Goal: Task Accomplishment & Management: Complete application form

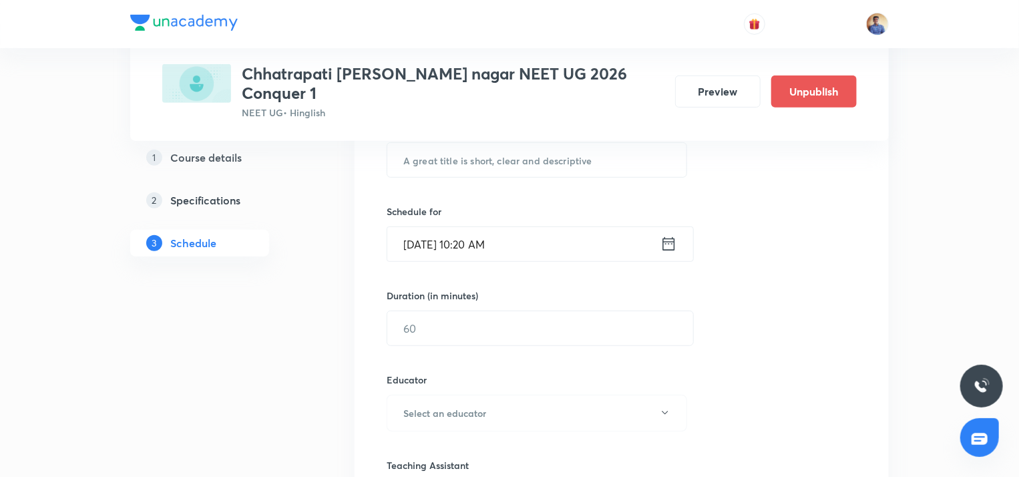
scroll to position [134, 0]
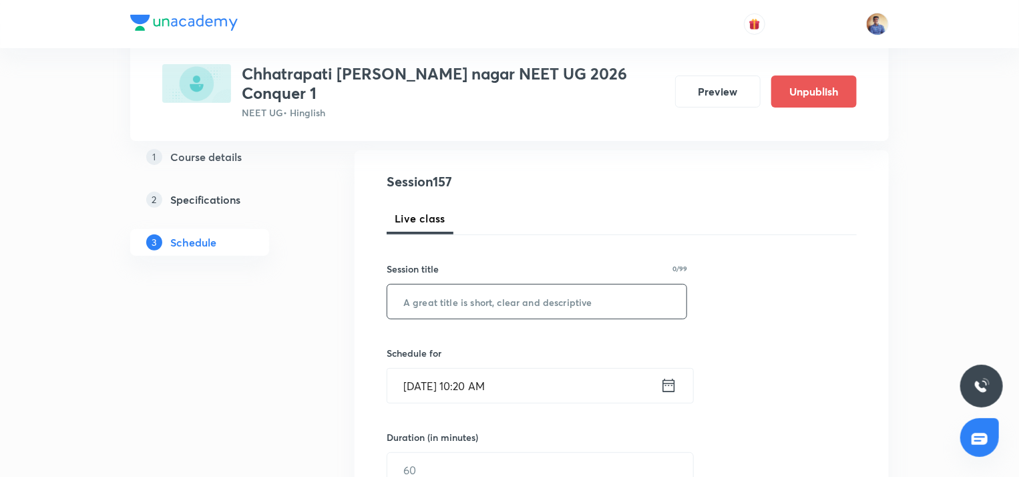
click at [439, 285] on input "text" at bounding box center [536, 302] width 299 height 34
paste input "Principles of Inheritance & Variation"
type input "Principles of Inheritance & Variation"
click at [442, 369] on input "[DATE] 10:20 AM" at bounding box center [523, 386] width 273 height 34
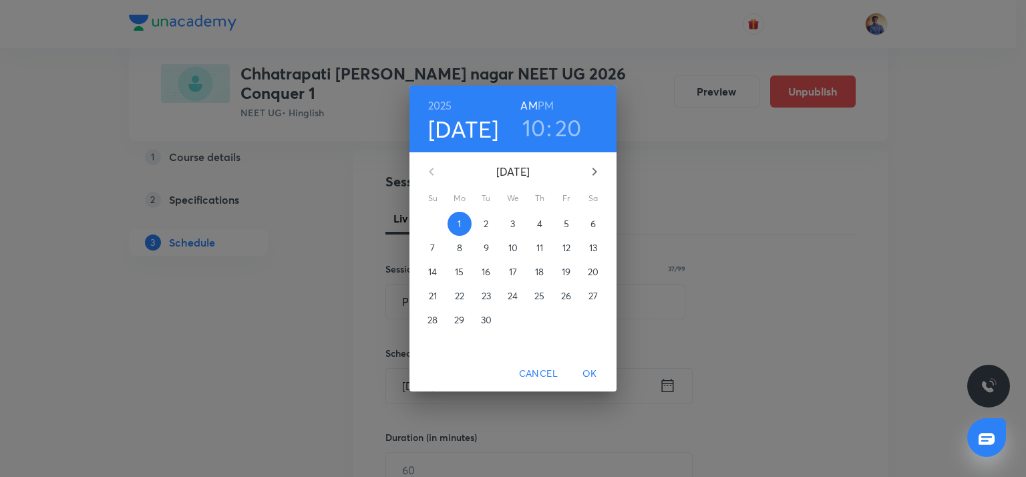
click at [486, 222] on p "2" at bounding box center [486, 223] width 5 height 13
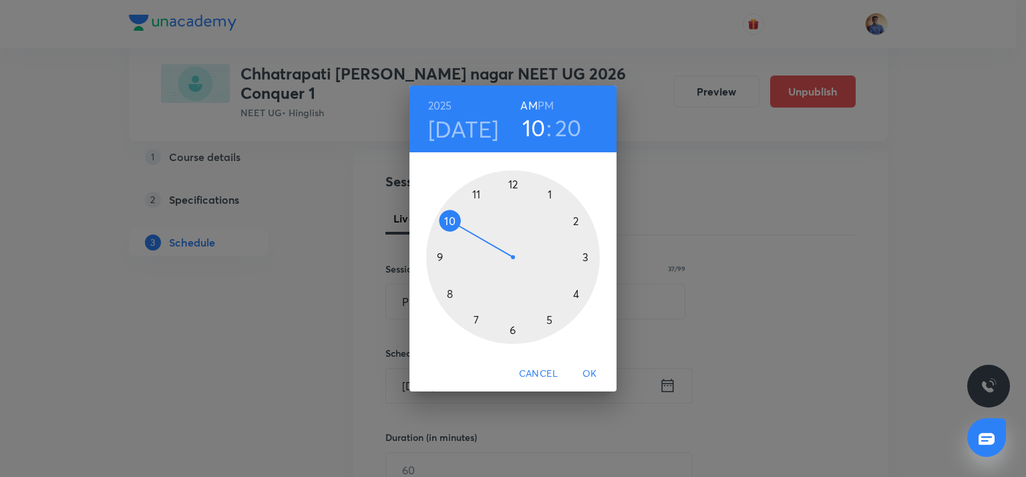
click at [511, 183] on div at bounding box center [513, 257] width 174 height 174
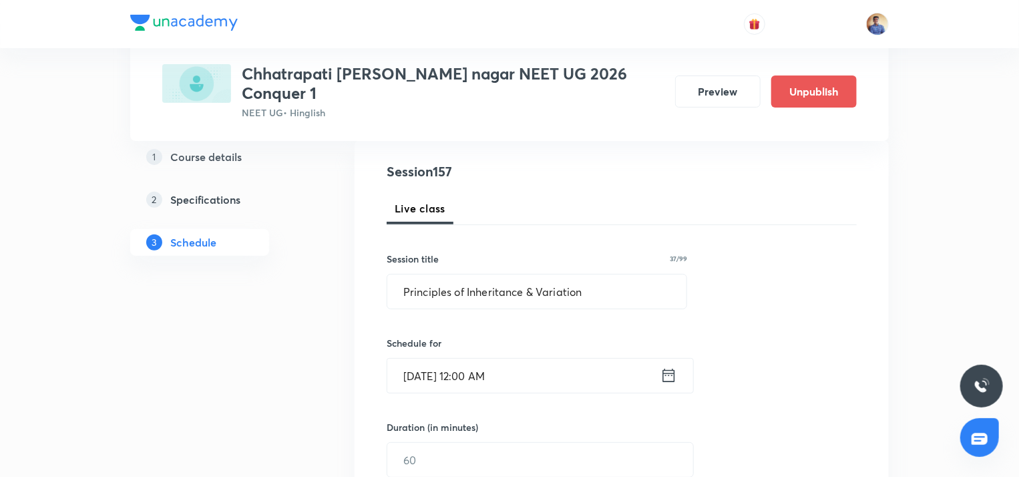
scroll to position [267, 0]
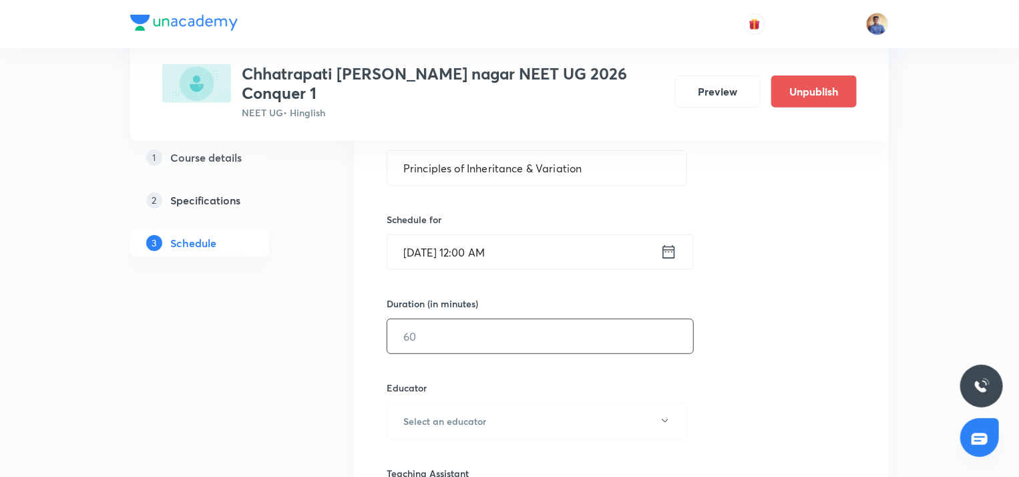
click at [467, 329] on input "text" at bounding box center [540, 336] width 306 height 34
type input "5"
type input "6"
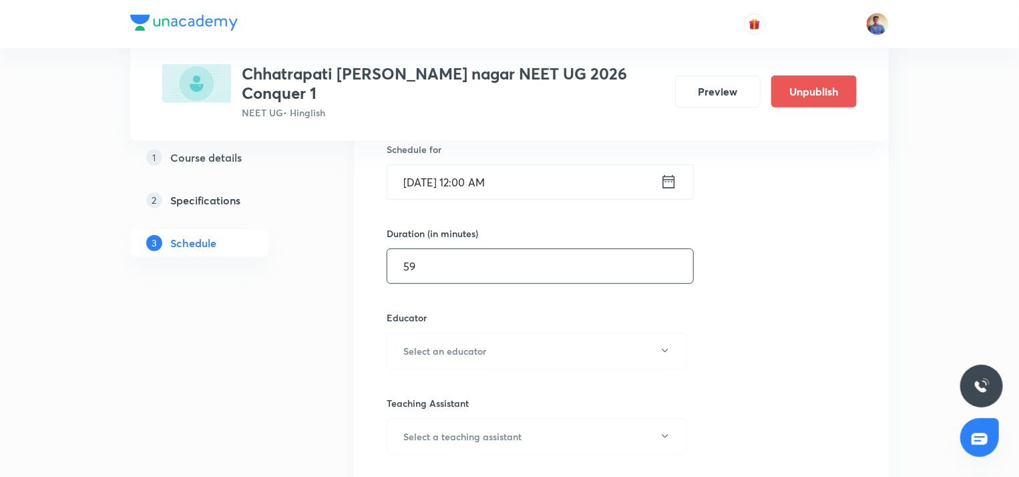
scroll to position [401, 0]
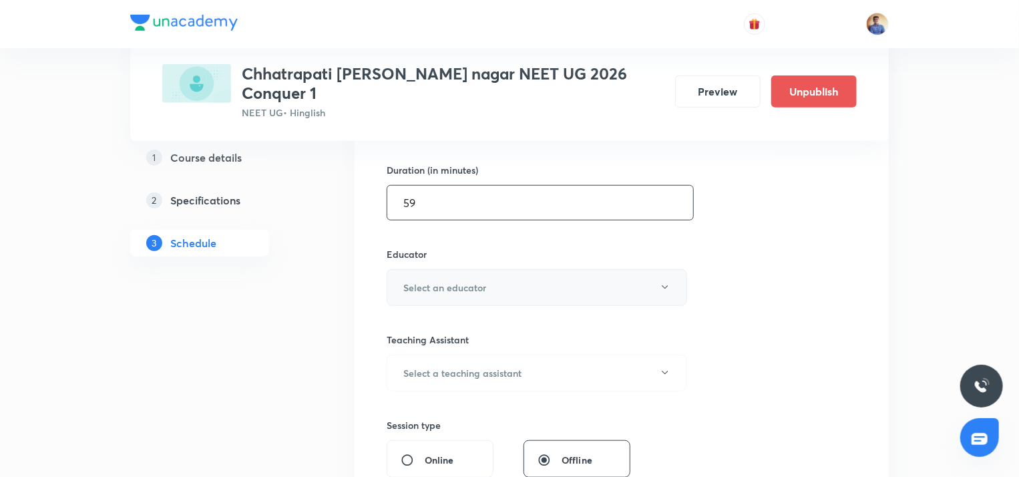
type input "59"
click at [438, 287] on button "Select an educator" at bounding box center [537, 287] width 301 height 37
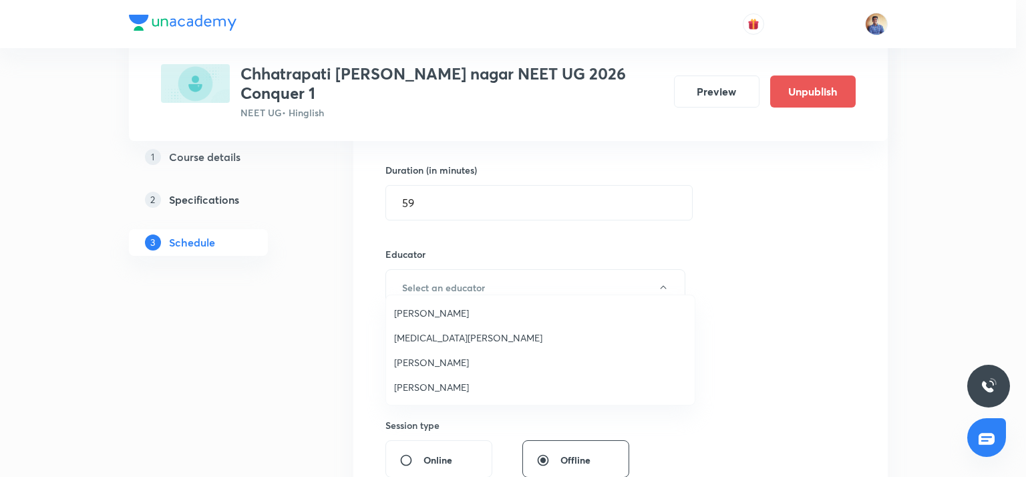
click at [409, 381] on span "[PERSON_NAME]" at bounding box center [540, 387] width 293 height 14
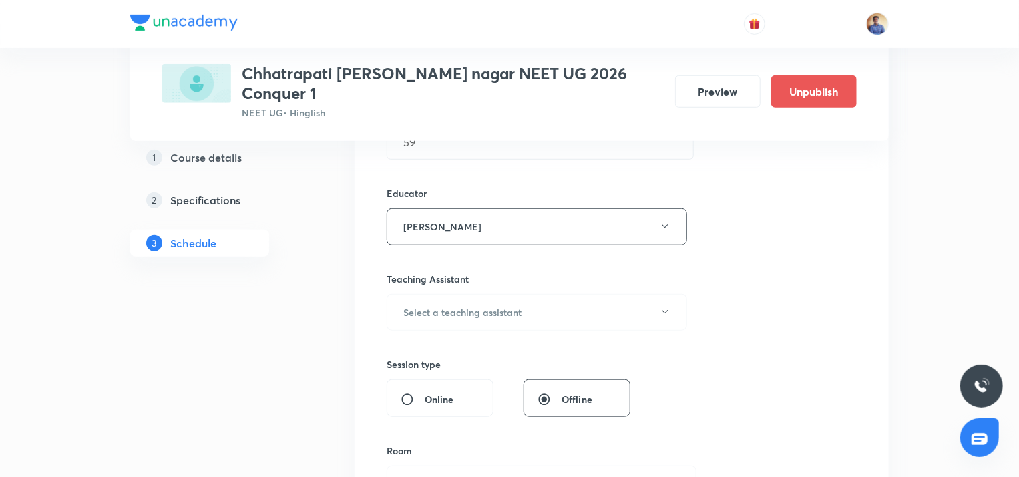
scroll to position [534, 0]
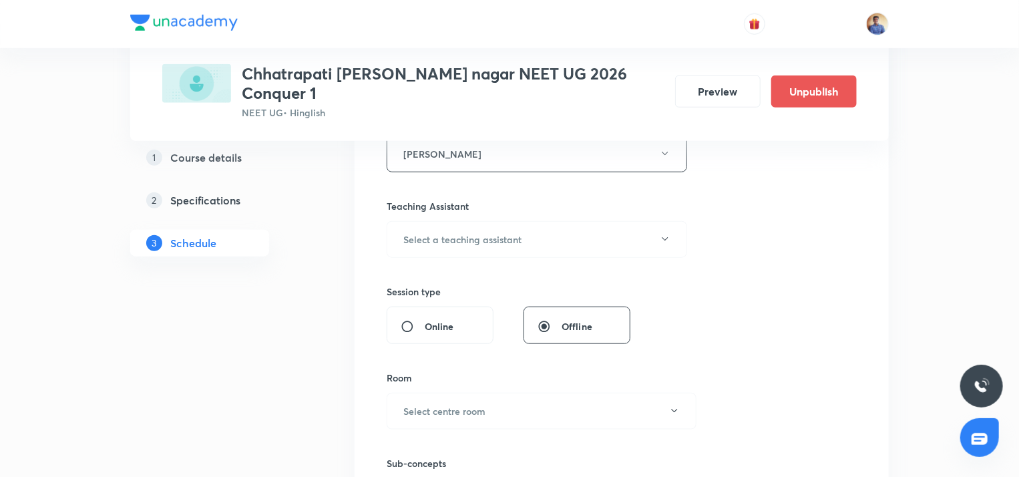
click at [401, 309] on div "Online" at bounding box center [440, 325] width 107 height 37
click at [403, 320] on input "Online" at bounding box center [413, 326] width 24 height 13
radio input "true"
radio input "false"
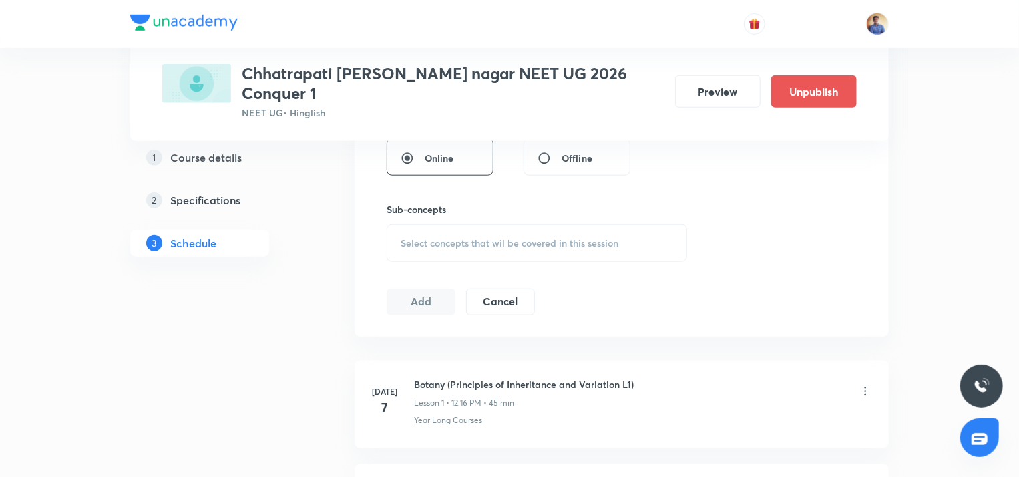
scroll to position [668, 0]
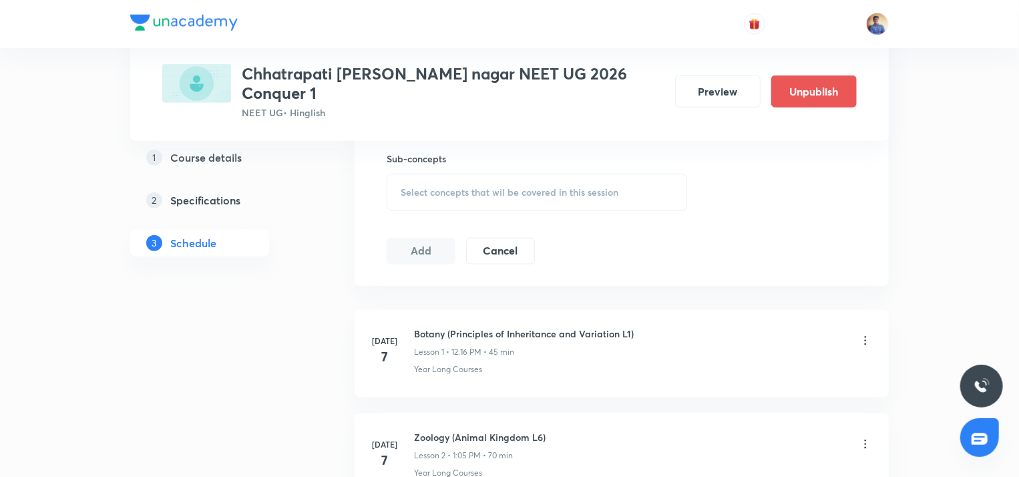
click at [427, 187] on span "Select concepts that wil be covered in this session" at bounding box center [510, 192] width 218 height 11
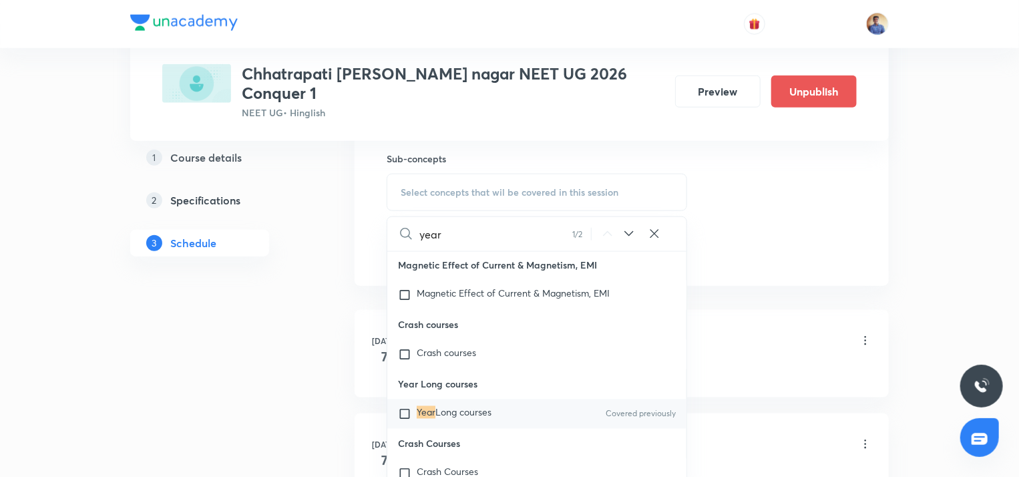
scroll to position [39561, 0]
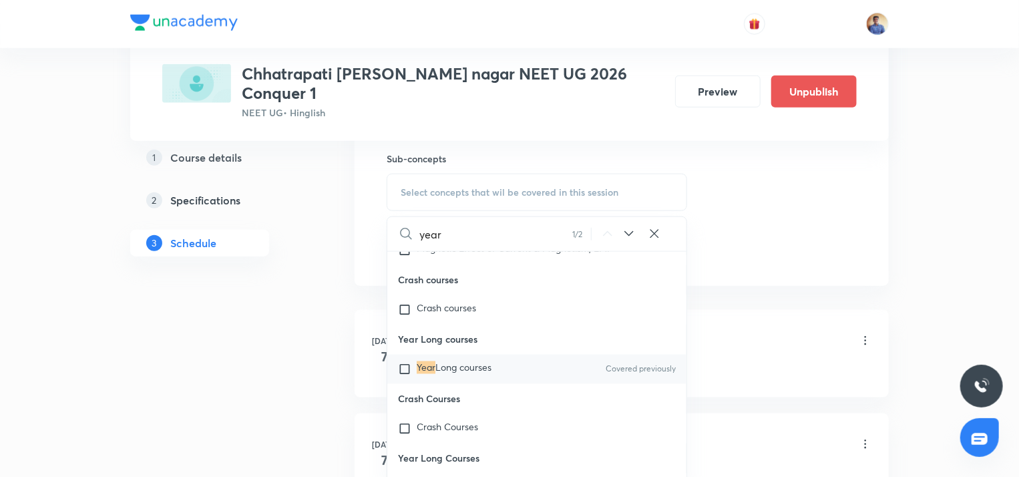
type input "year"
click at [405, 384] on div "Year Long courses Covered previously" at bounding box center [536, 369] width 299 height 29
checkbox input "true"
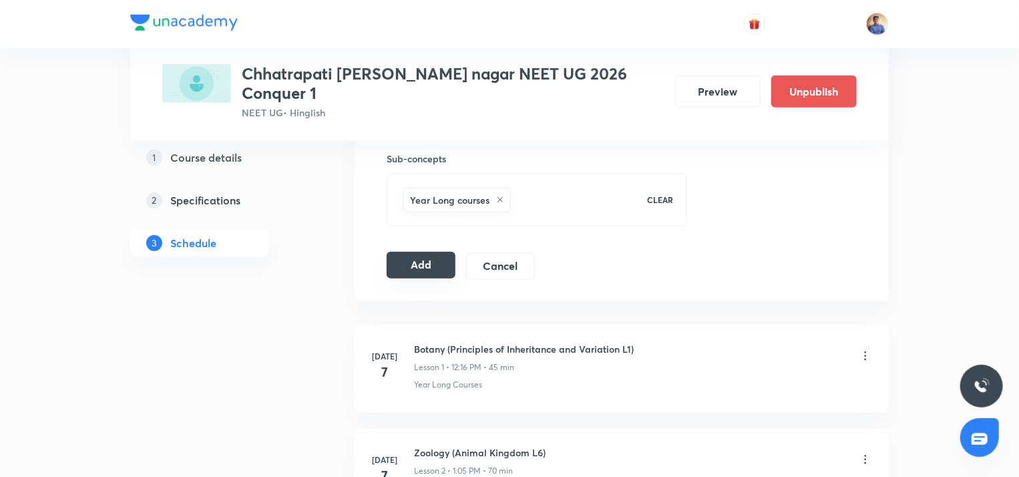
click at [407, 256] on button "Add" at bounding box center [421, 265] width 69 height 27
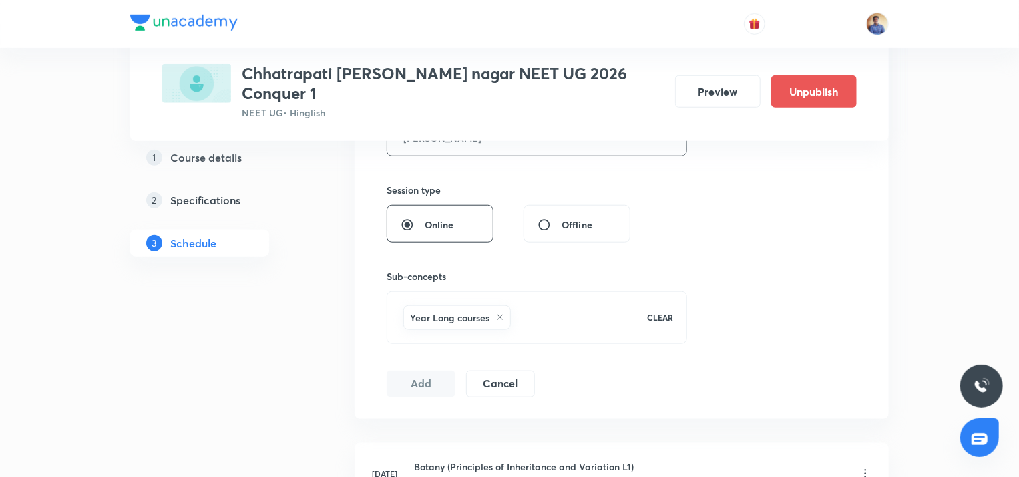
scroll to position [467, 0]
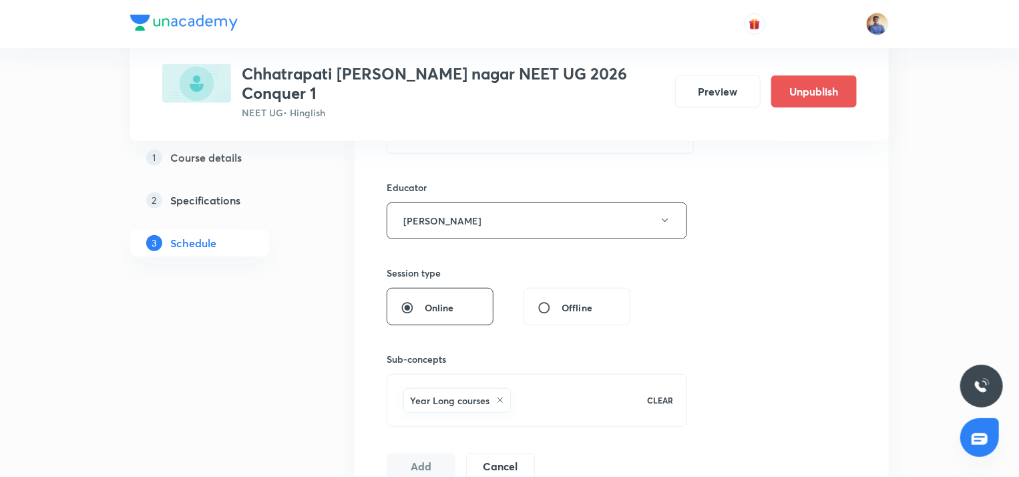
radio input "false"
radio input "true"
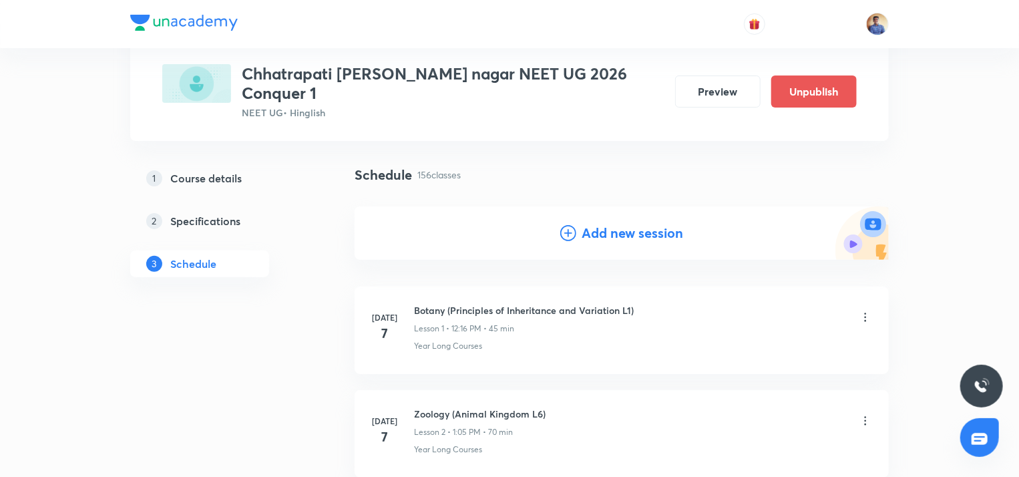
scroll to position [0, 0]
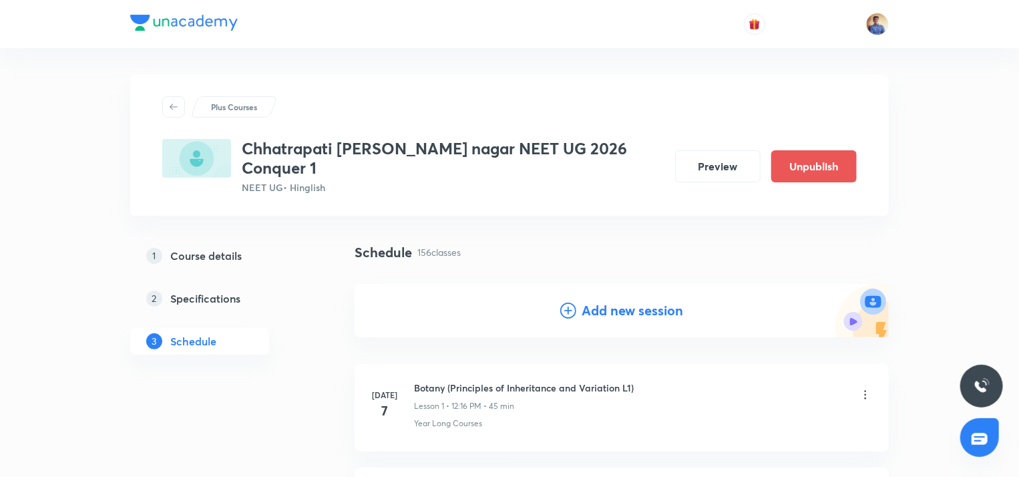
click at [579, 301] on div "Add new session" at bounding box center [621, 311] width 123 height 20
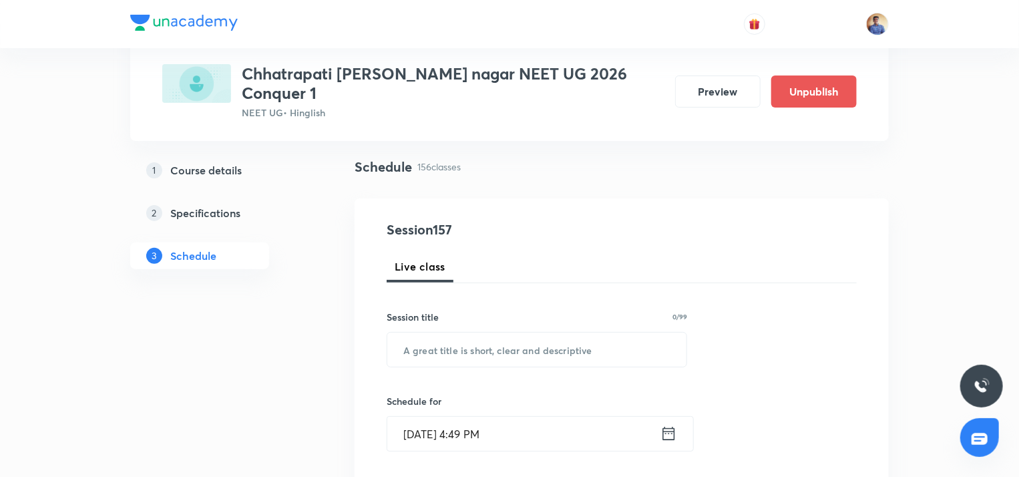
scroll to position [200, 0]
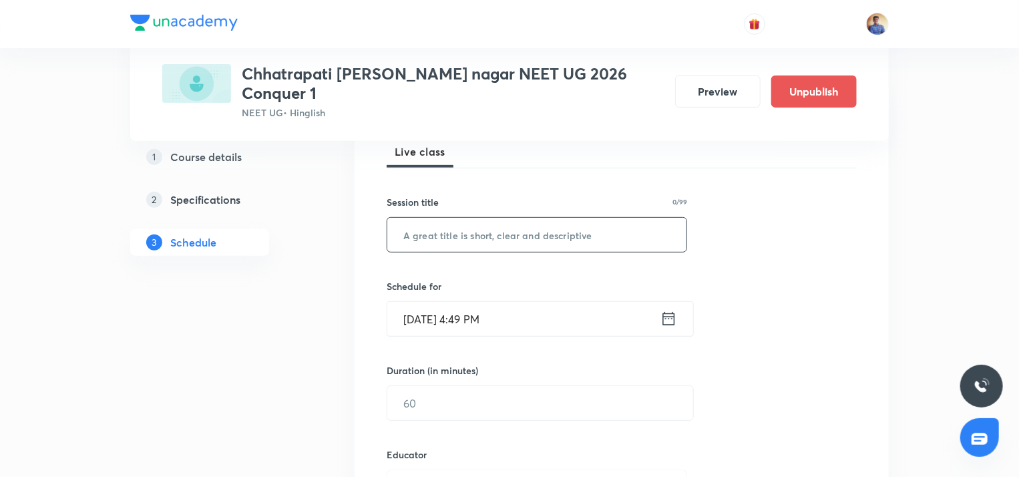
click at [428, 218] on input "text" at bounding box center [536, 235] width 299 height 34
paste input "Principles of Inheritance & Variation"
type input "Principles of Inheritance & Variation"
click at [441, 303] on input "[DATE] 4:49 PM" at bounding box center [523, 319] width 273 height 34
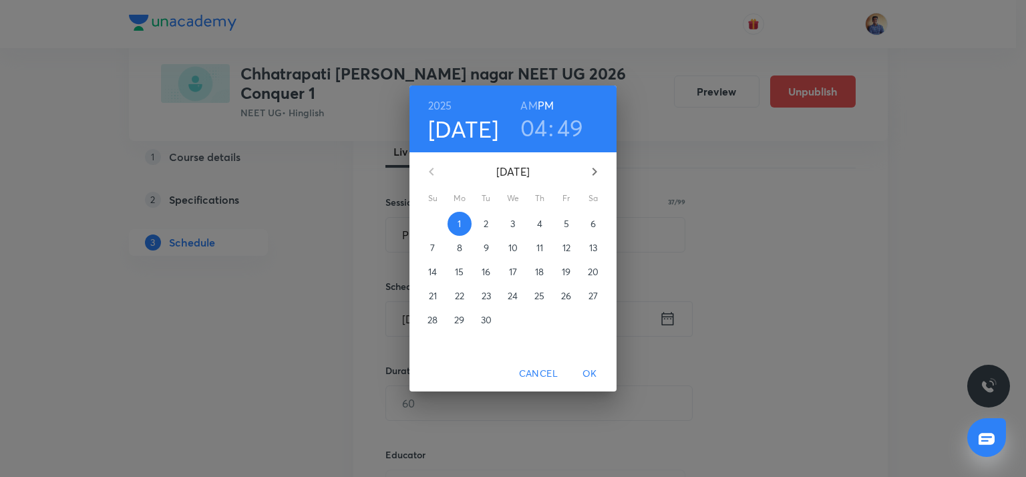
click at [504, 222] on span "3" at bounding box center [513, 223] width 24 height 13
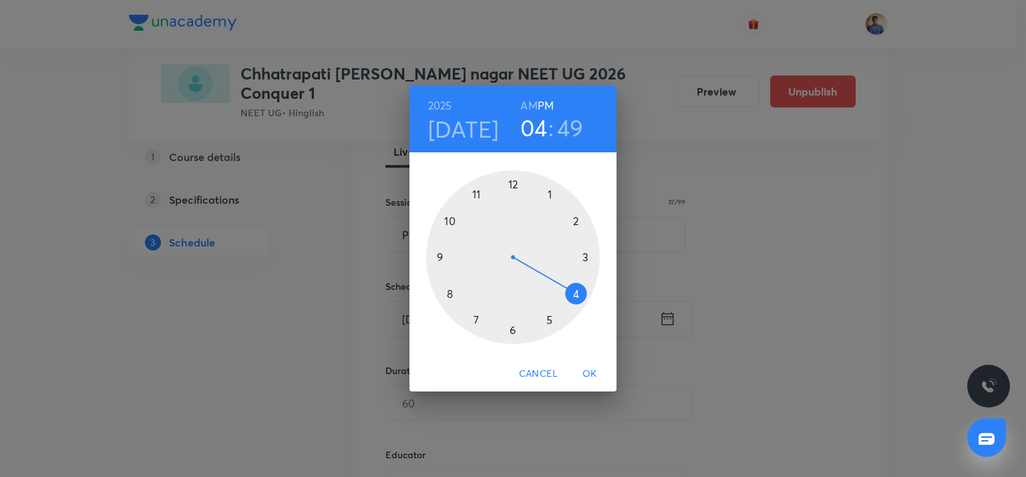
click at [513, 186] on div at bounding box center [513, 257] width 174 height 174
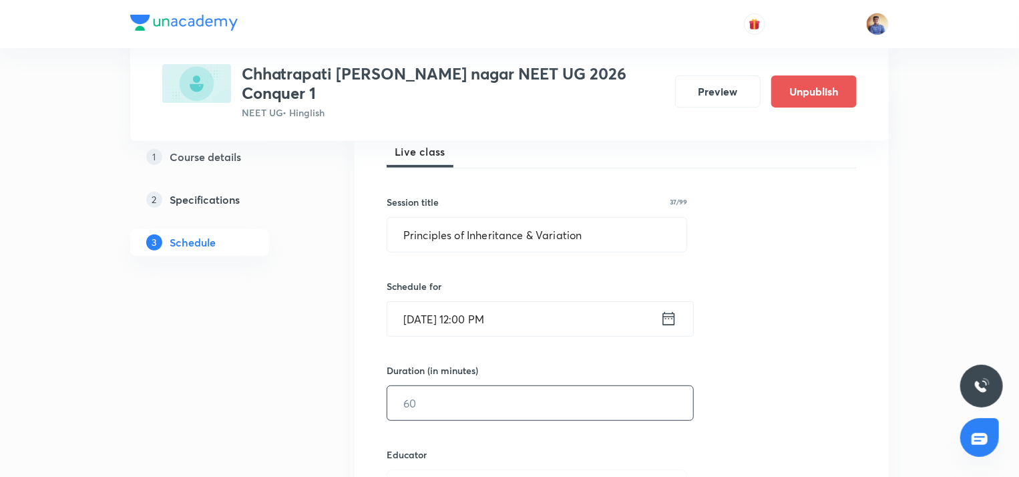
click at [441, 386] on input "text" at bounding box center [540, 403] width 306 height 34
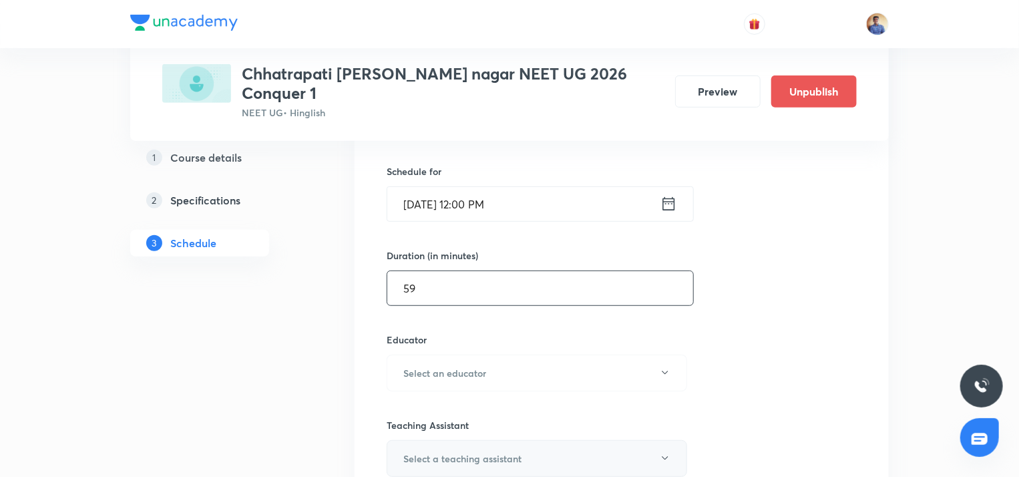
scroll to position [401, 0]
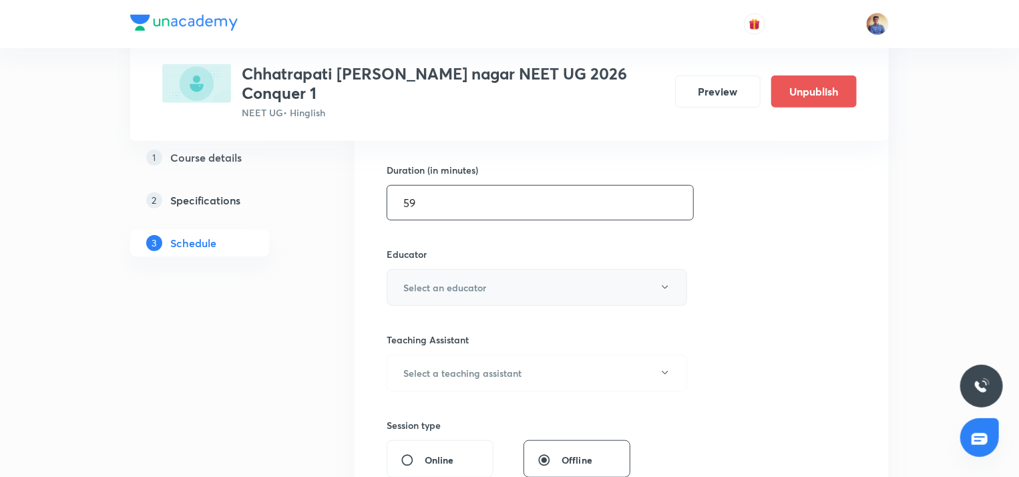
type input "59"
click at [443, 280] on h6 "Select an educator" at bounding box center [444, 287] width 83 height 14
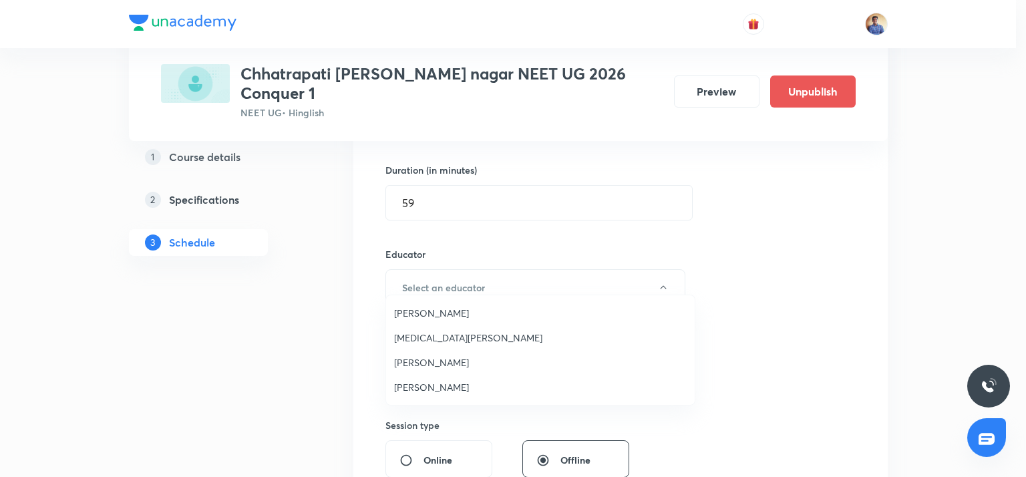
click at [410, 386] on span "[PERSON_NAME]" at bounding box center [540, 387] width 293 height 14
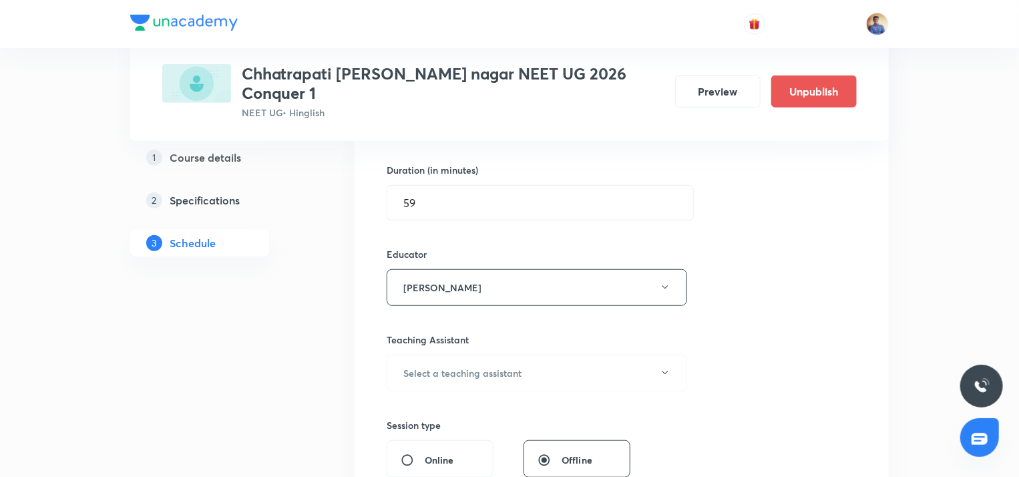
click at [408, 440] on div "Online" at bounding box center [440, 458] width 107 height 37
click at [413, 453] on input "Online" at bounding box center [413, 459] width 24 height 13
radio input "true"
radio input "false"
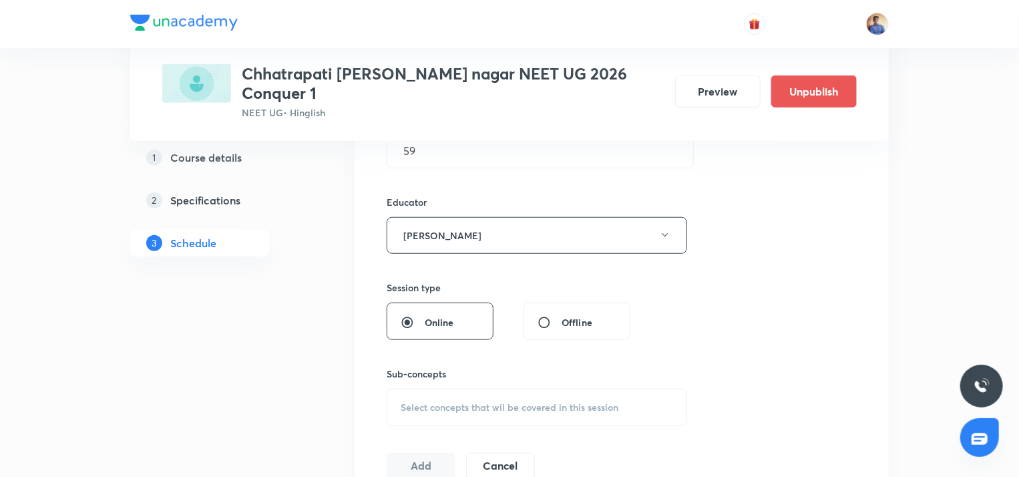
scroll to position [534, 0]
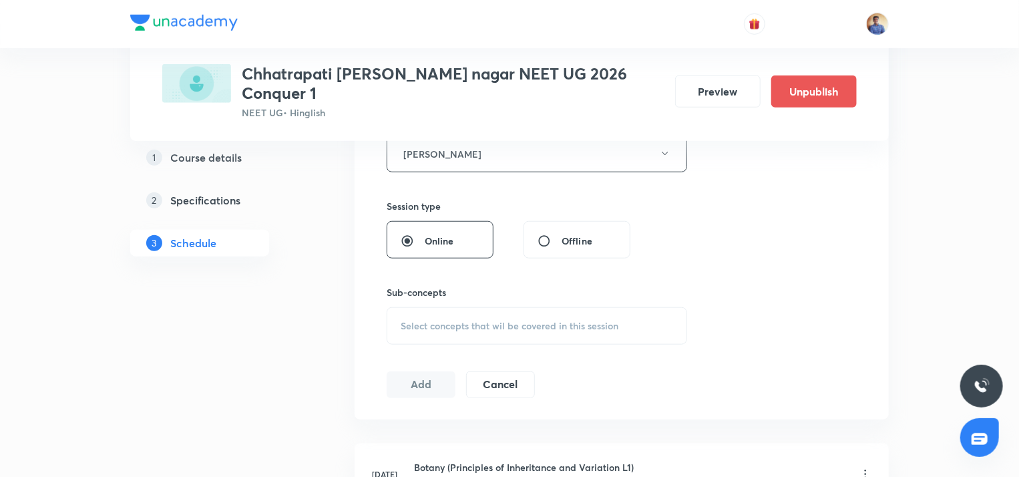
click at [446, 321] on span "Select concepts that wil be covered in this session" at bounding box center [510, 326] width 218 height 11
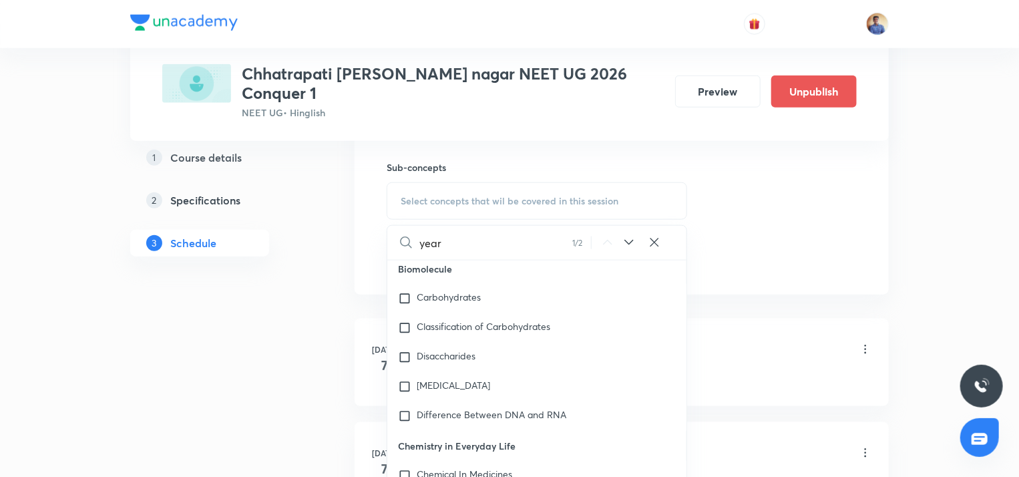
scroll to position [39561, 0]
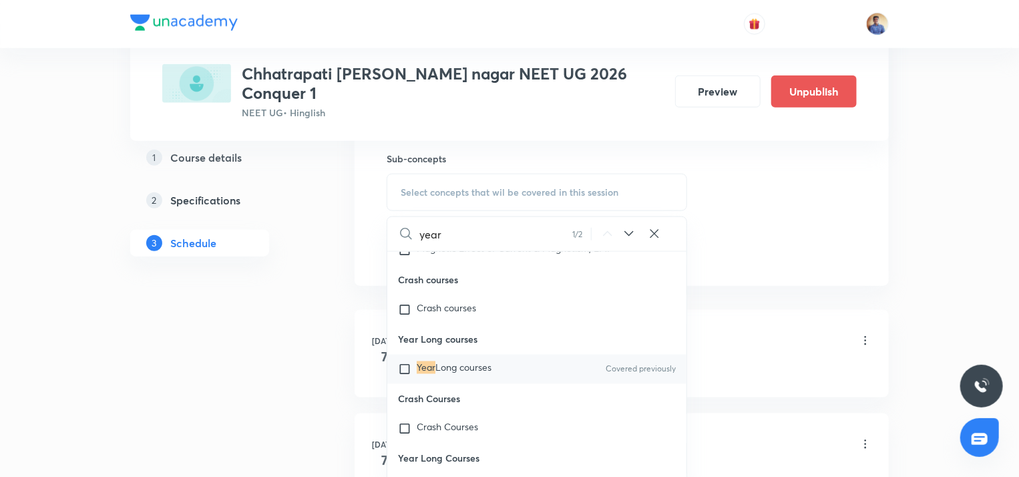
type input "year"
click at [403, 376] on input "checkbox" at bounding box center [407, 369] width 19 height 13
checkbox input "true"
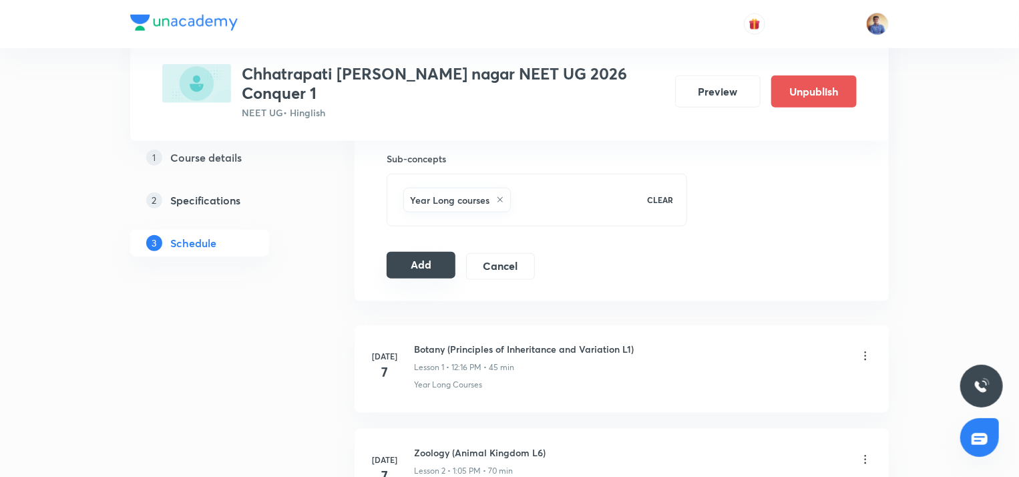
click at [414, 252] on button "Add" at bounding box center [421, 265] width 69 height 27
radio input "false"
radio input "true"
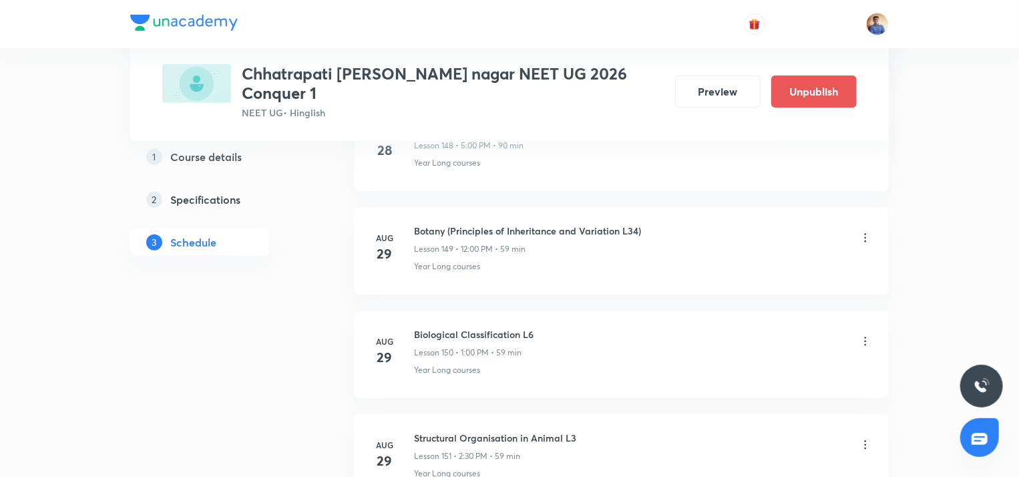
scroll to position [15455, 0]
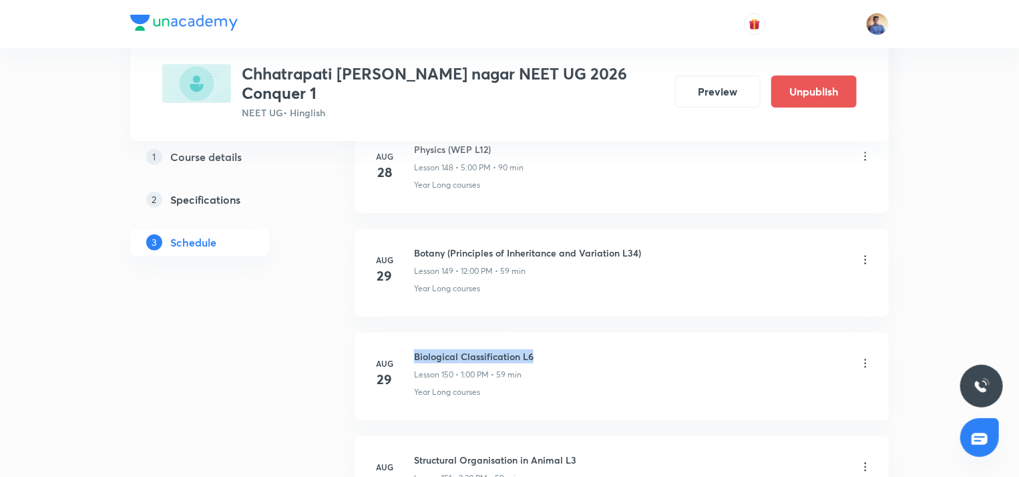
drag, startPoint x: 415, startPoint y: 299, endPoint x: 536, endPoint y: 297, distance: 120.9
click at [536, 349] on div "Biological Classification L6 Lesson 150 • 1:00 PM • 59 min" at bounding box center [643, 364] width 458 height 31
copy h6 "Biological Classification L6"
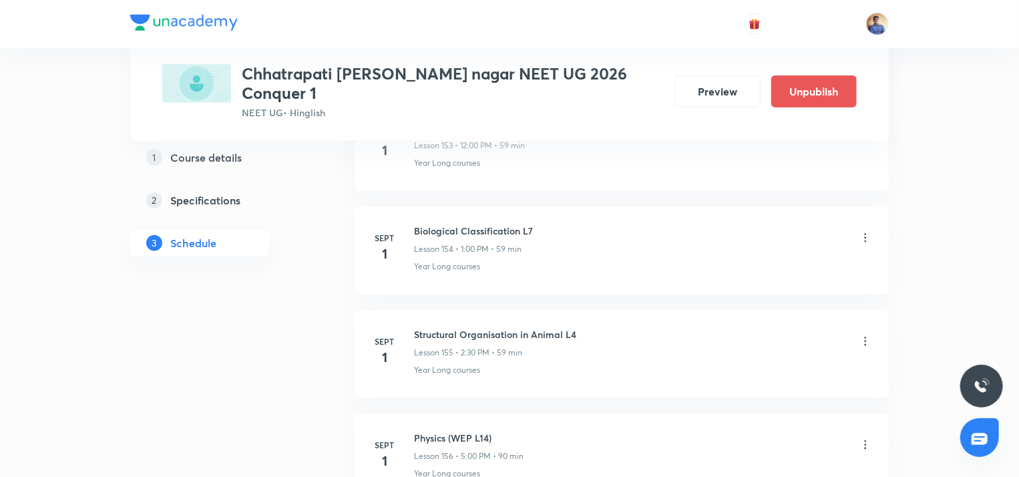
scroll to position [15923, 0]
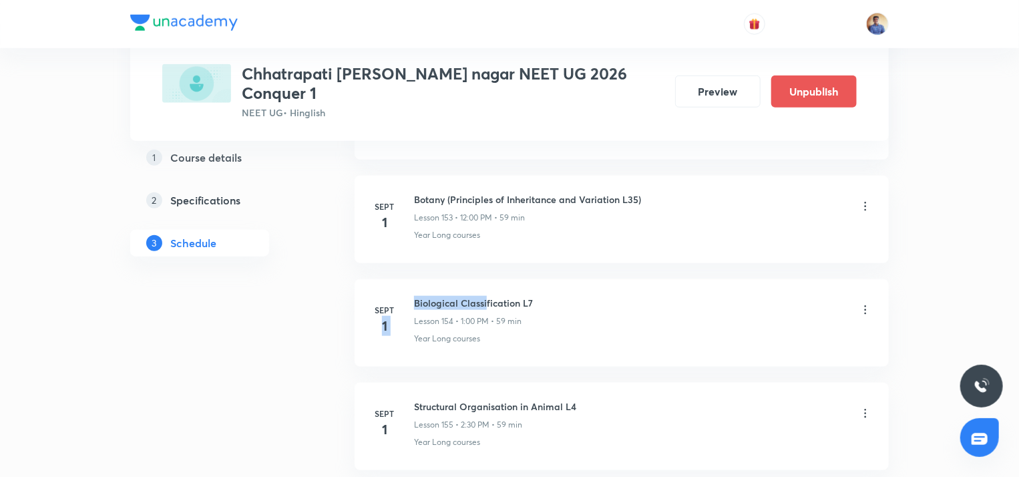
drag, startPoint x: 409, startPoint y: 244, endPoint x: 487, endPoint y: 245, distance: 77.5
click at [487, 296] on div "[DATE] Biological Classification L7 Lesson 154 • 1:00 PM • 59 min Year Long cou…" at bounding box center [621, 320] width 501 height 49
drag, startPoint x: 487, startPoint y: 245, endPoint x: 311, endPoint y: 288, distance: 180.8
drag, startPoint x: 414, startPoint y: 242, endPoint x: 537, endPoint y: 244, distance: 122.9
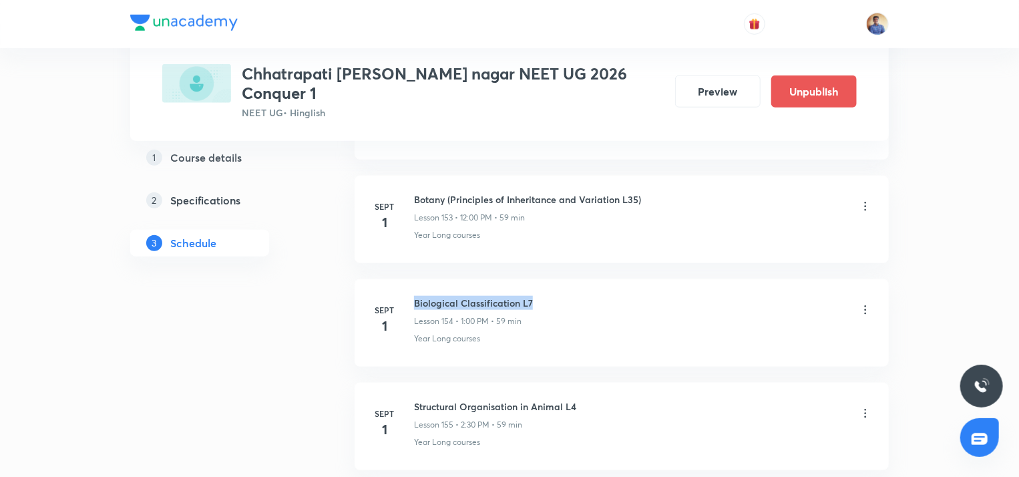
click at [537, 296] on div "Biological Classification L7 Lesson 154 • 1:00 PM • 59 min" at bounding box center [643, 311] width 458 height 31
copy h6 "Biological Classification L7"
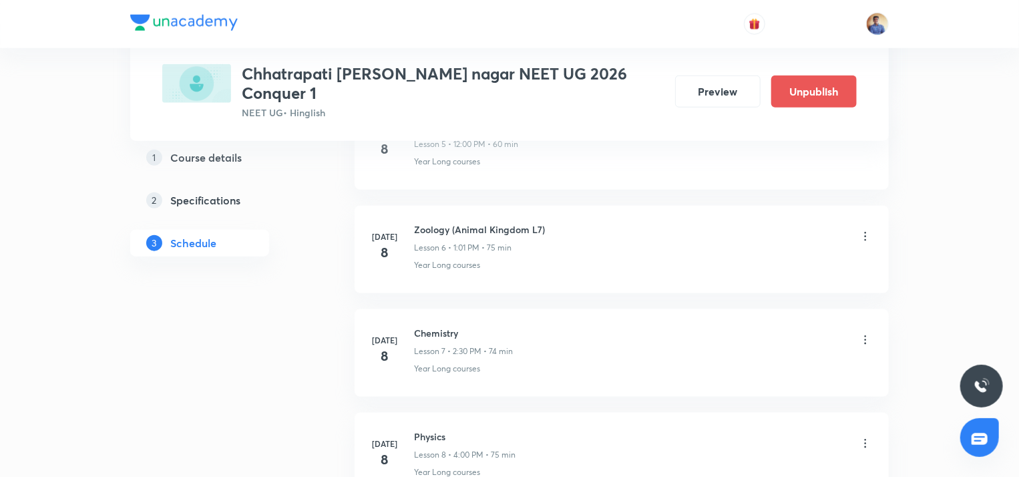
scroll to position [0, 0]
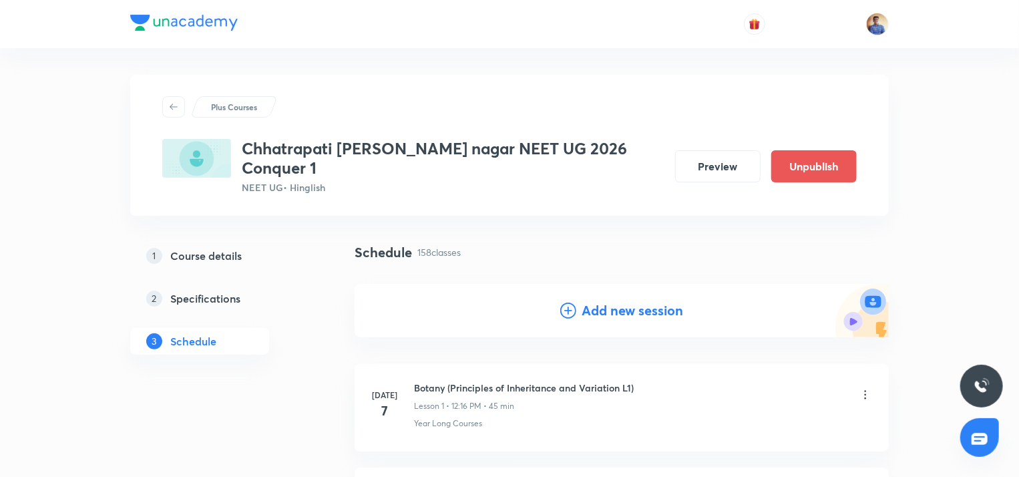
click at [591, 301] on h4 "Add new session" at bounding box center [633, 311] width 102 height 20
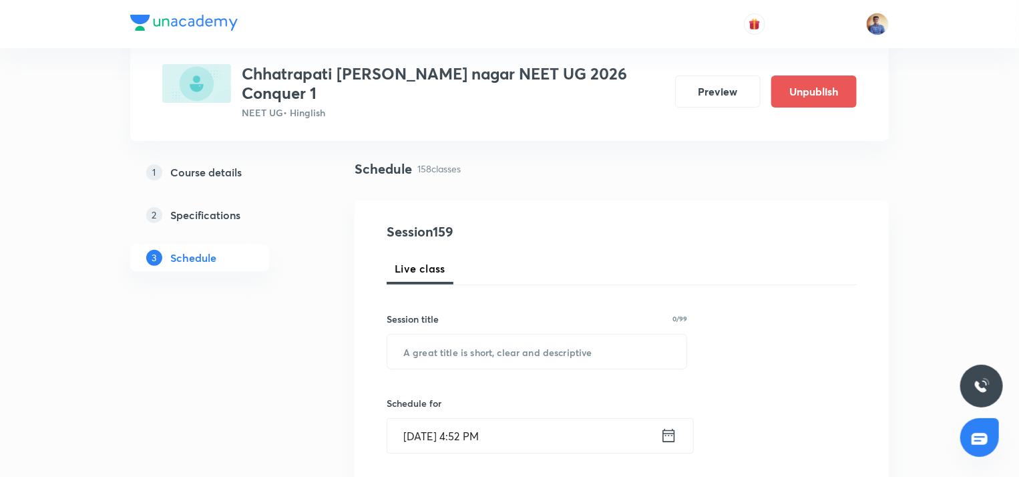
scroll to position [200, 0]
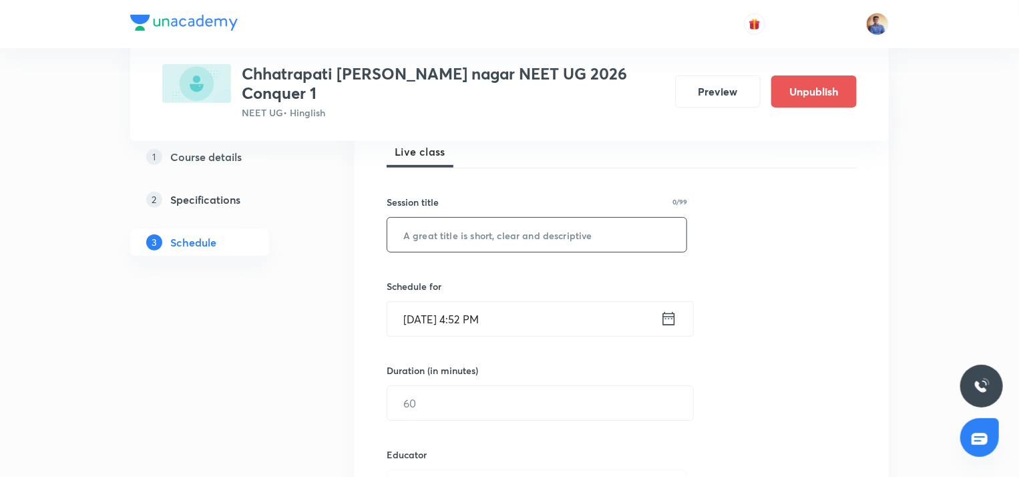
click at [491, 218] on input "text" at bounding box center [536, 235] width 299 height 34
paste input "Biological Classification"
type input "Biological Classification L8"
click at [427, 303] on input "[DATE] 4:52 PM" at bounding box center [523, 319] width 273 height 34
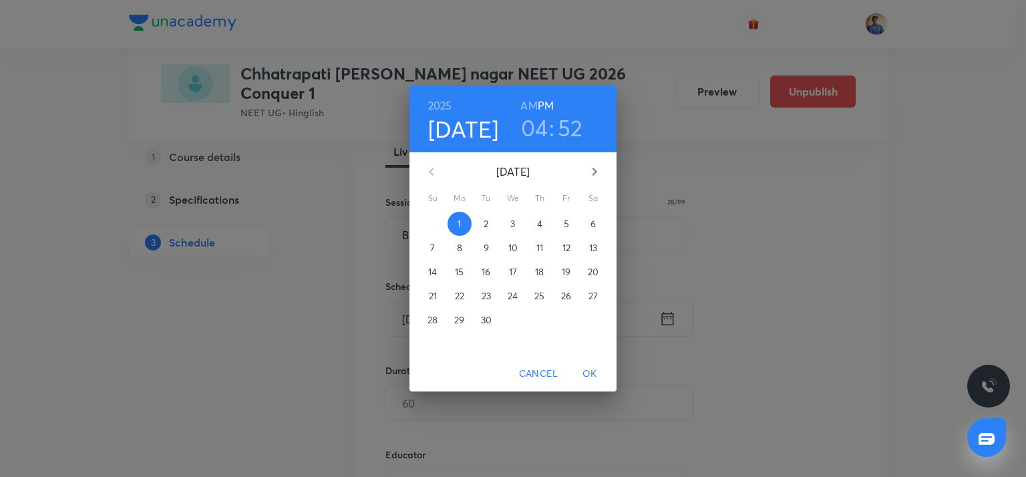
click at [489, 223] on span "2" at bounding box center [486, 223] width 24 height 13
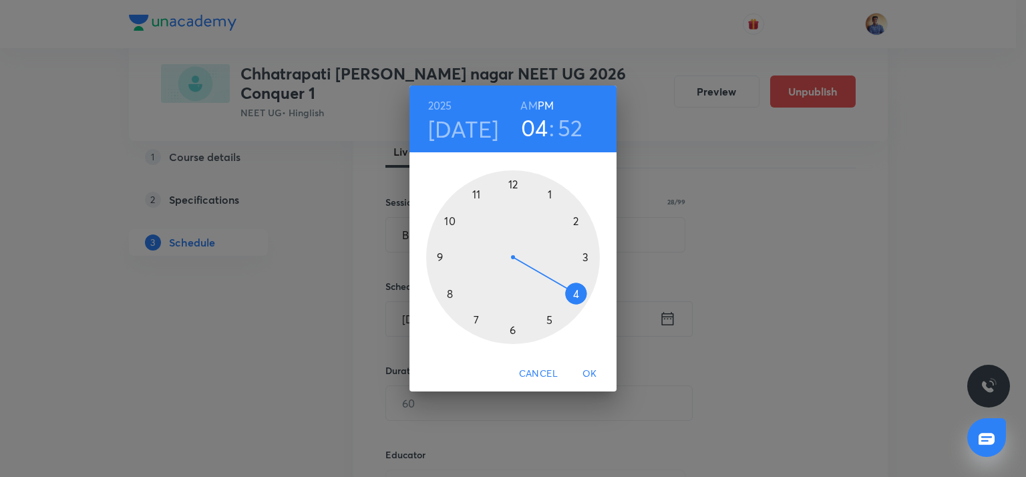
click at [548, 194] on div at bounding box center [513, 257] width 174 height 174
click at [514, 188] on div at bounding box center [513, 257] width 174 height 174
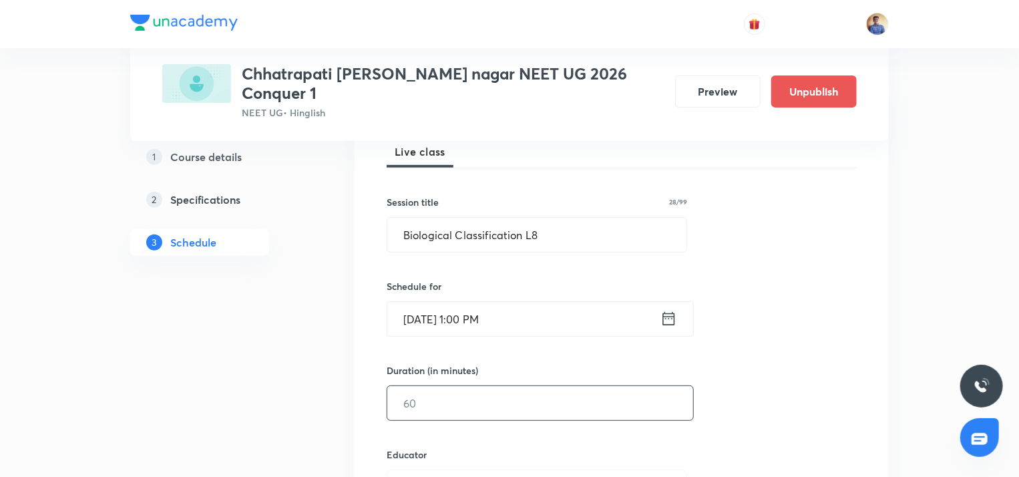
click at [443, 392] on input "text" at bounding box center [540, 403] width 306 height 34
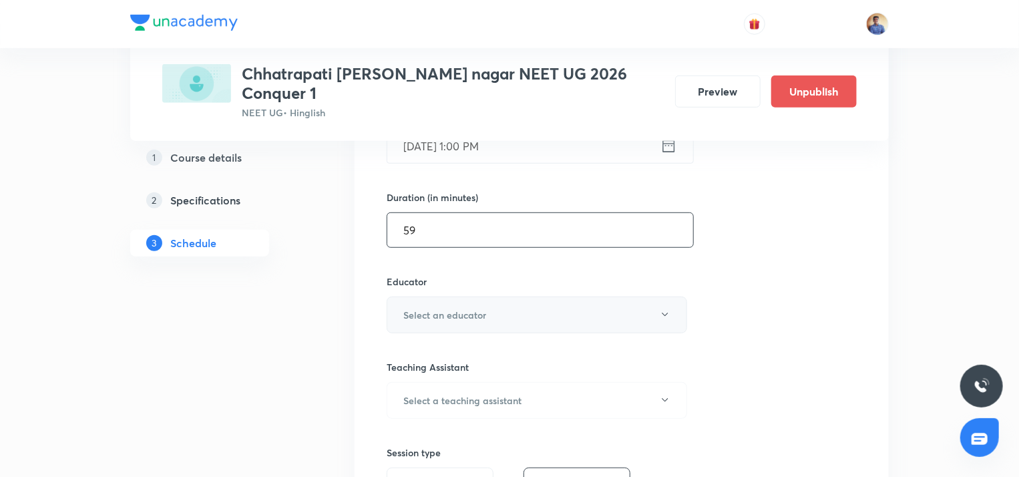
scroll to position [401, 0]
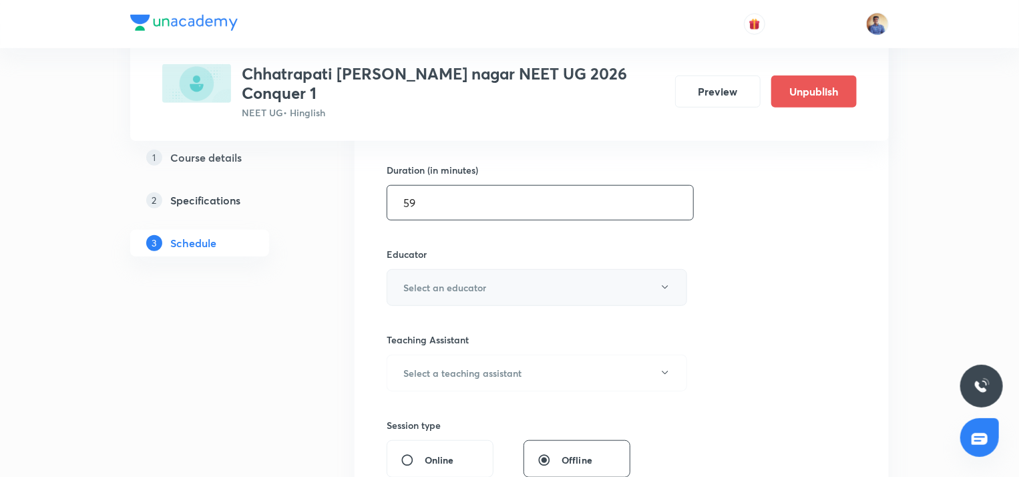
type input "59"
click at [427, 269] on button "Select an educator" at bounding box center [537, 287] width 301 height 37
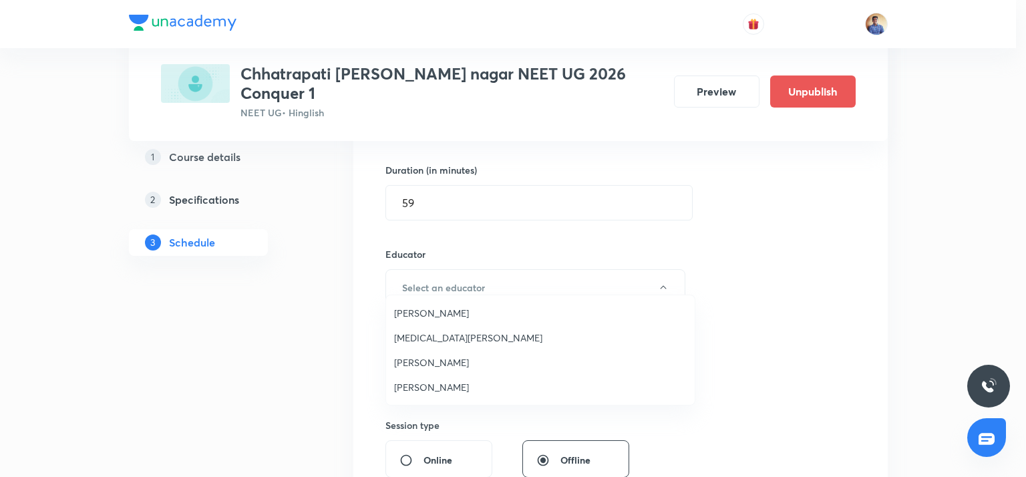
click at [419, 381] on span "[PERSON_NAME]" at bounding box center [540, 387] width 293 height 14
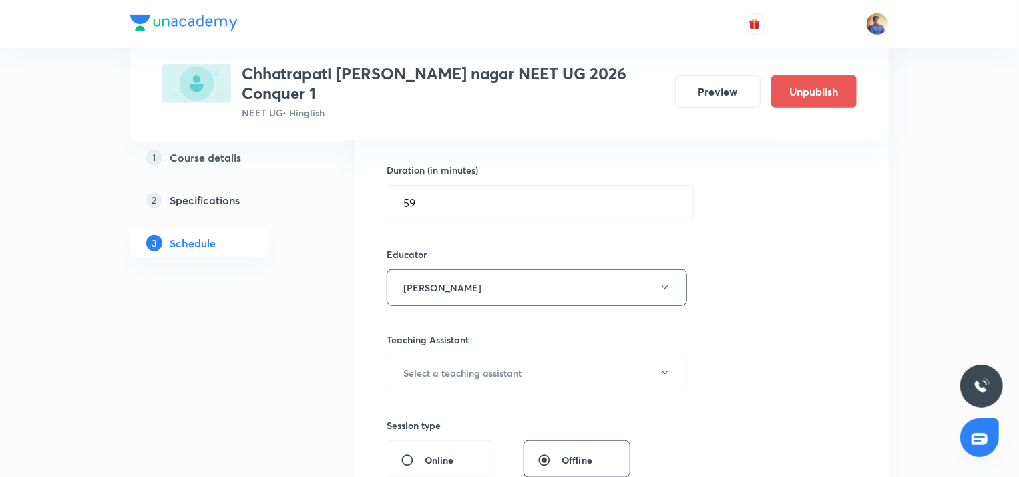
click at [407, 440] on div "Online" at bounding box center [440, 458] width 107 height 37
drag, startPoint x: 407, startPoint y: 441, endPoint x: 379, endPoint y: 407, distance: 43.7
click at [407, 453] on input "Online" at bounding box center [413, 459] width 24 height 13
radio input "true"
radio input "false"
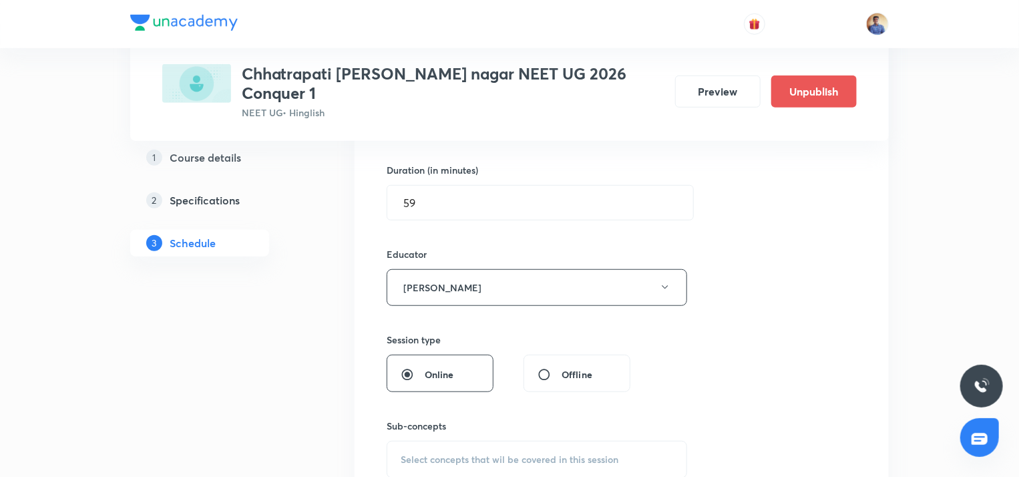
scroll to position [534, 0]
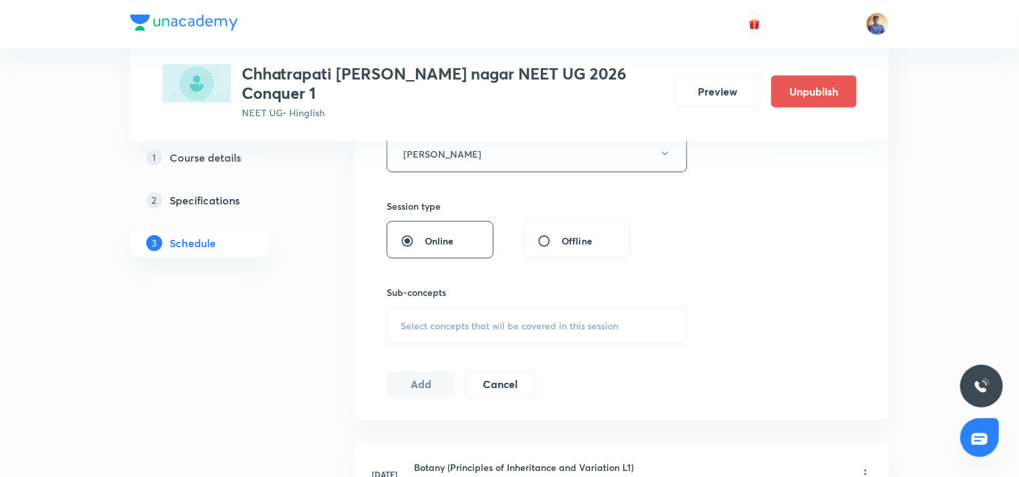
click at [414, 307] on div "Select concepts that wil be covered in this session" at bounding box center [537, 325] width 301 height 37
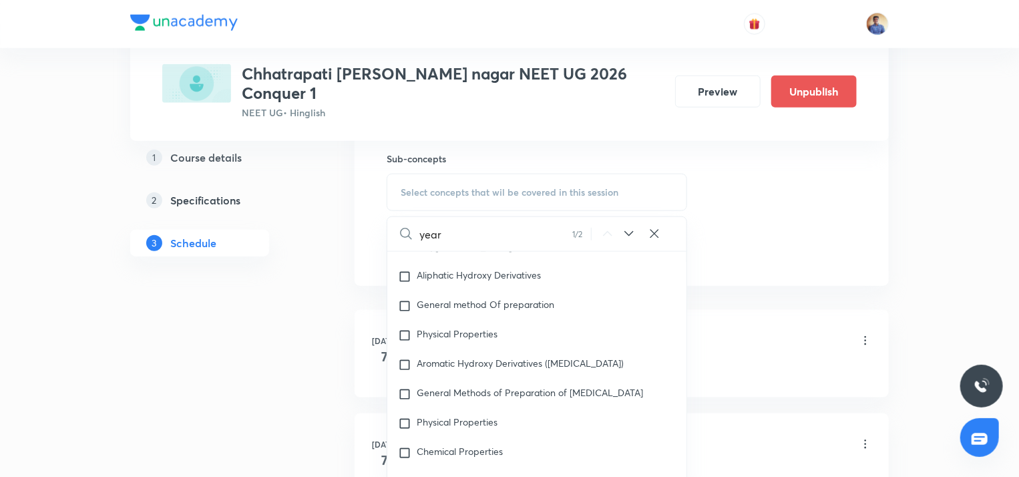
scroll to position [39561, 0]
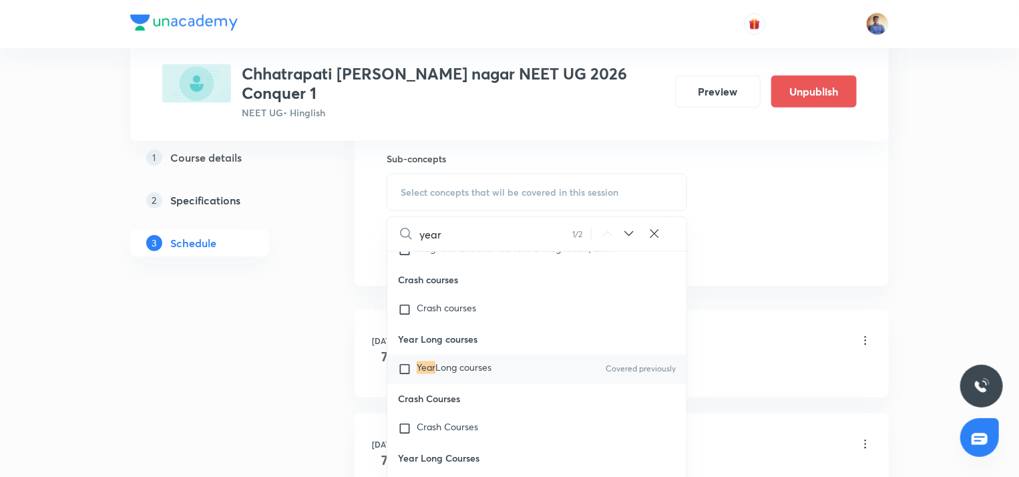
type input "year"
click at [414, 376] on input "checkbox" at bounding box center [407, 369] width 19 height 13
checkbox input "true"
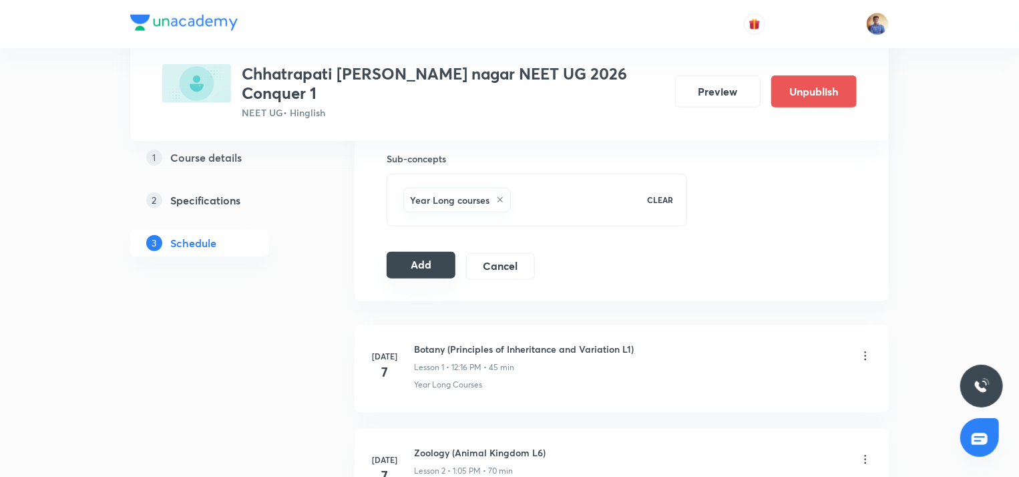
click at [436, 254] on button "Add" at bounding box center [421, 265] width 69 height 27
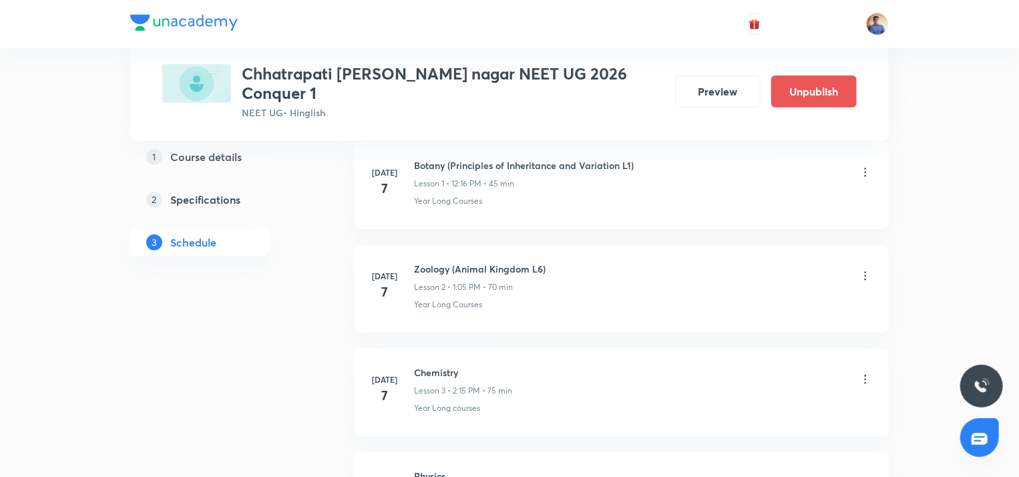
scroll to position [0, 0]
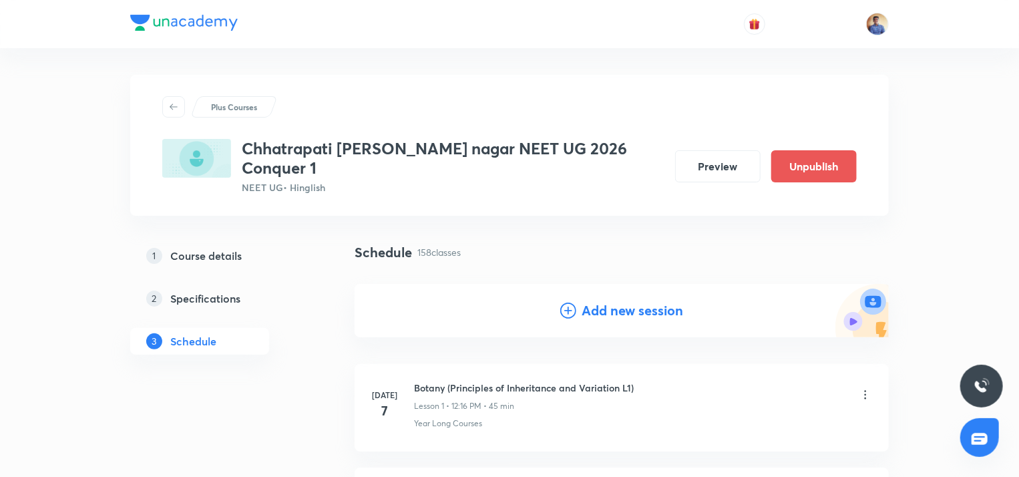
drag, startPoint x: 588, startPoint y: 292, endPoint x: 565, endPoint y: 278, distance: 26.3
click at [588, 301] on h4 "Add new session" at bounding box center [633, 311] width 102 height 20
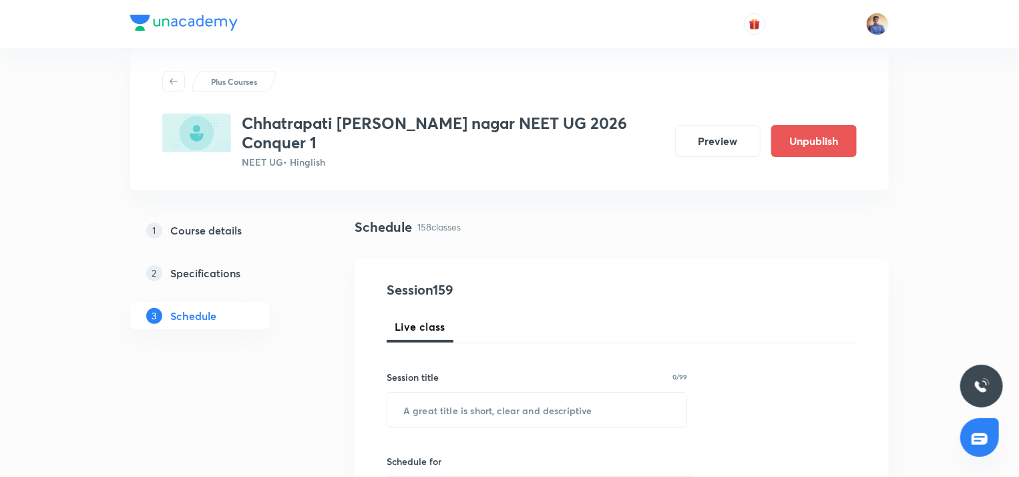
scroll to position [67, 0]
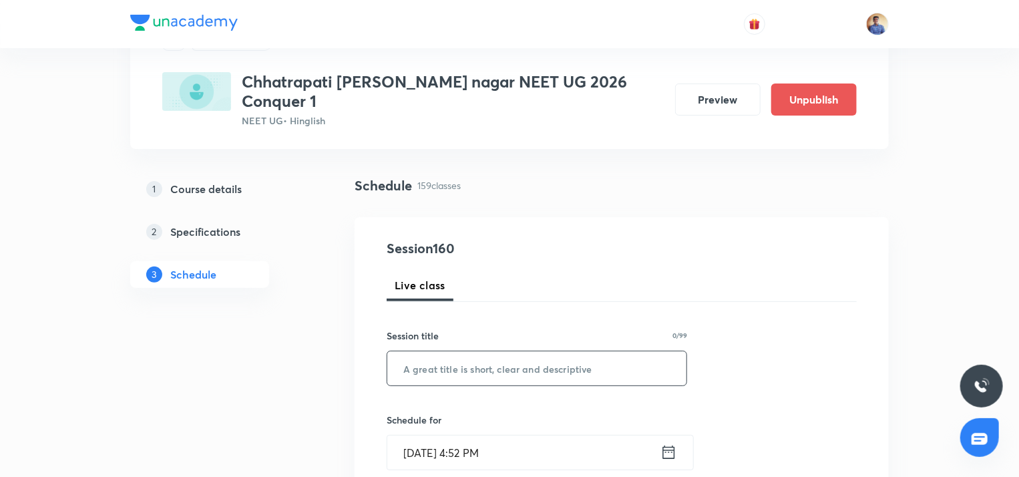
click at [465, 351] on input "text" at bounding box center [536, 368] width 299 height 34
paste input "Plant Kingdom, Morphology of Flowering Plants"
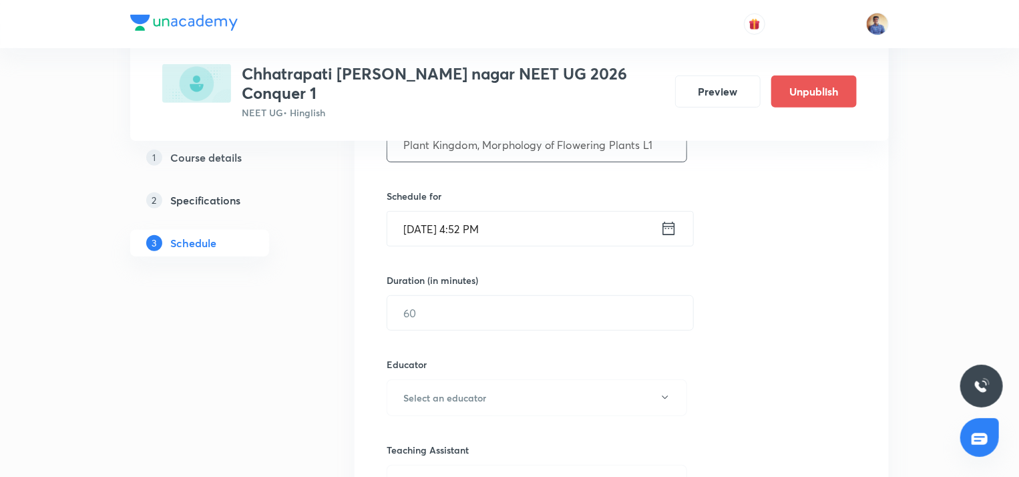
scroll to position [267, 0]
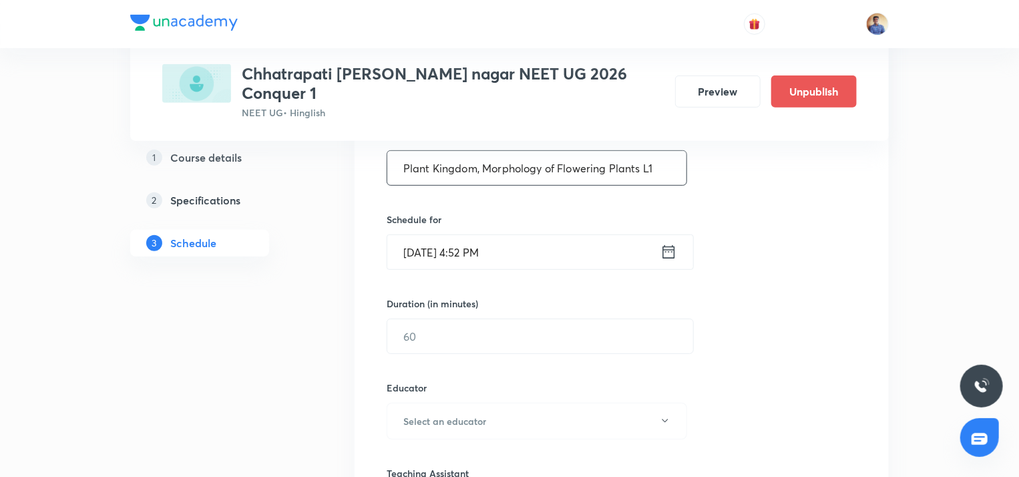
type input "Plant Kingdom, Morphology of Flowering Plants L1"
click at [419, 235] on input "[DATE] 4:52 PM" at bounding box center [523, 252] width 273 height 34
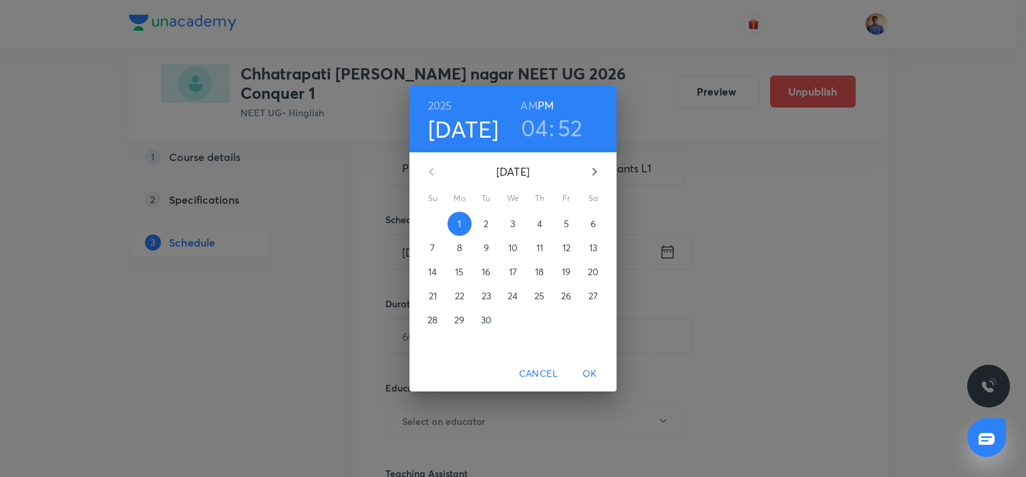
click at [514, 222] on p "3" at bounding box center [512, 223] width 5 height 13
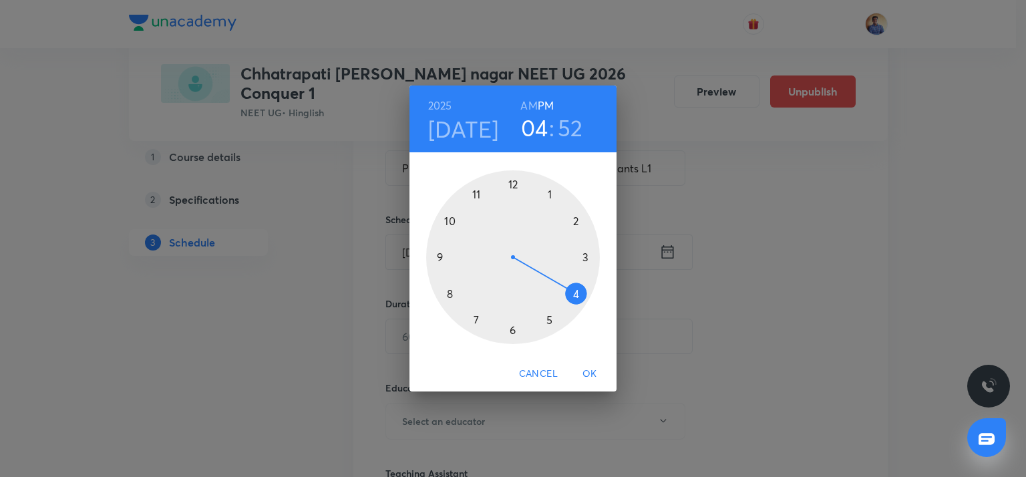
click at [549, 194] on div at bounding box center [513, 257] width 174 height 174
click at [512, 185] on div at bounding box center [513, 257] width 174 height 174
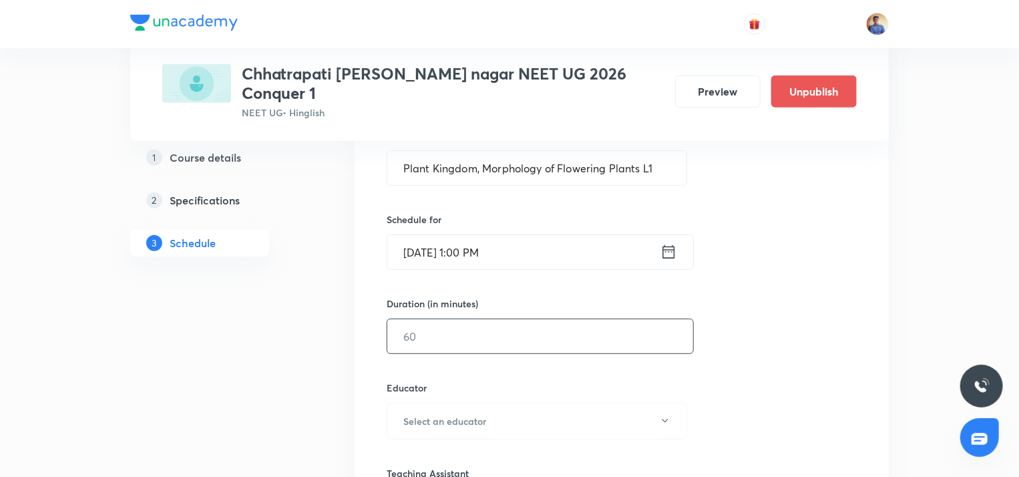
click at [445, 326] on input "text" at bounding box center [540, 336] width 306 height 34
type input "59"
click at [428, 414] on h6 "Select an educator" at bounding box center [444, 421] width 83 height 14
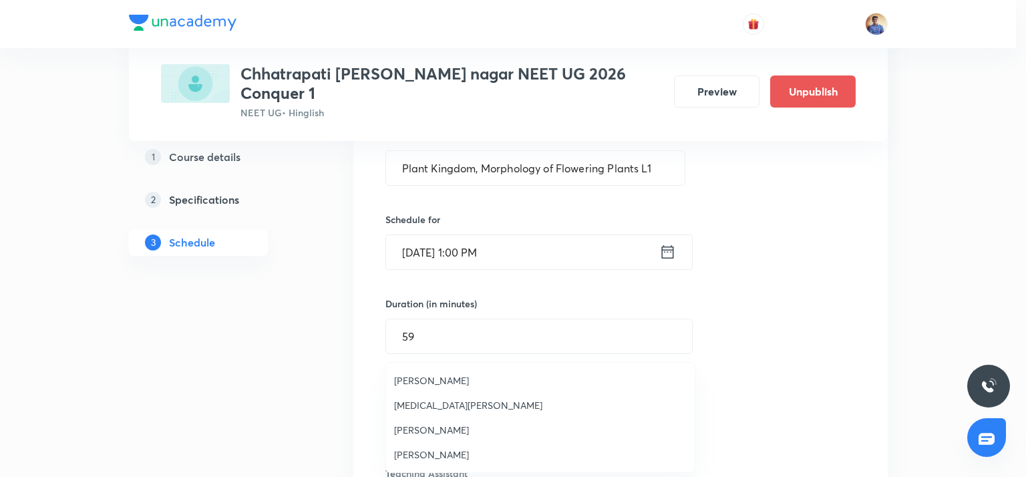
click at [415, 461] on span "[PERSON_NAME]" at bounding box center [540, 454] width 293 height 14
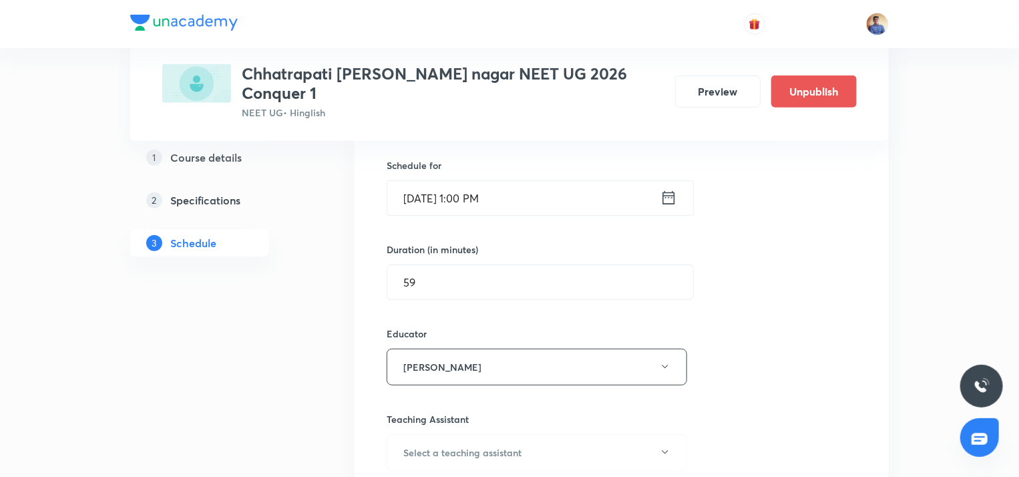
scroll to position [401, 0]
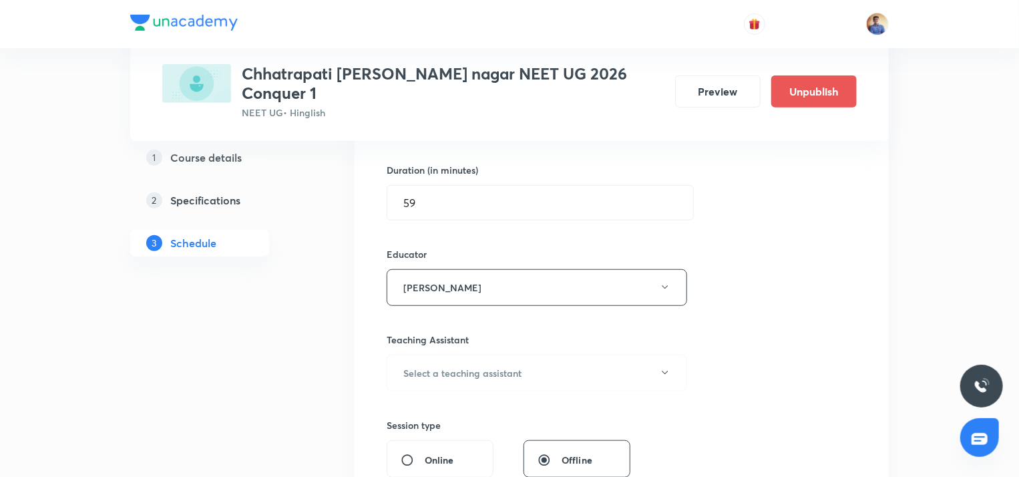
click at [403, 453] on input "Online" at bounding box center [413, 459] width 24 height 13
radio input "true"
radio input "false"
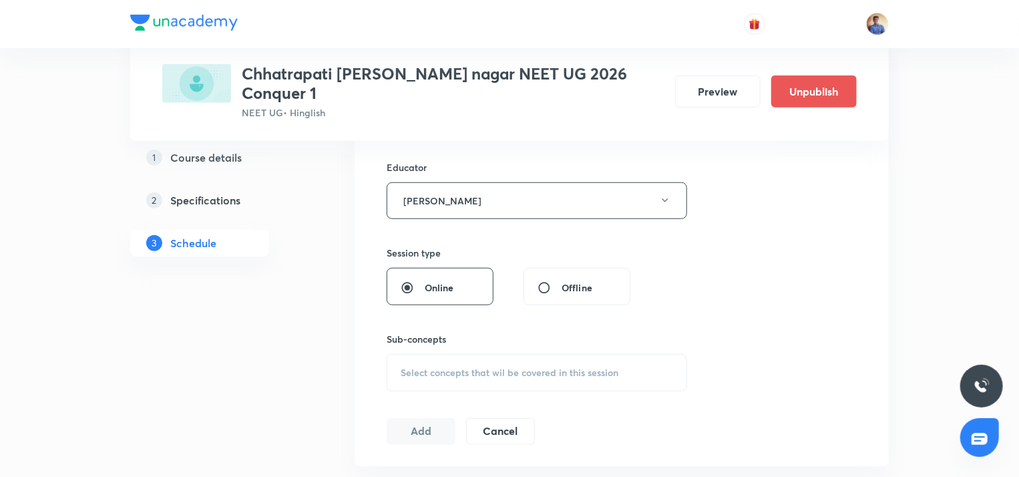
scroll to position [601, 0]
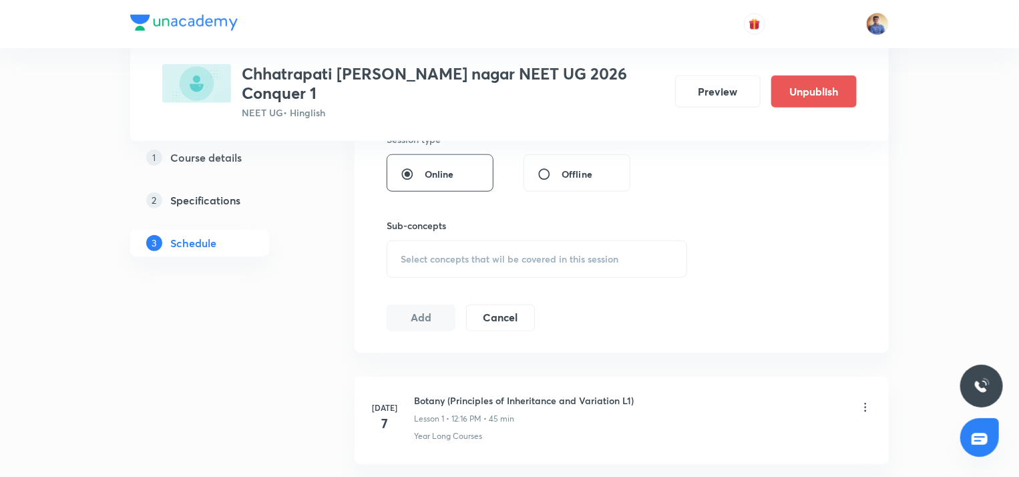
click at [443, 254] on span "Select concepts that wil be covered in this session" at bounding box center [510, 259] width 218 height 11
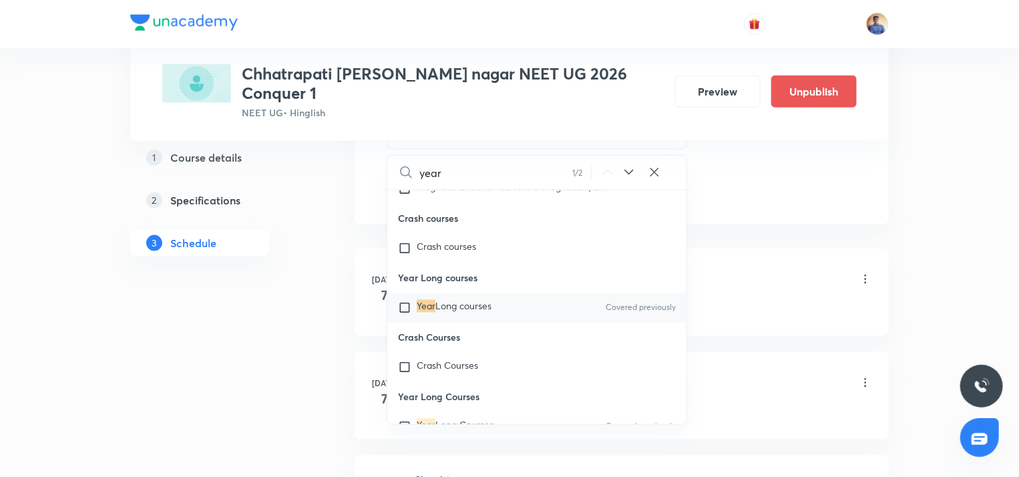
scroll to position [735, 0]
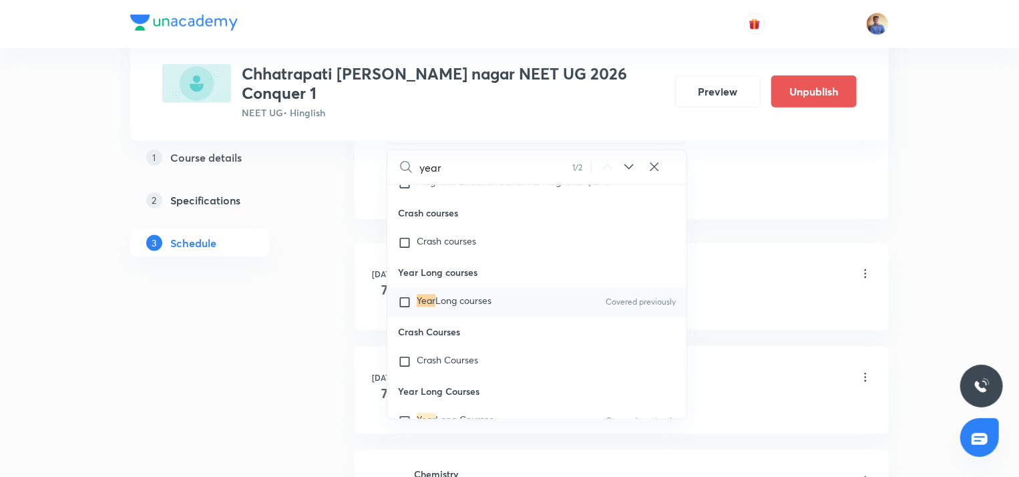
type input "year"
click at [425, 307] on mark "Year" at bounding box center [426, 301] width 19 height 13
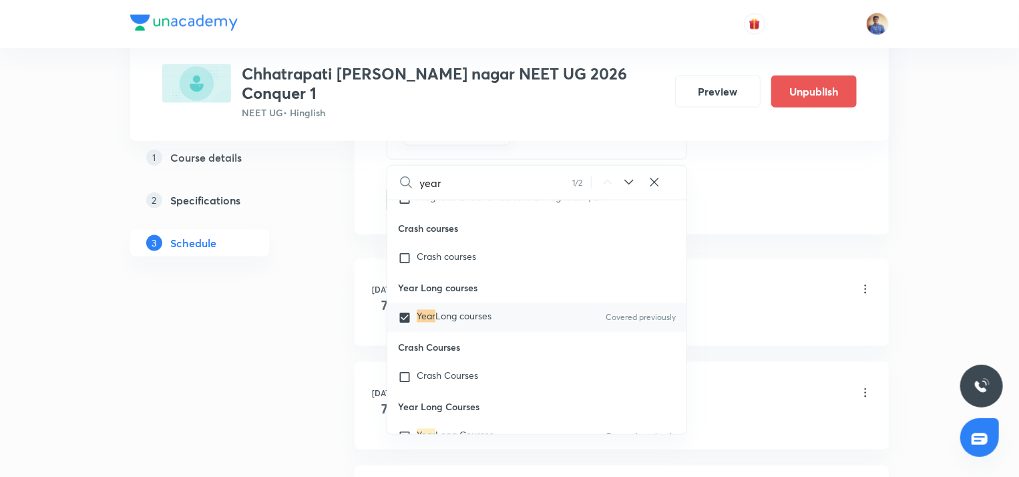
click at [401, 333] on div "Year Long courses Covered previously" at bounding box center [536, 317] width 299 height 29
checkbox input "false"
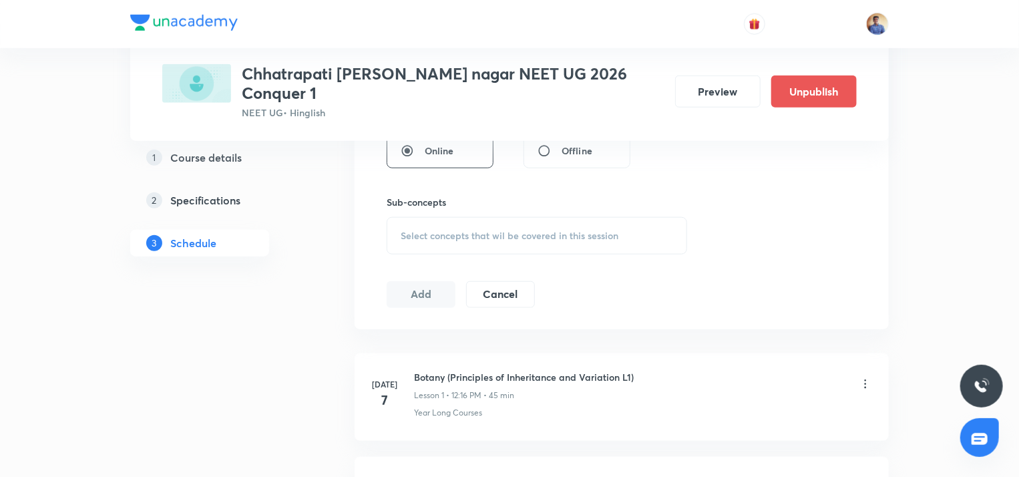
scroll to position [601, 0]
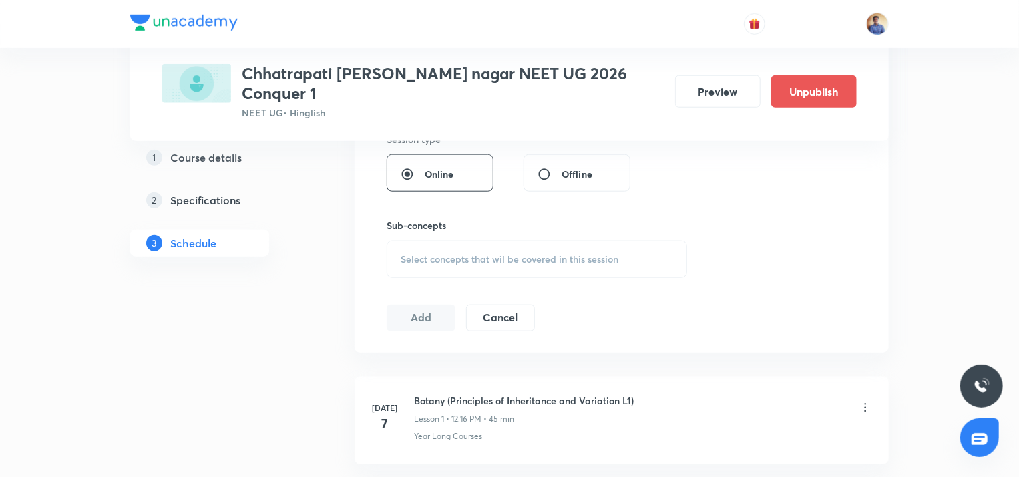
click at [437, 254] on span "Select concepts that wil be covered in this session" at bounding box center [510, 259] width 218 height 11
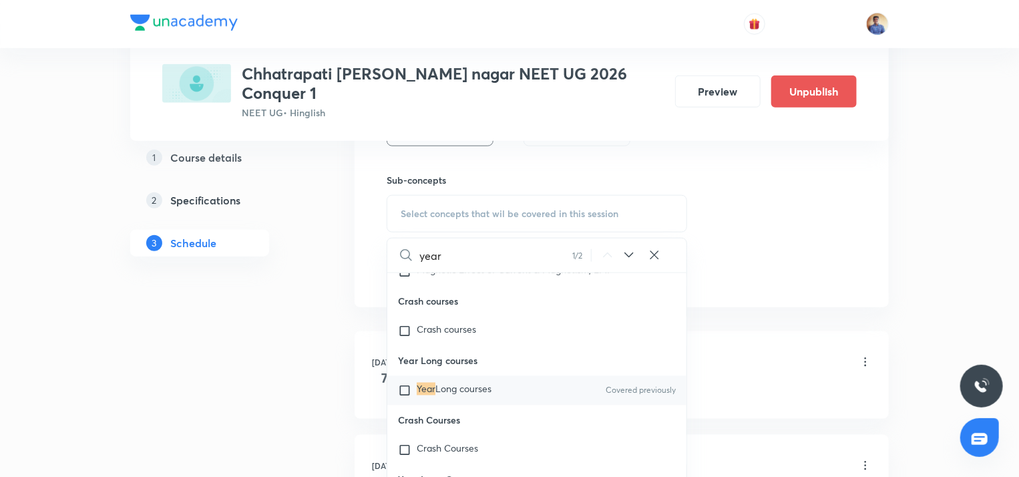
scroll to position [668, 0]
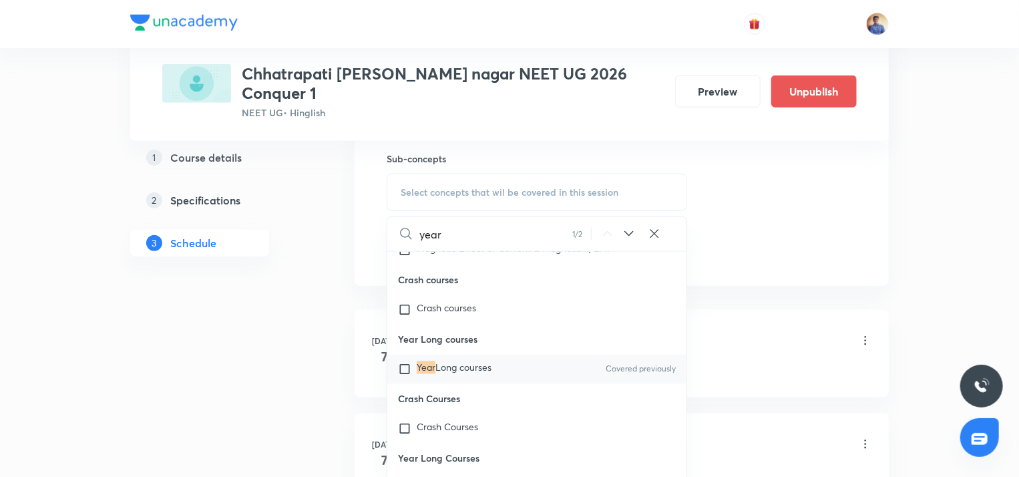
type input "year"
drag, startPoint x: 418, startPoint y: 399, endPoint x: 345, endPoint y: 354, distance: 85.8
click at [418, 374] on mark "Year" at bounding box center [426, 367] width 19 height 13
checkbox input "true"
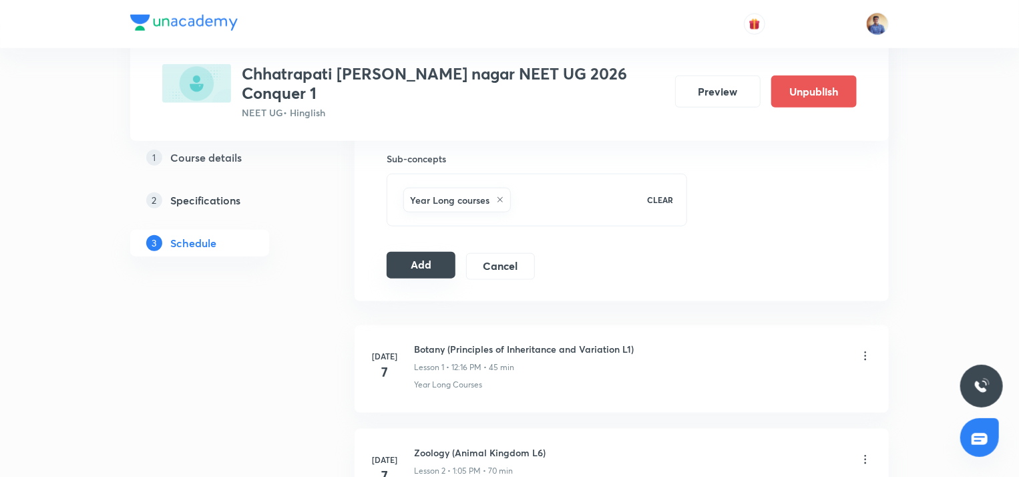
click at [412, 252] on button "Add" at bounding box center [421, 265] width 69 height 27
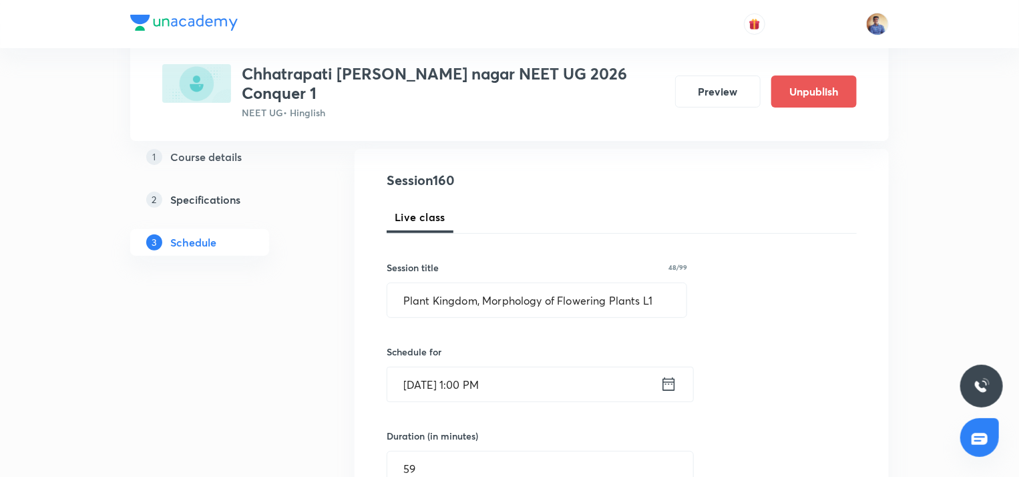
scroll to position [134, 0]
radio input "false"
radio input "true"
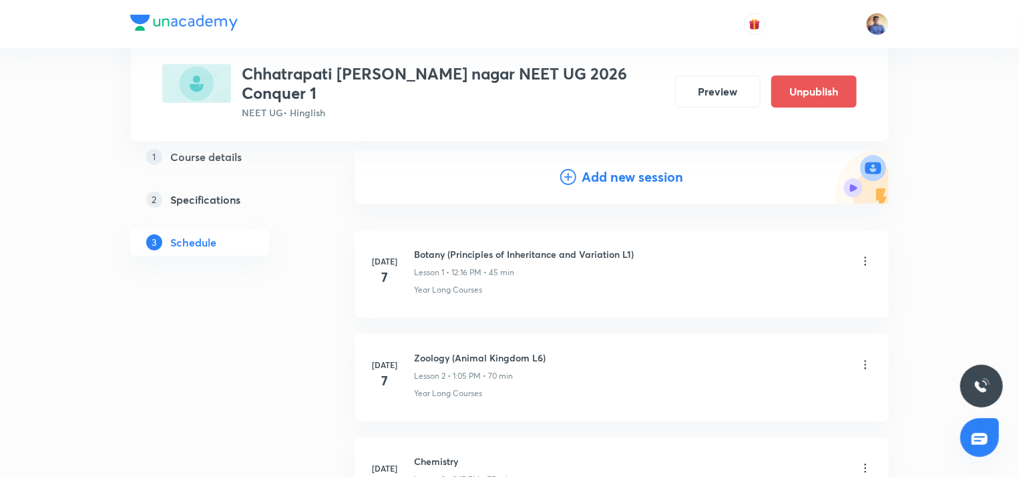
click at [577, 167] on div "Add new session" at bounding box center [621, 177] width 123 height 20
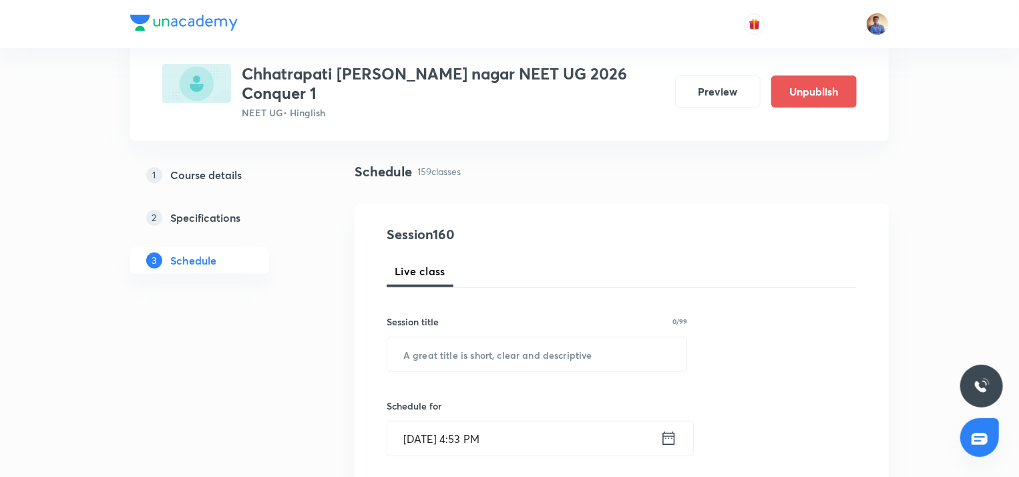
scroll to position [67, 0]
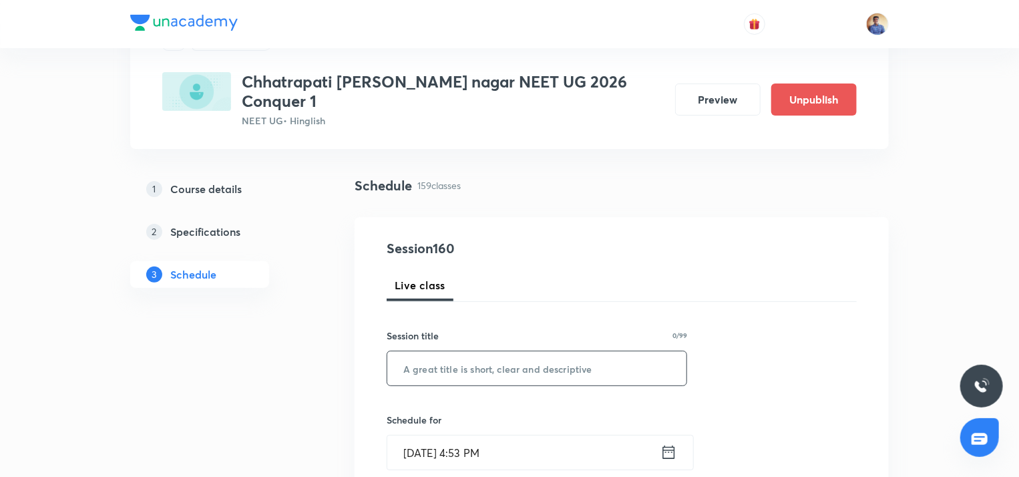
drag, startPoint x: 490, startPoint y: 343, endPoint x: 487, endPoint y: 350, distance: 7.8
click at [487, 351] on input "text" at bounding box center [536, 368] width 299 height 34
paste input "Plant Kingdom, Morphology of Flowering Plants"
type input "Plant Kingdom, Morphology of Flowering Plants L2"
click at [421, 435] on input "[DATE] 4:53 PM" at bounding box center [523, 452] width 273 height 34
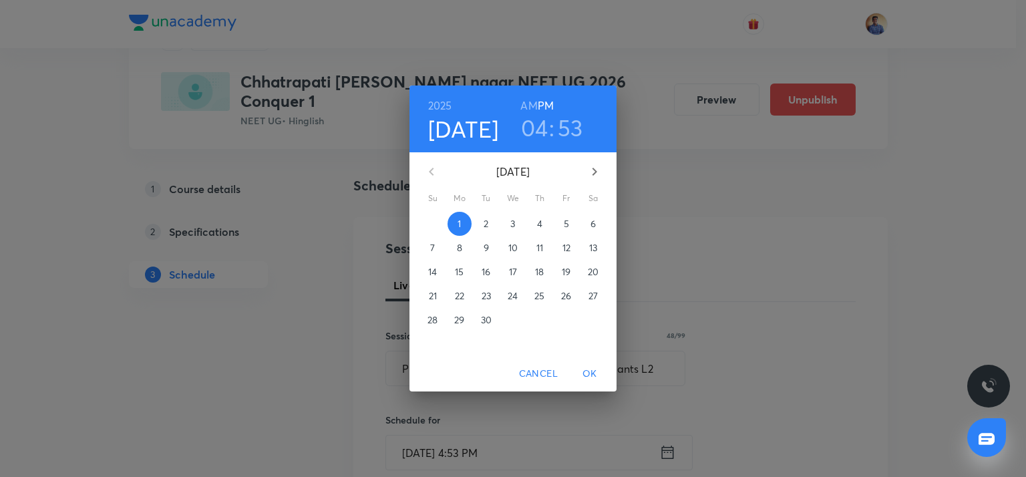
click at [516, 224] on span "3" at bounding box center [513, 223] width 24 height 13
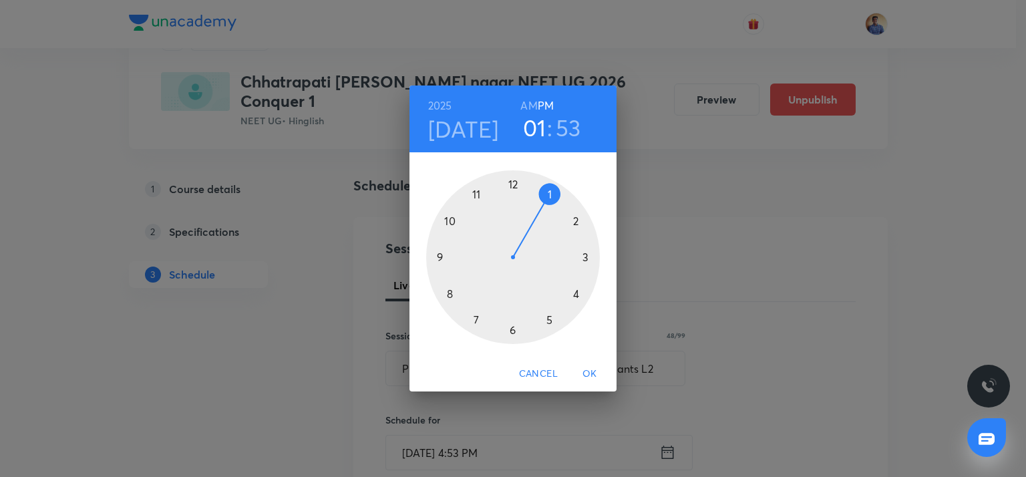
click at [548, 194] on div at bounding box center [513, 257] width 174 height 174
click at [514, 185] on div at bounding box center [513, 257] width 174 height 174
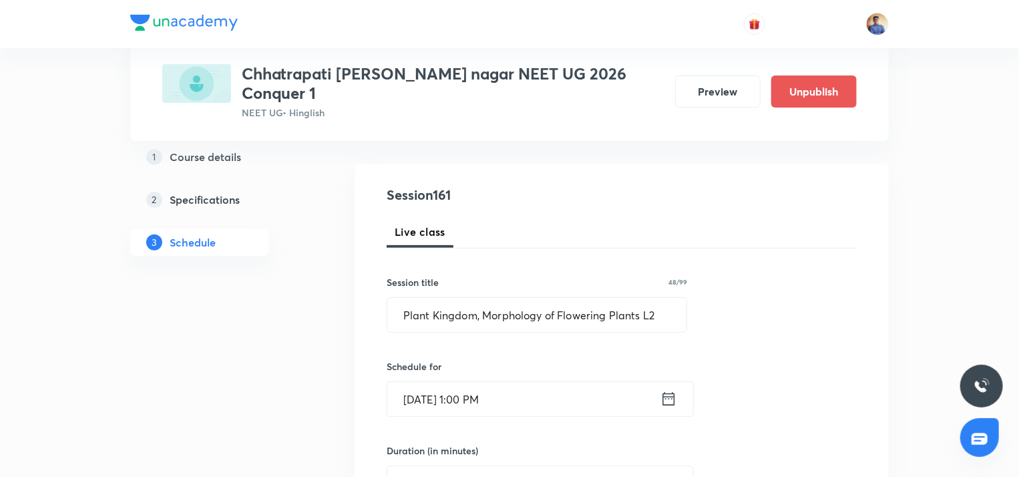
scroll to position [200, 0]
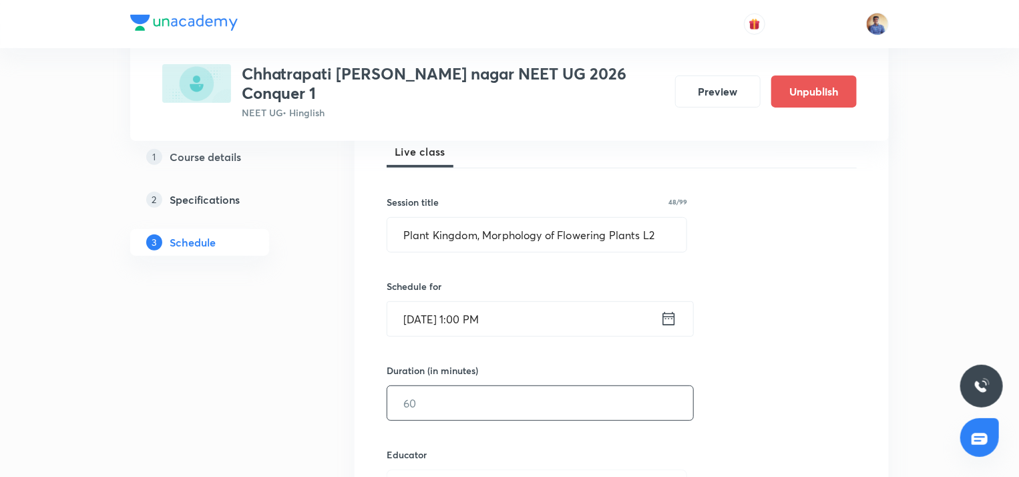
click at [413, 386] on input "text" at bounding box center [540, 403] width 306 height 34
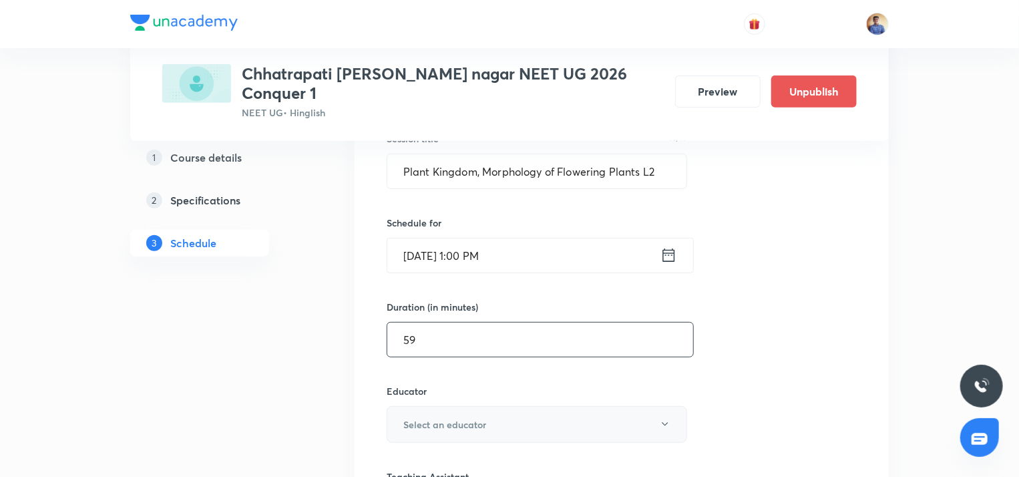
scroll to position [334, 0]
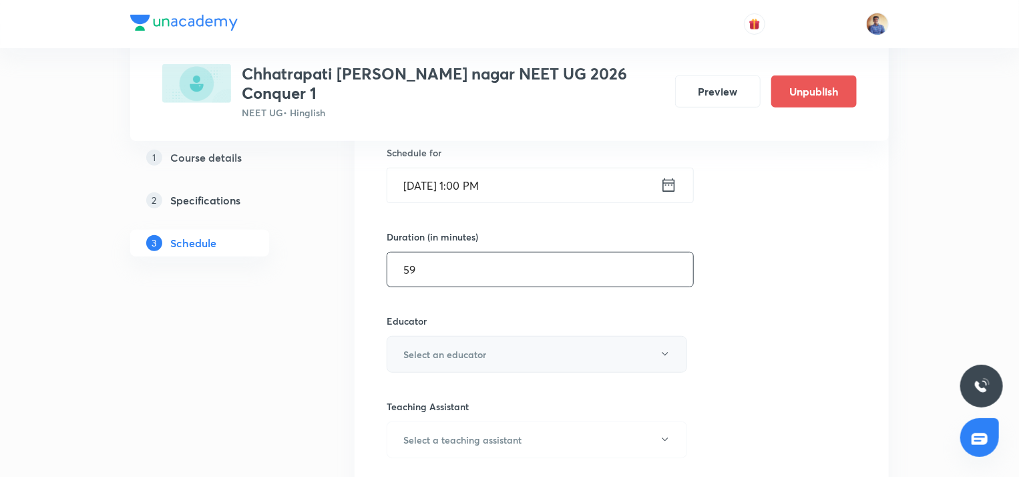
type input "59"
click at [409, 347] on h6 "Select an educator" at bounding box center [444, 354] width 83 height 14
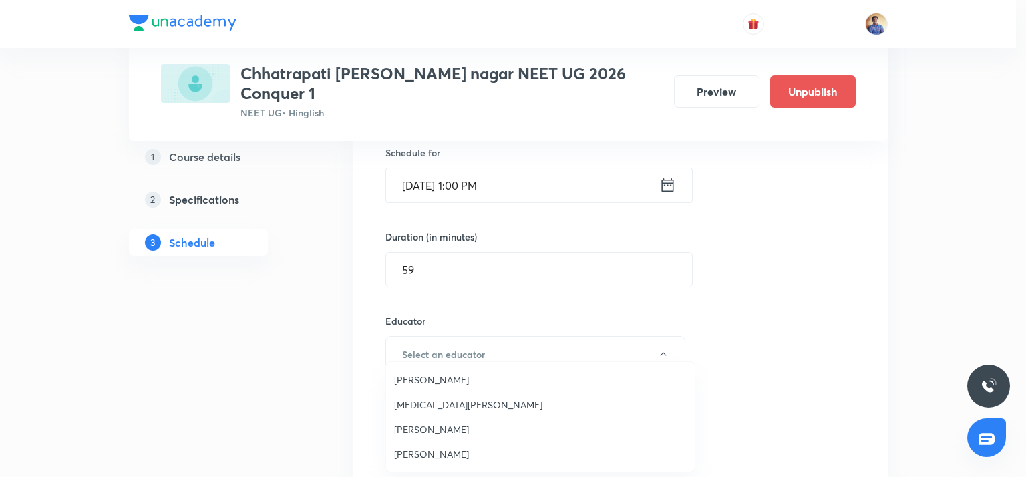
click at [405, 455] on span "[PERSON_NAME]" at bounding box center [540, 454] width 293 height 14
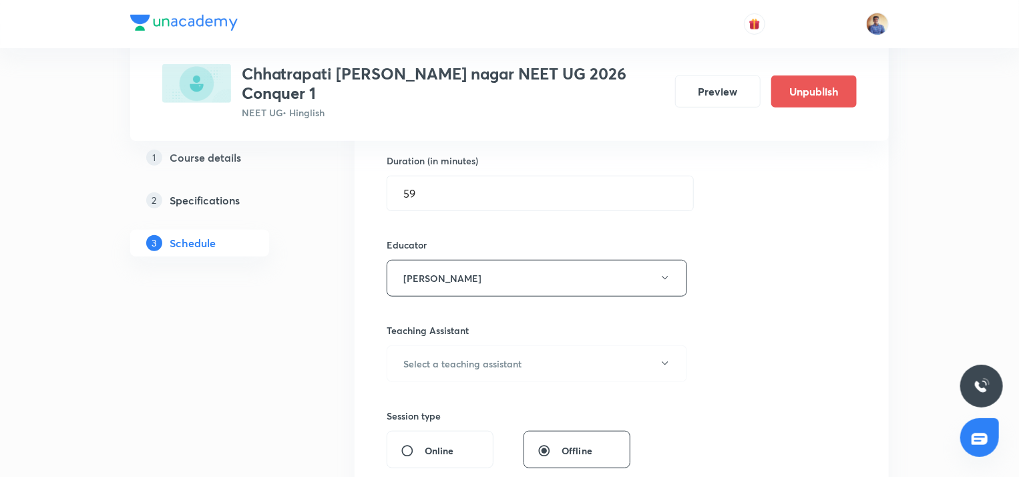
scroll to position [467, 0]
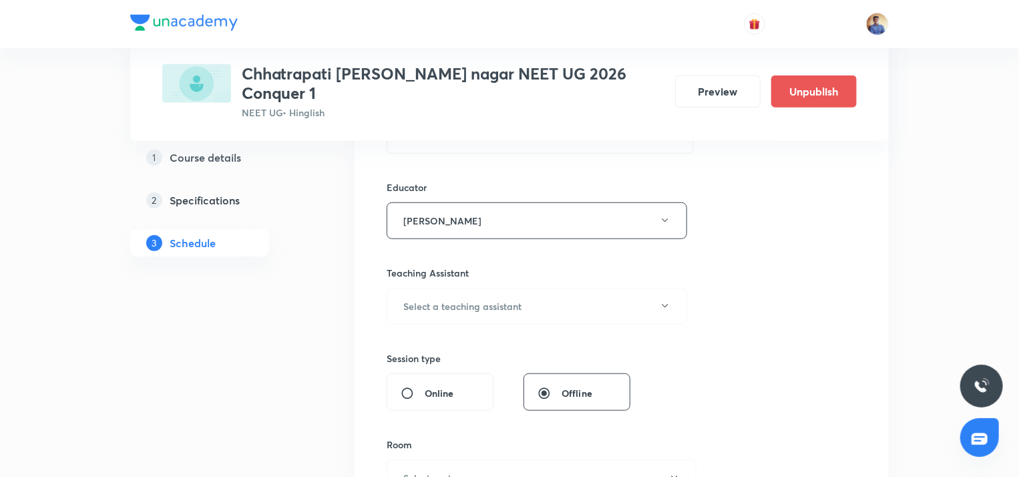
click at [414, 387] on input "Online" at bounding box center [413, 393] width 24 height 13
radio input "true"
radio input "false"
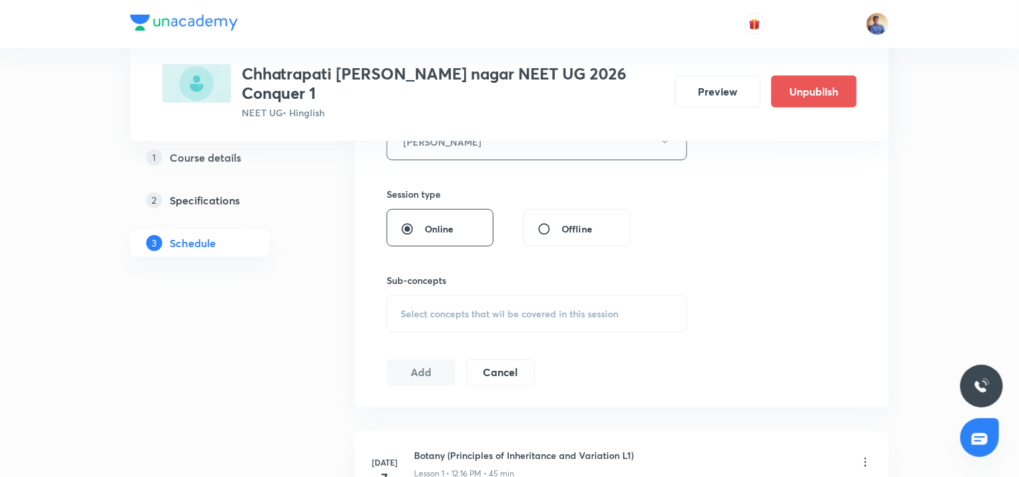
scroll to position [601, 0]
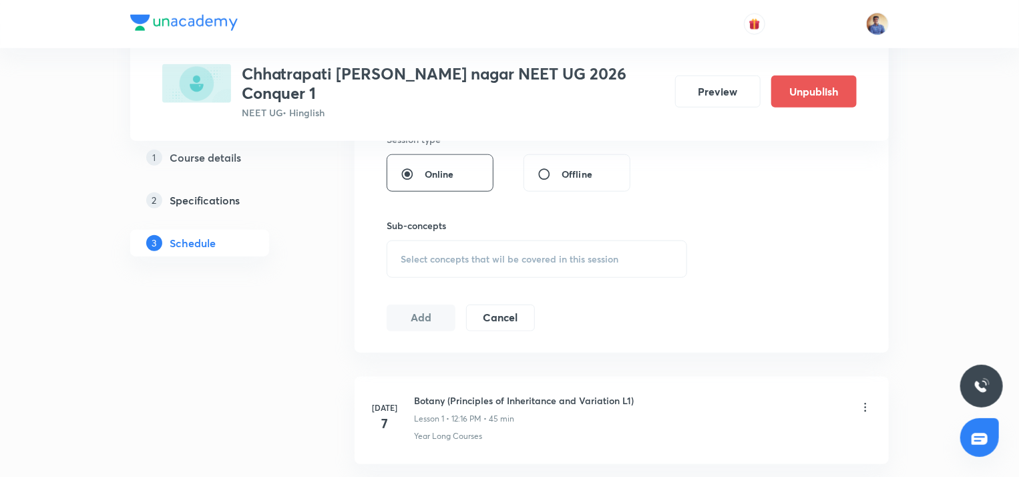
click at [441, 254] on span "Select concepts that wil be covered in this session" at bounding box center [510, 259] width 218 height 11
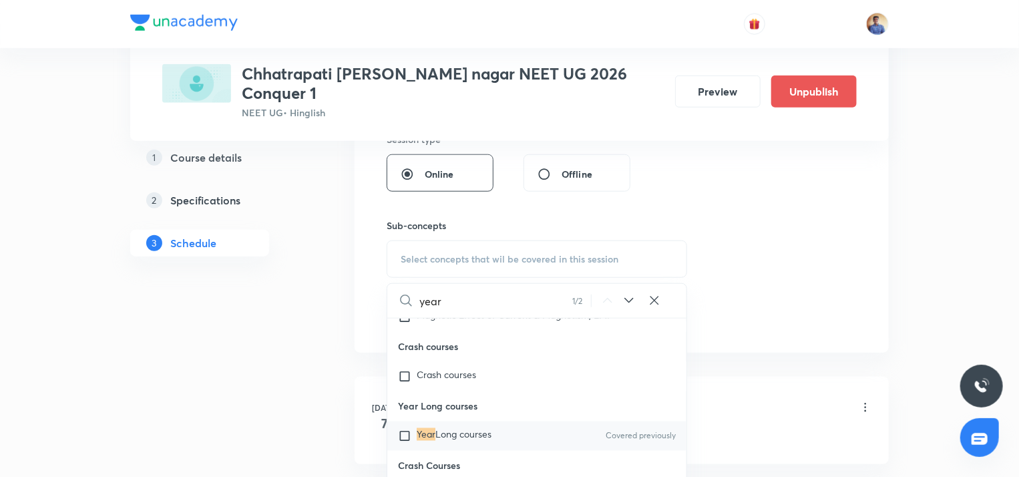
scroll to position [668, 0]
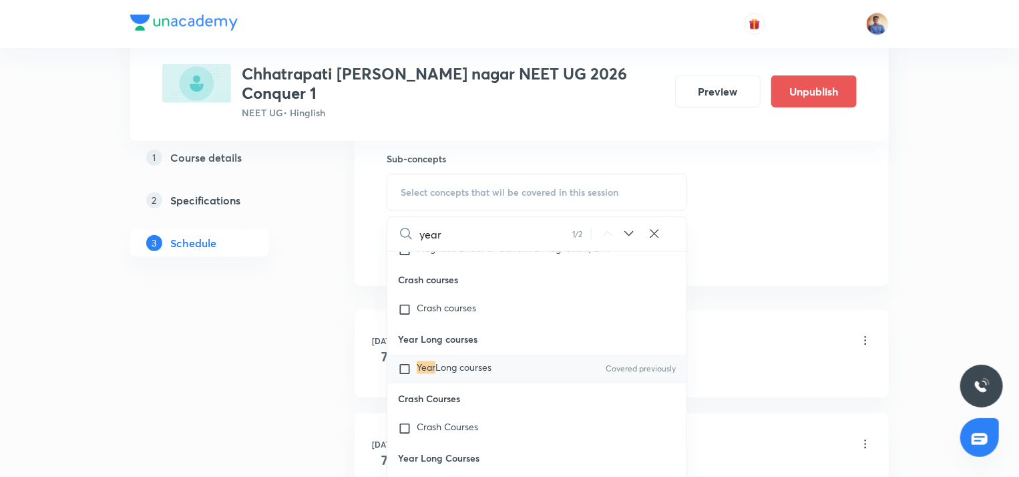
type input "year"
click at [411, 376] on input "checkbox" at bounding box center [407, 369] width 19 height 13
checkbox input "true"
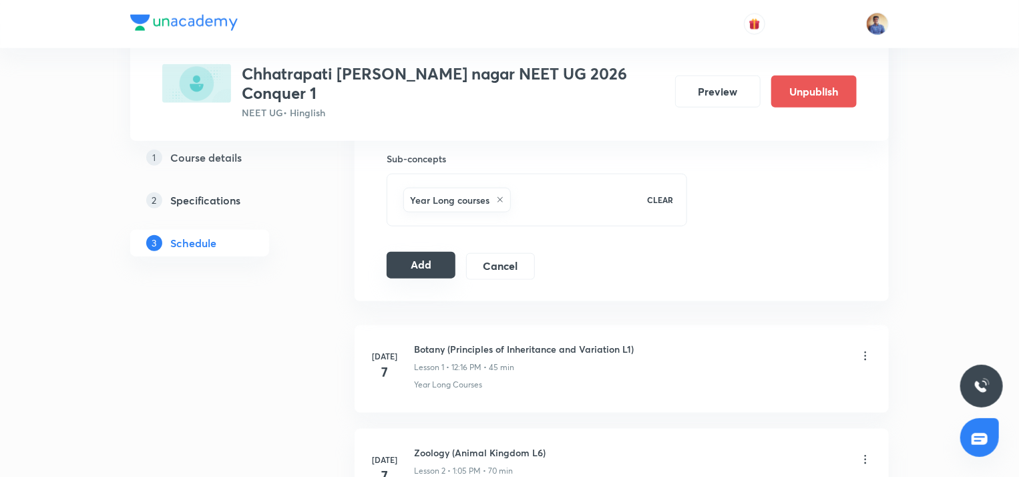
click at [433, 252] on button "Add" at bounding box center [421, 265] width 69 height 27
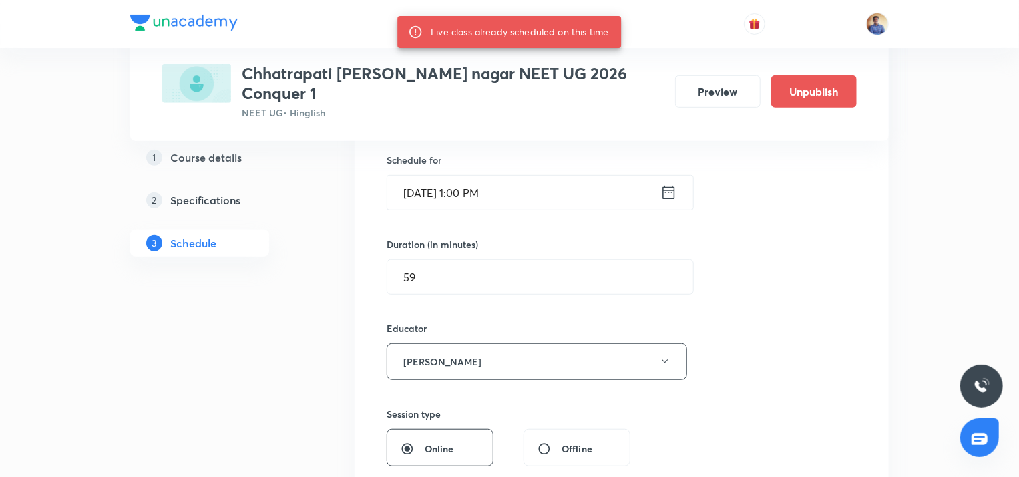
scroll to position [200, 0]
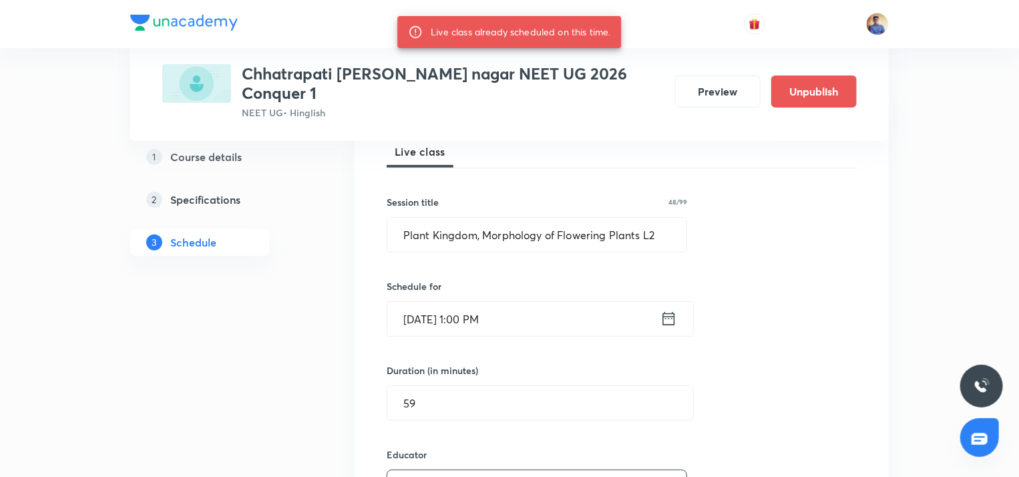
click at [419, 302] on input "[DATE] 1:00 PM" at bounding box center [523, 319] width 273 height 34
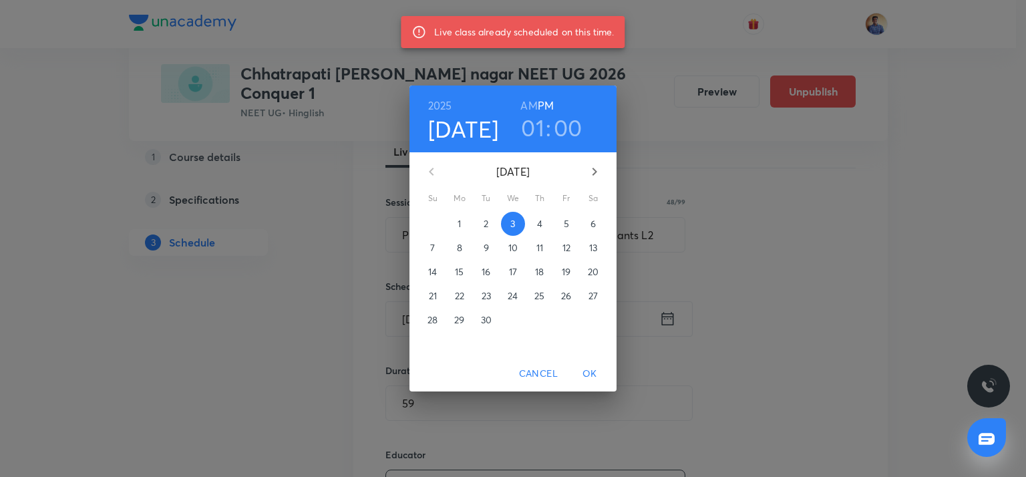
click at [542, 219] on p "4" at bounding box center [539, 223] width 5 height 13
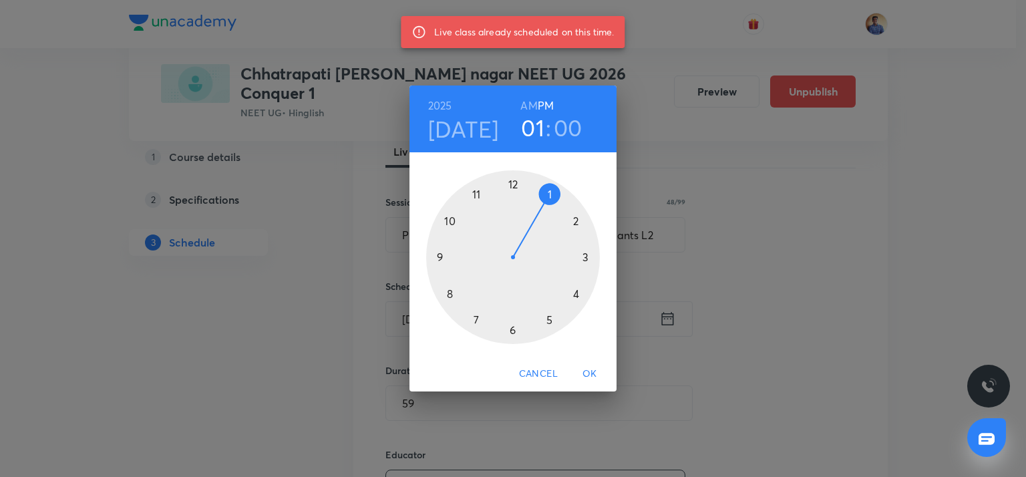
click at [590, 365] on span "OK" at bounding box center [590, 373] width 32 height 17
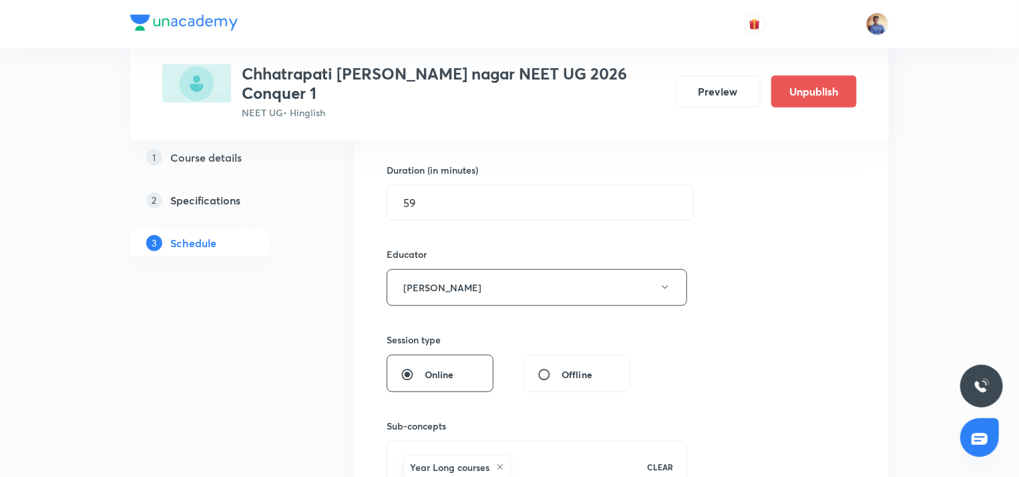
scroll to position [601, 0]
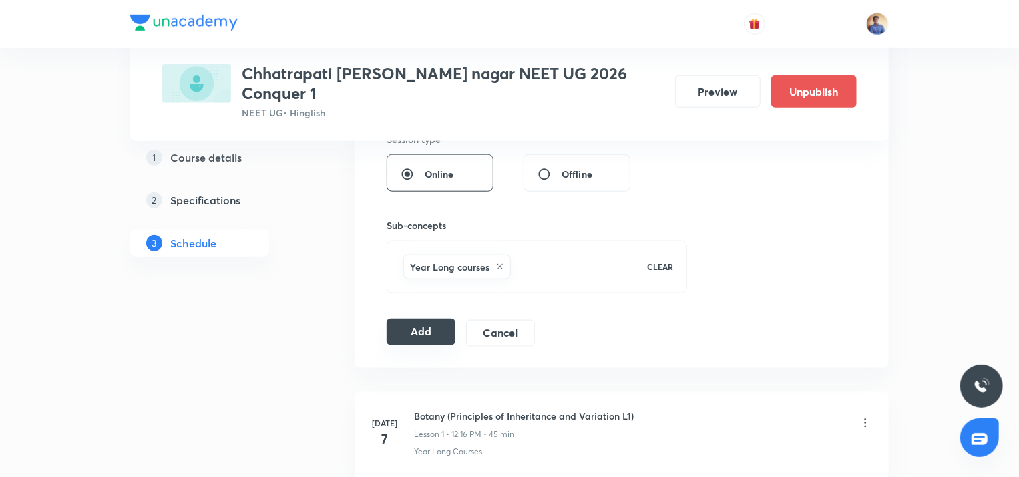
click at [431, 319] on button "Add" at bounding box center [421, 332] width 69 height 27
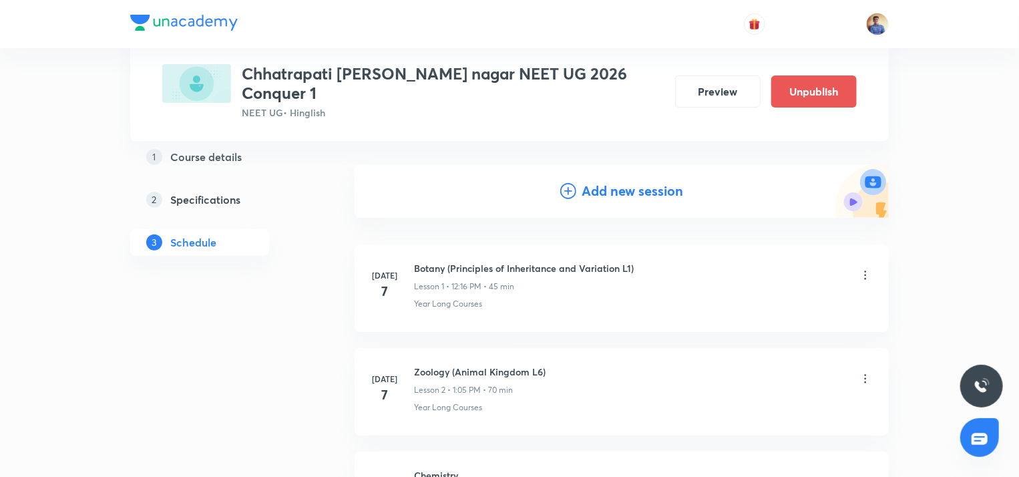
scroll to position [67, 0]
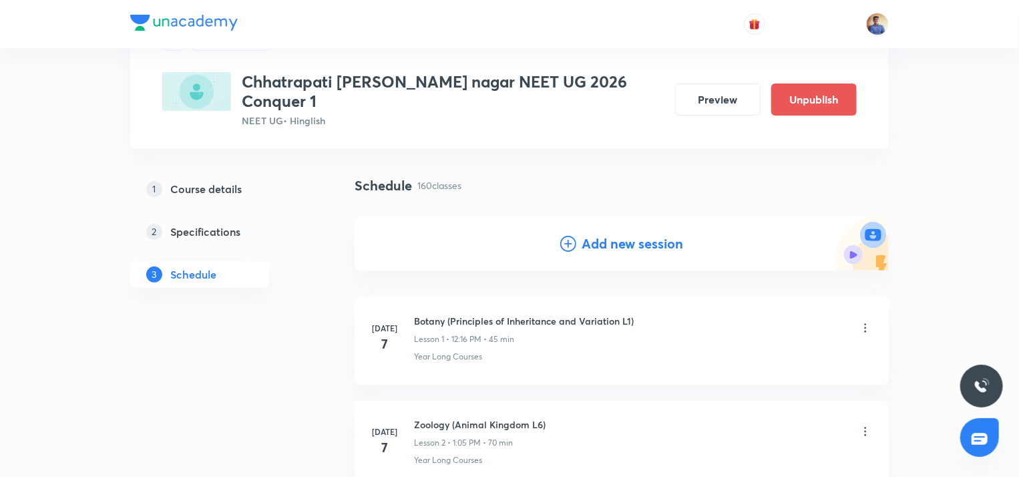
click at [566, 234] on div "Add new session" at bounding box center [621, 244] width 123 height 20
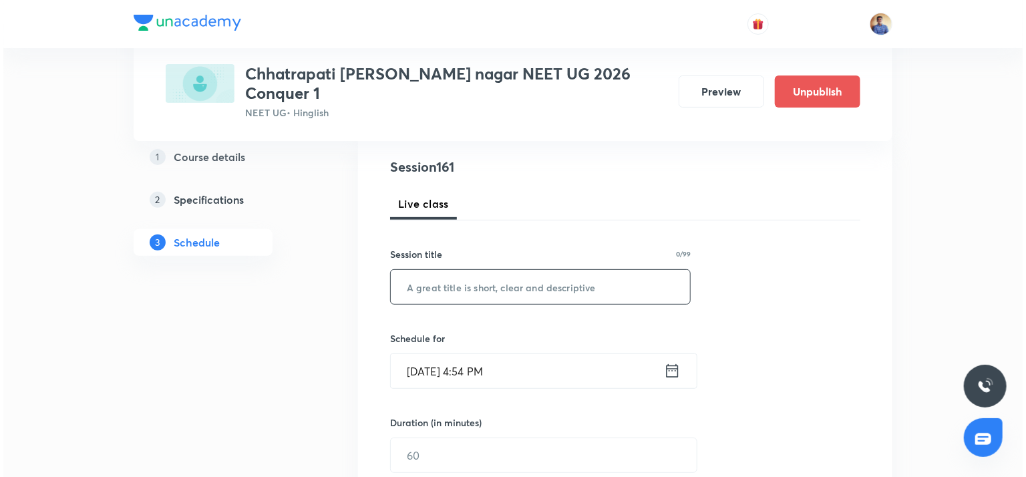
scroll to position [200, 0]
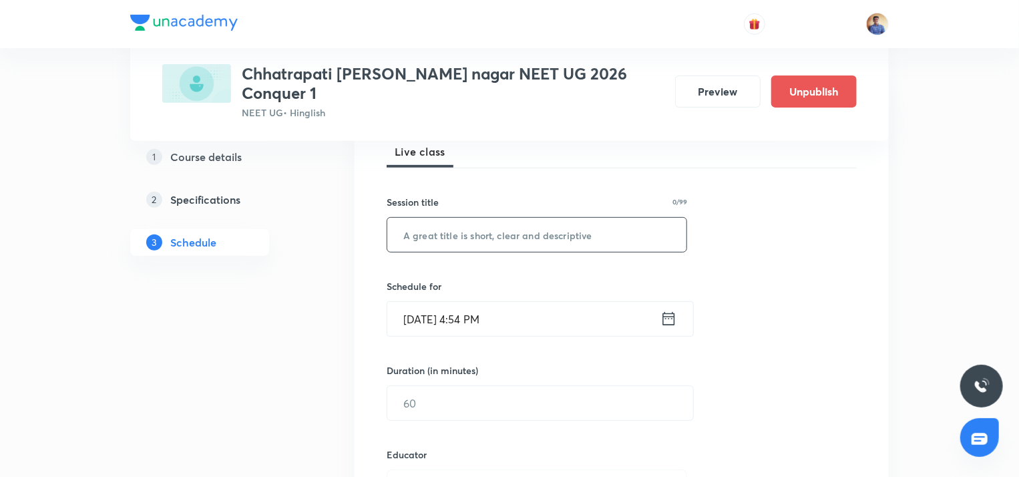
click at [498, 228] on input "text" at bounding box center [536, 235] width 299 height 34
paste input "Plant Kingdom, Morphology of Flowering Plants"
type input "Plant Kingdom, Morphology of Flowering Plants L3"
click at [429, 302] on input "[DATE] 4:54 PM" at bounding box center [523, 319] width 273 height 34
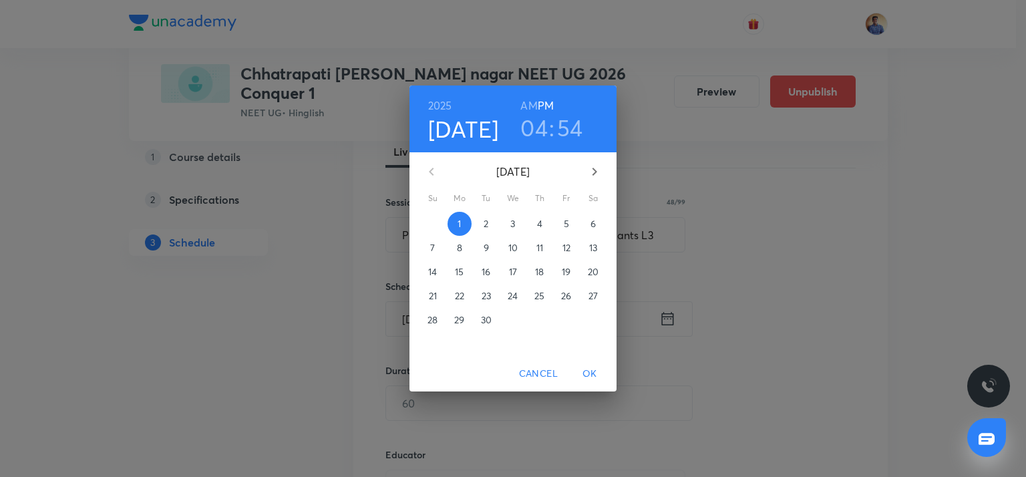
click at [537, 224] on p "4" at bounding box center [539, 223] width 5 height 13
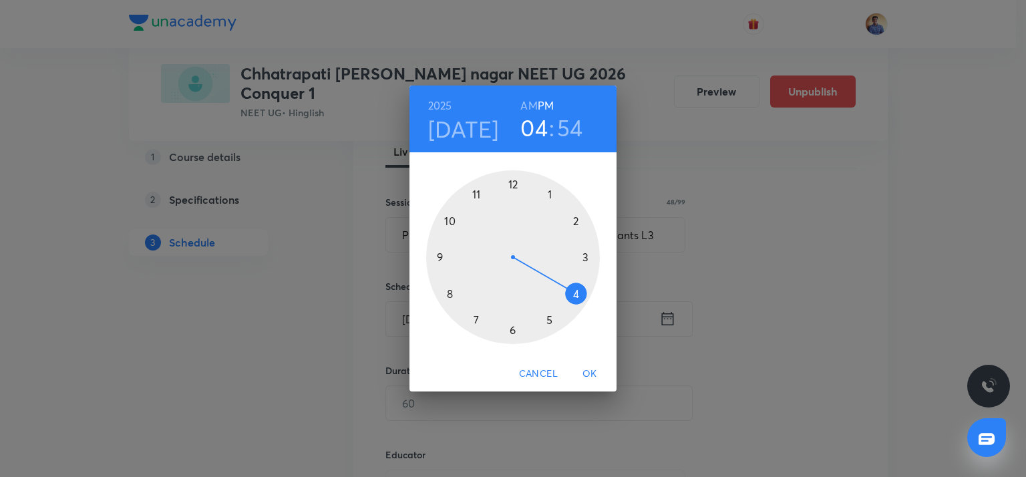
click at [548, 193] on div at bounding box center [513, 257] width 174 height 174
click at [515, 183] on div at bounding box center [513, 257] width 174 height 174
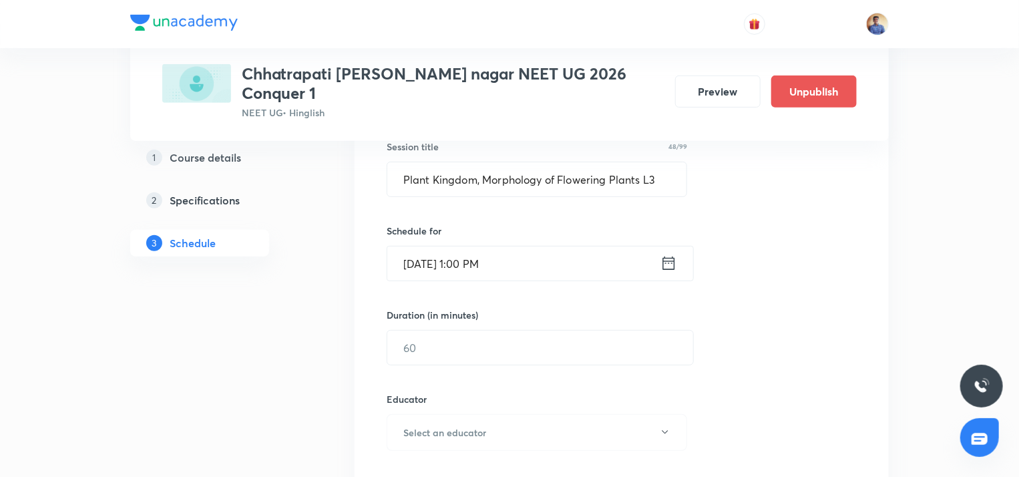
scroll to position [334, 0]
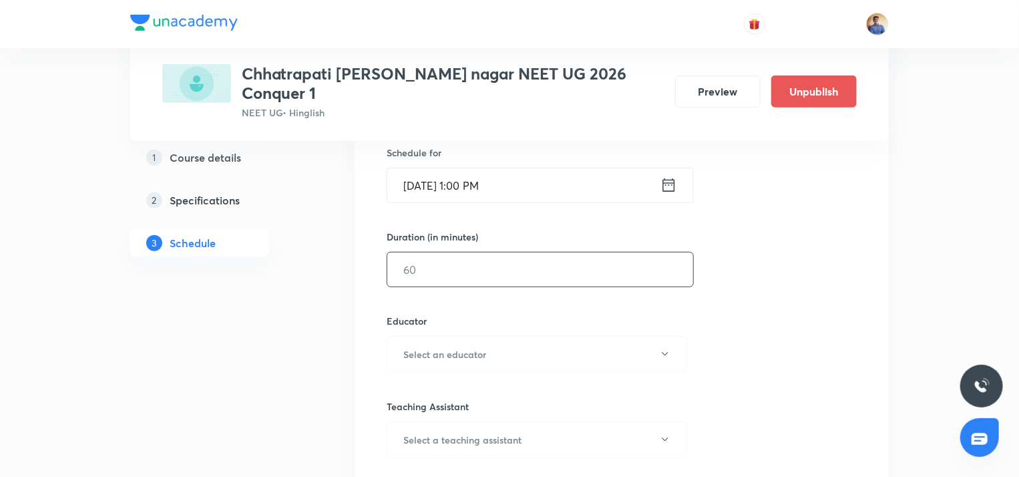
click at [451, 252] on input "text" at bounding box center [540, 269] width 306 height 34
type input "59"
click at [427, 347] on h6 "Select an educator" at bounding box center [444, 354] width 83 height 14
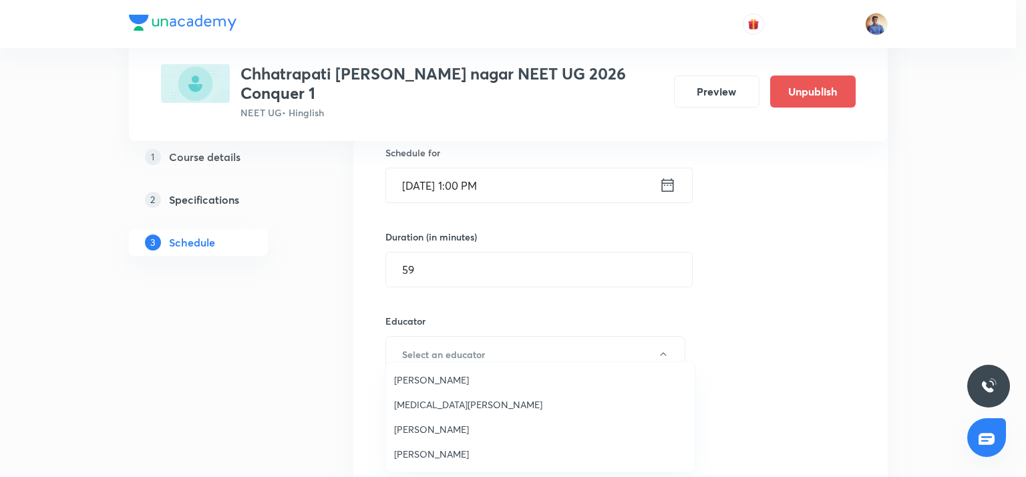
click at [419, 444] on li "[PERSON_NAME]" at bounding box center [540, 453] width 309 height 25
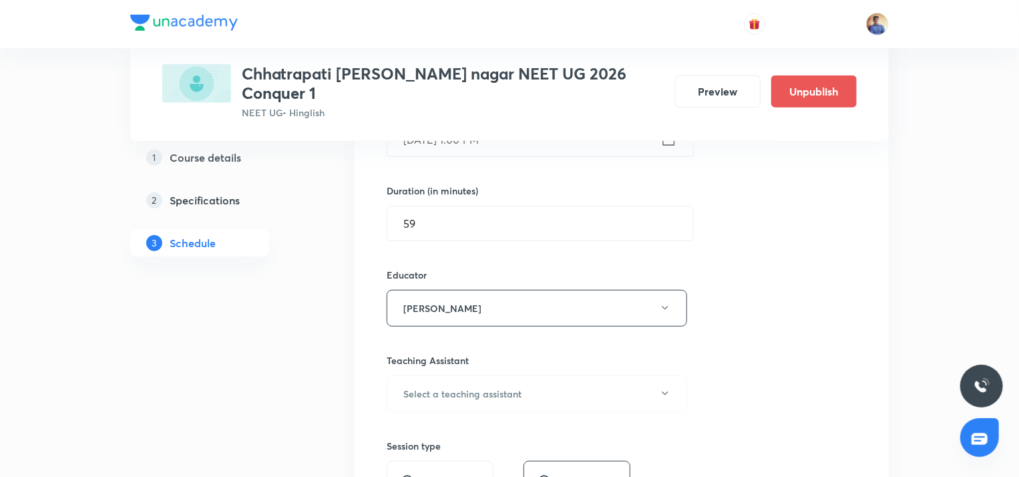
scroll to position [467, 0]
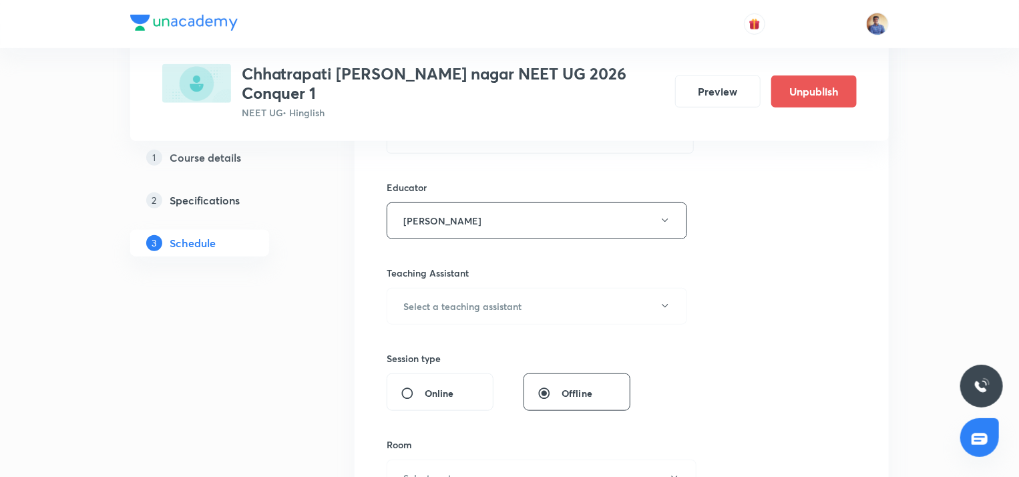
click at [393, 373] on div "Online" at bounding box center [440, 391] width 107 height 37
click at [405, 387] on input "Online" at bounding box center [413, 393] width 24 height 13
radio input "true"
radio input "false"
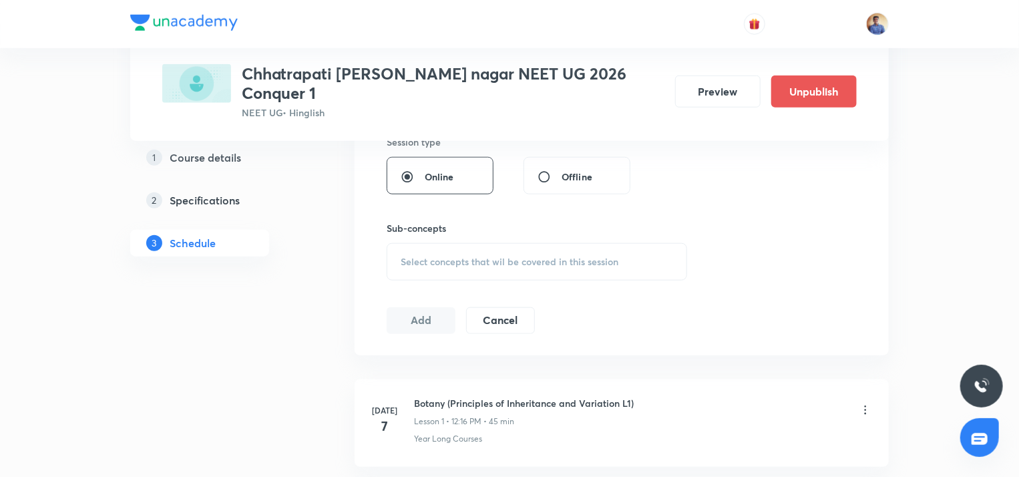
scroll to position [601, 0]
click at [443, 240] on div "Select concepts that wil be covered in this session" at bounding box center [537, 258] width 301 height 37
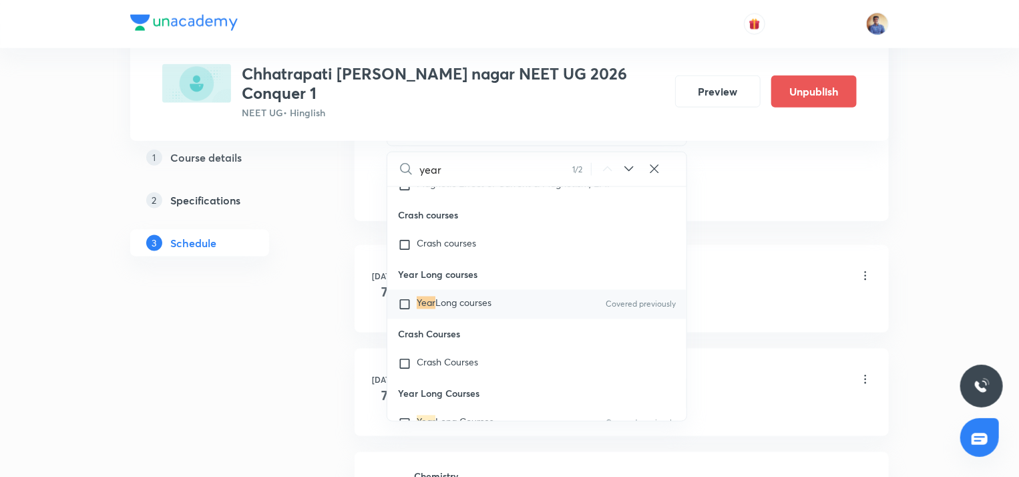
scroll to position [735, 0]
type input "year"
drag, startPoint x: 403, startPoint y: 341, endPoint x: 329, endPoint y: 319, distance: 77.8
click at [404, 309] on input "checkbox" at bounding box center [407, 302] width 19 height 13
checkbox input "true"
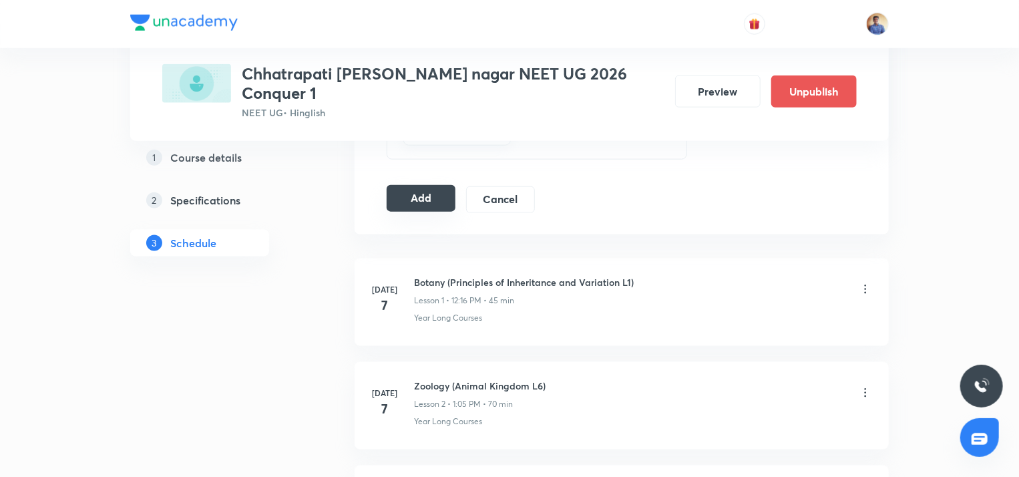
click at [415, 185] on button "Add" at bounding box center [421, 198] width 69 height 27
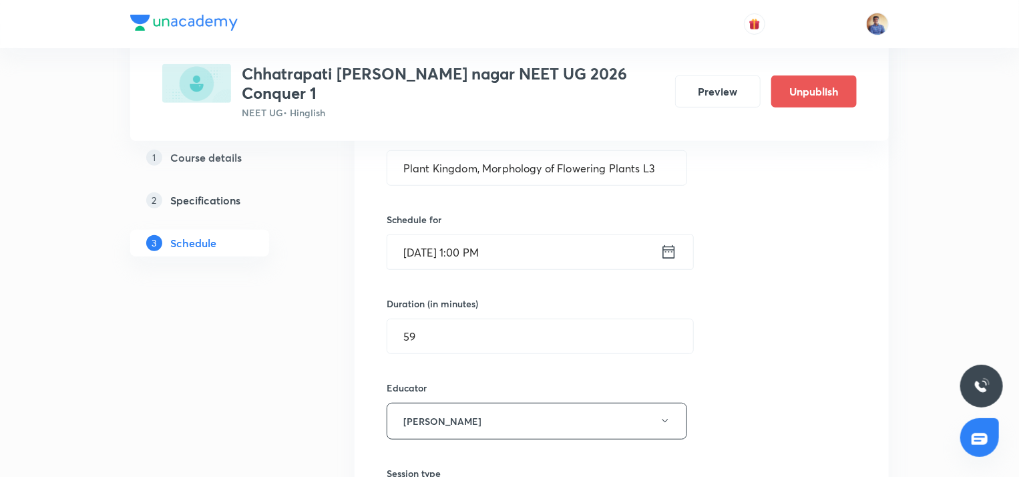
scroll to position [134, 0]
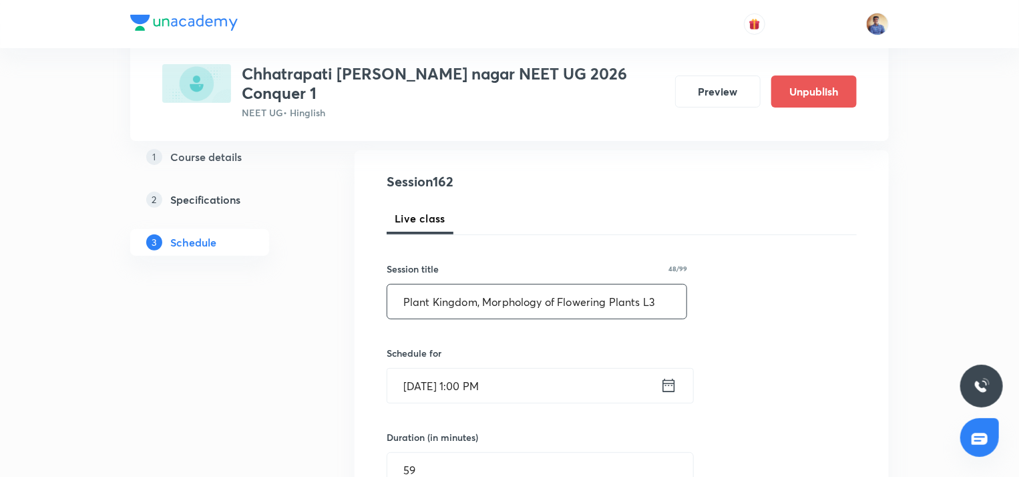
click at [665, 285] on input "Plant Kingdom, Morphology of Flowering Plants L3" at bounding box center [536, 302] width 299 height 34
type input "Plant Kingdom, Morphology of Flowering Plants L4"
click at [429, 375] on input "[DATE] 1:00 PM" at bounding box center [523, 386] width 273 height 34
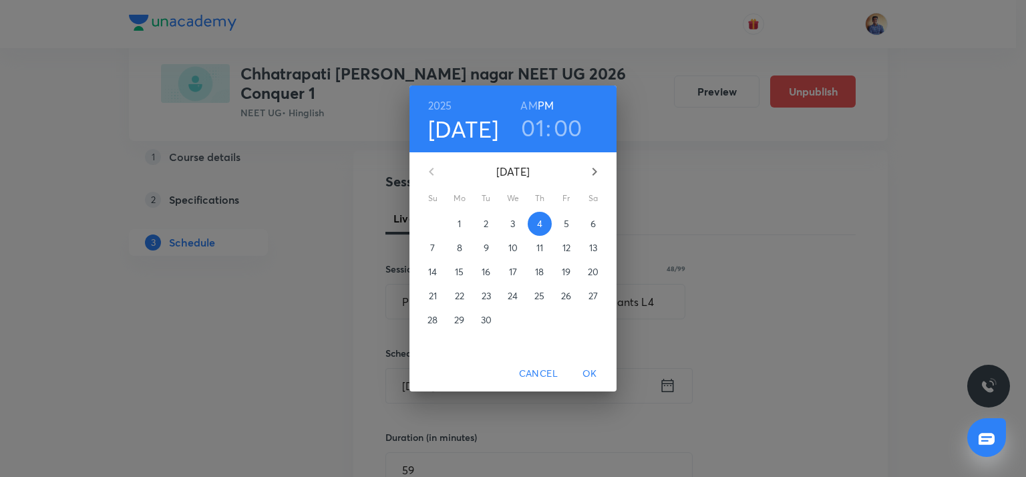
click at [570, 217] on span "5" at bounding box center [566, 223] width 24 height 13
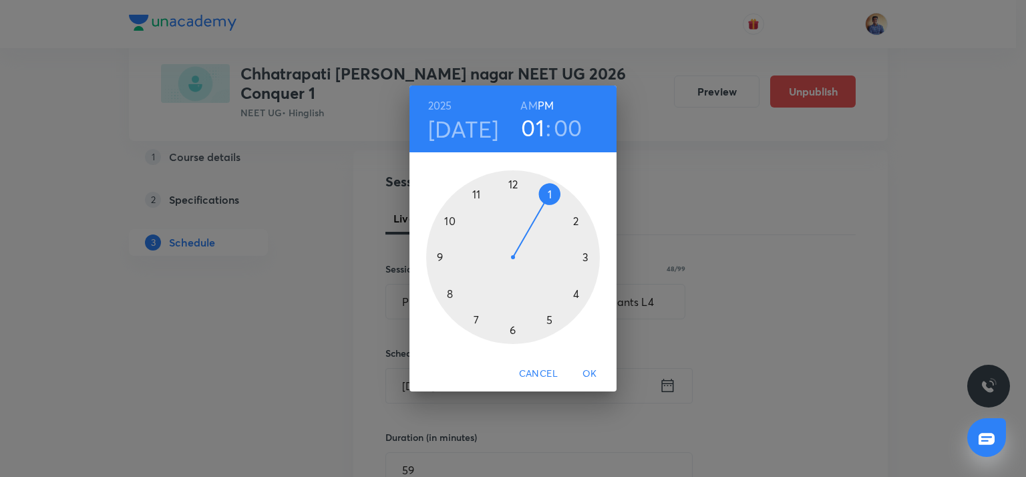
click at [585, 375] on span "OK" at bounding box center [590, 373] width 32 height 17
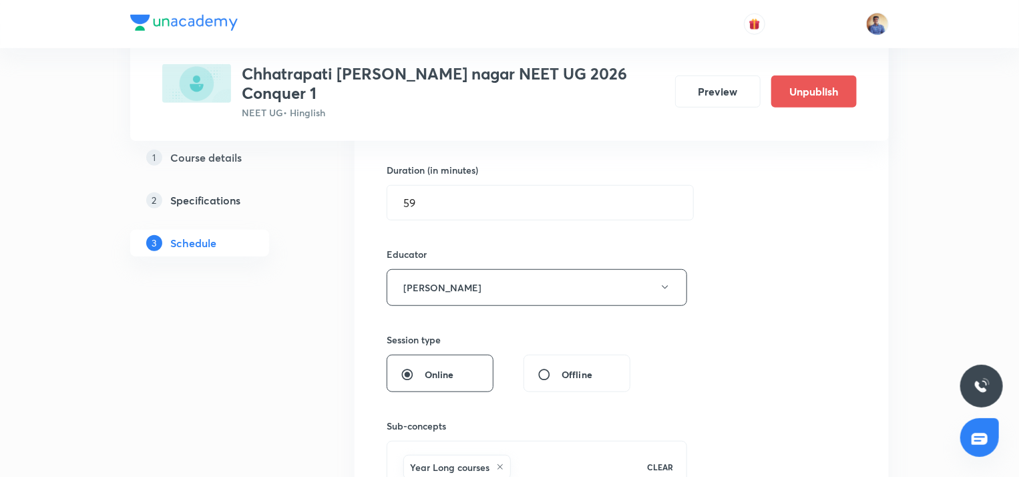
scroll to position [534, 0]
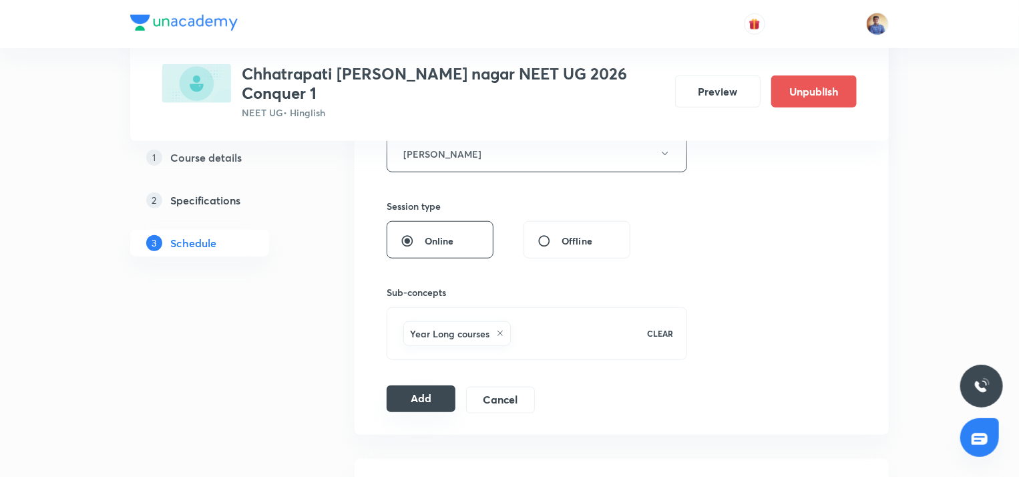
click at [425, 385] on button "Add" at bounding box center [421, 398] width 69 height 27
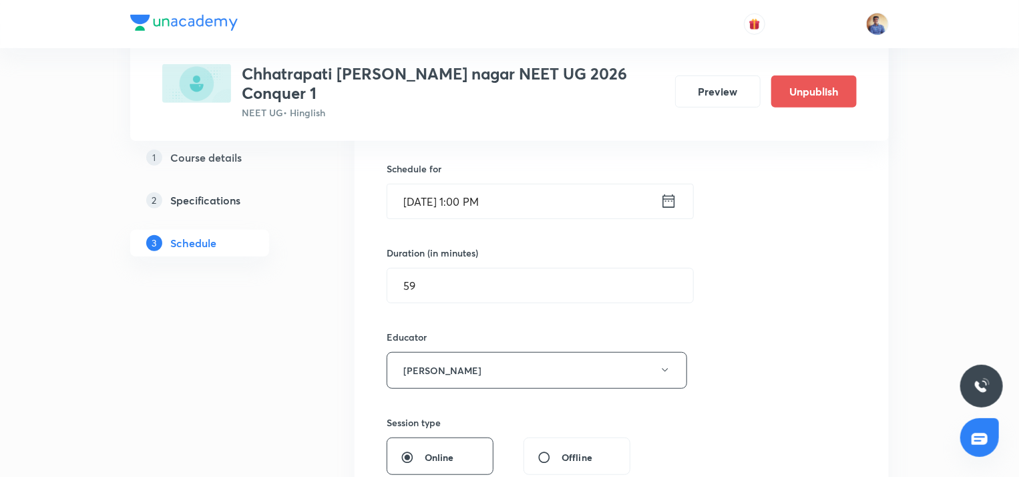
scroll to position [401, 0]
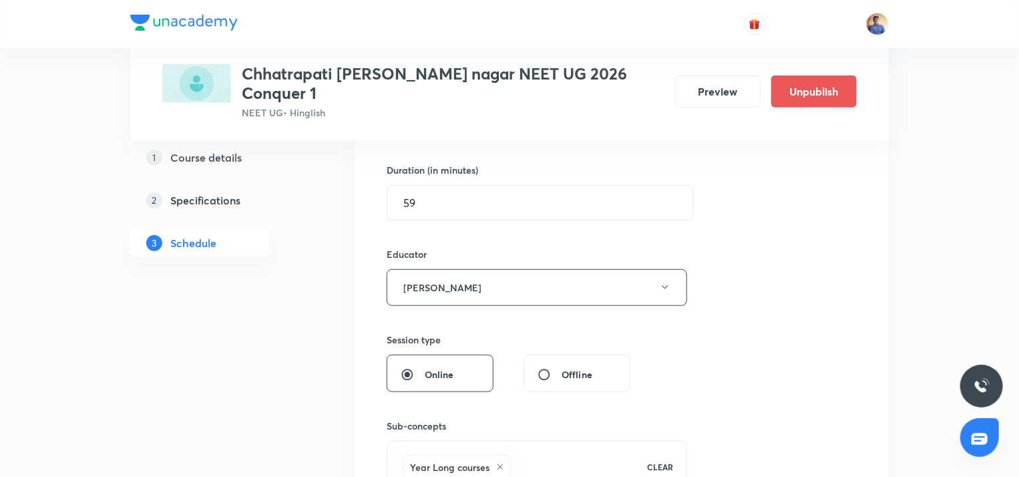
radio input "false"
radio input "true"
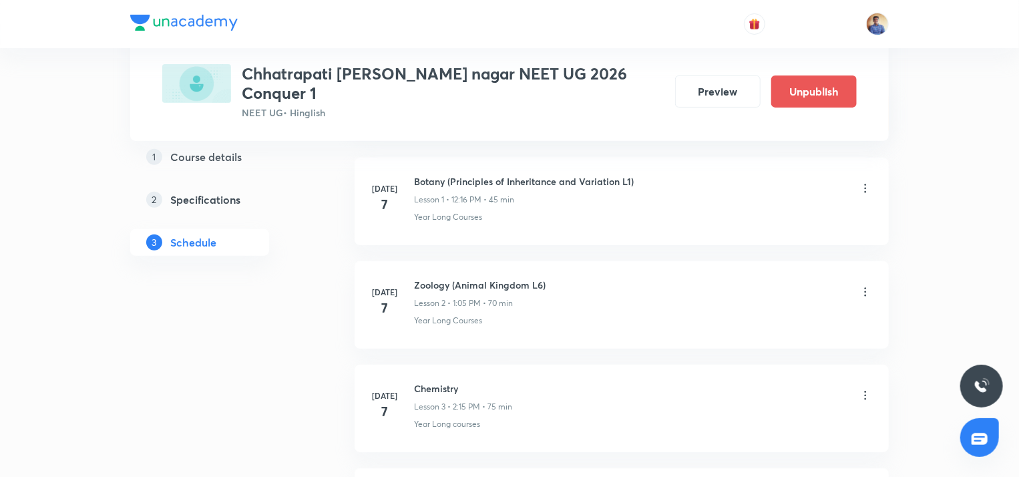
scroll to position [67, 0]
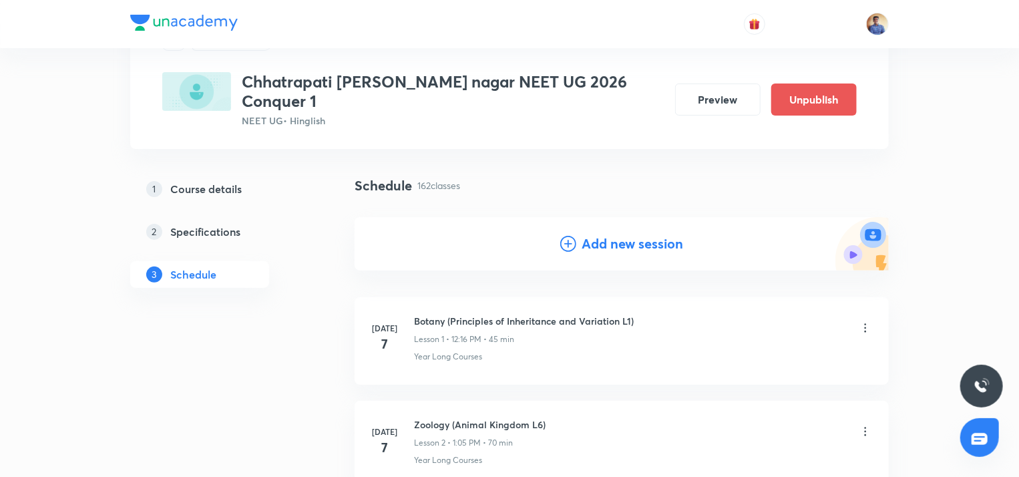
click at [596, 217] on div "Add new session" at bounding box center [622, 243] width 534 height 53
click at [577, 234] on div "Add new session" at bounding box center [621, 244] width 123 height 20
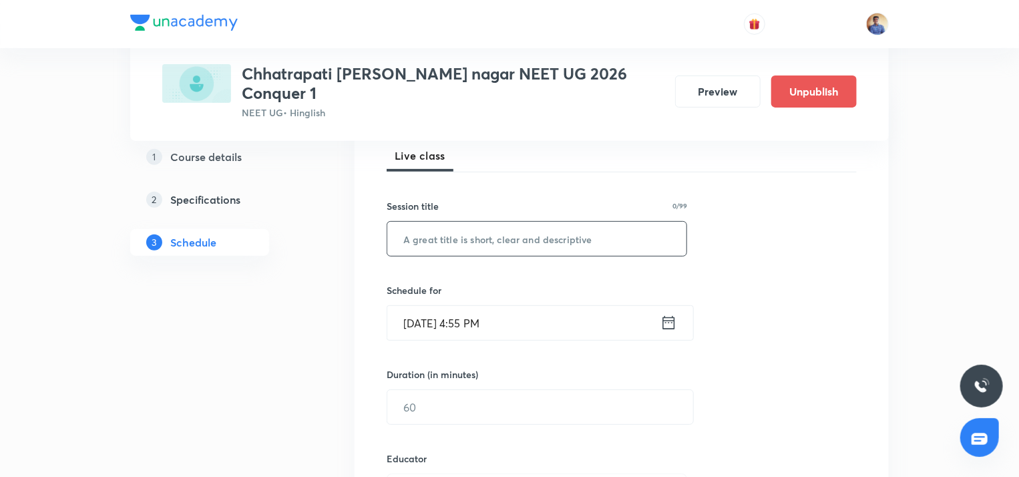
scroll to position [200, 0]
click at [467, 224] on input "text" at bounding box center [536, 235] width 299 height 34
paste input "Plant Kingdom, Morphology of Flowering Plants"
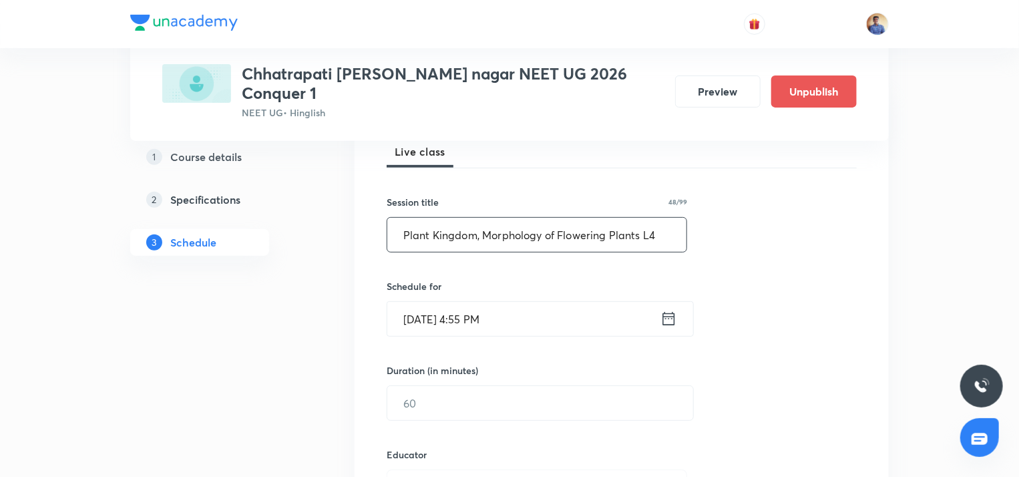
type input "Plant Kingdom, Morphology of Flowering Plants L4"
click at [446, 302] on input "[DATE] 4:55 PM" at bounding box center [523, 319] width 273 height 34
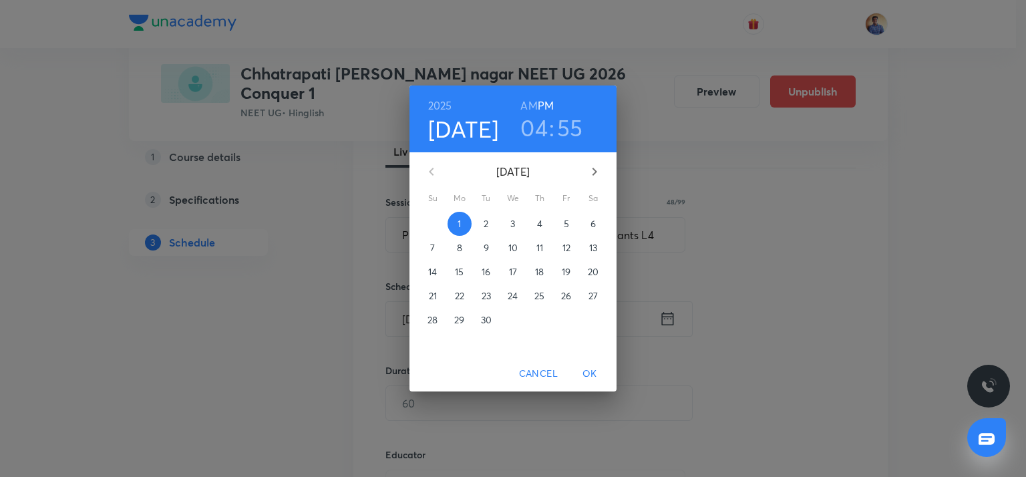
click at [464, 246] on span "8" at bounding box center [459, 247] width 24 height 13
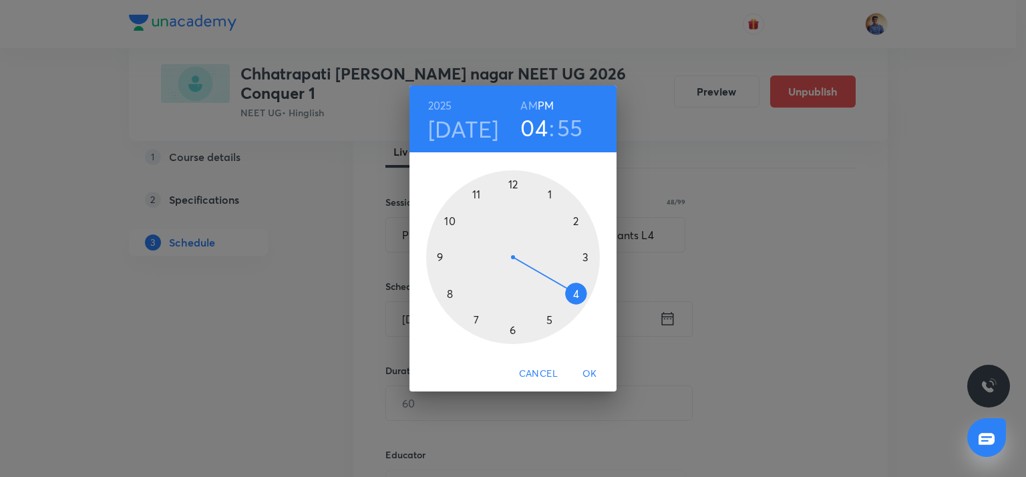
click at [550, 196] on div at bounding box center [513, 257] width 174 height 174
click at [511, 185] on div at bounding box center [513, 257] width 174 height 174
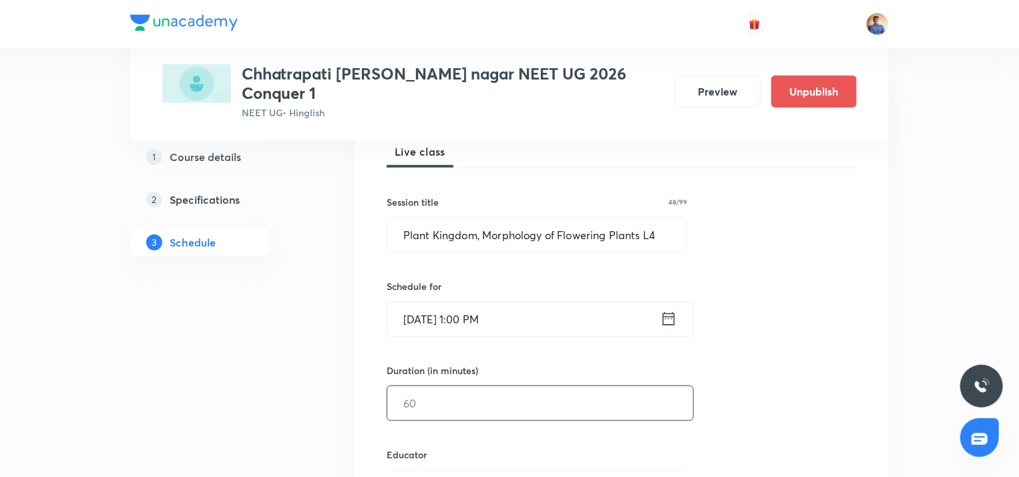
click at [449, 386] on input "text" at bounding box center [540, 403] width 306 height 34
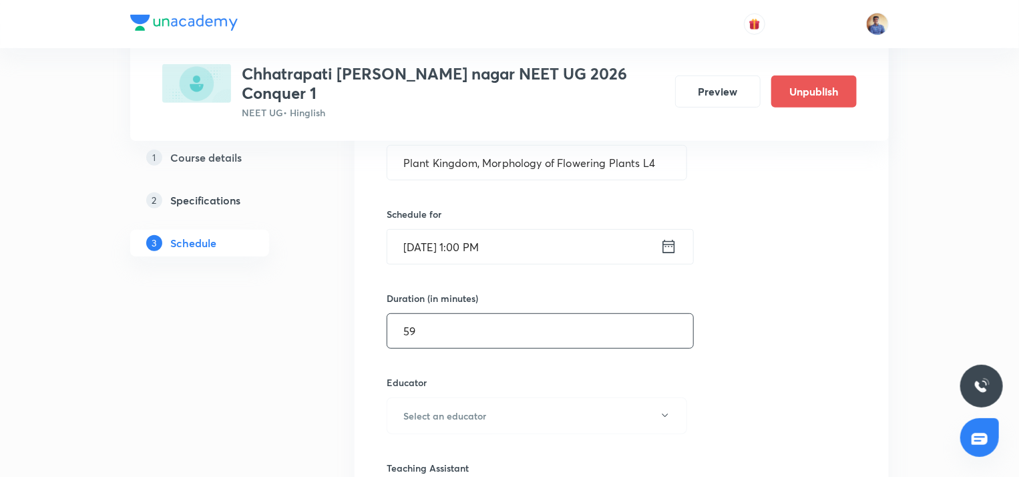
scroll to position [401, 0]
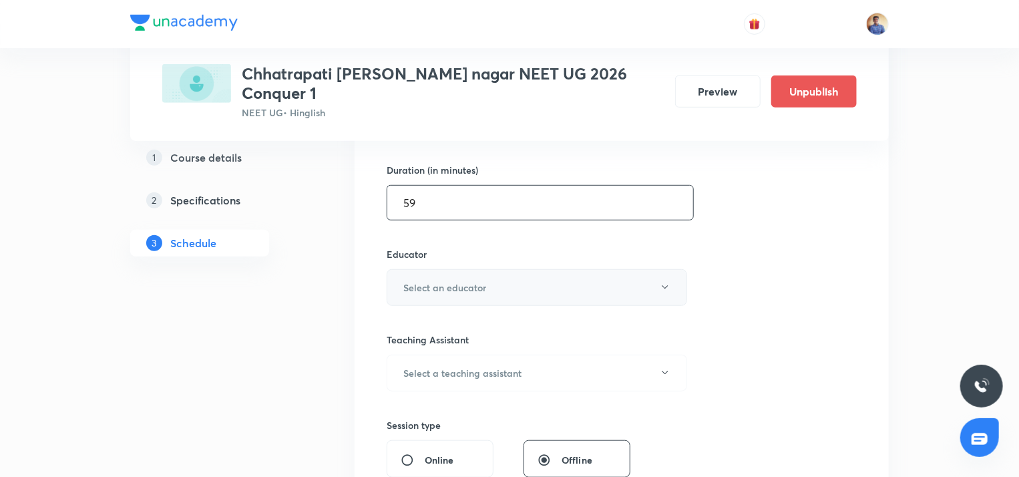
type input "59"
click at [417, 281] on button "Select an educator" at bounding box center [537, 287] width 301 height 37
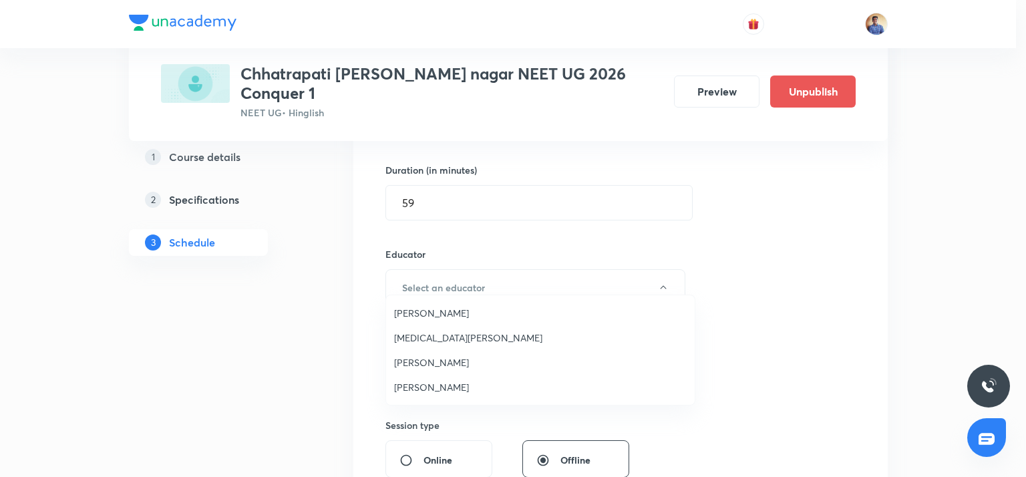
drag, startPoint x: 418, startPoint y: 393, endPoint x: 399, endPoint y: 385, distance: 20.3
click at [418, 394] on li "[PERSON_NAME]" at bounding box center [540, 387] width 309 height 25
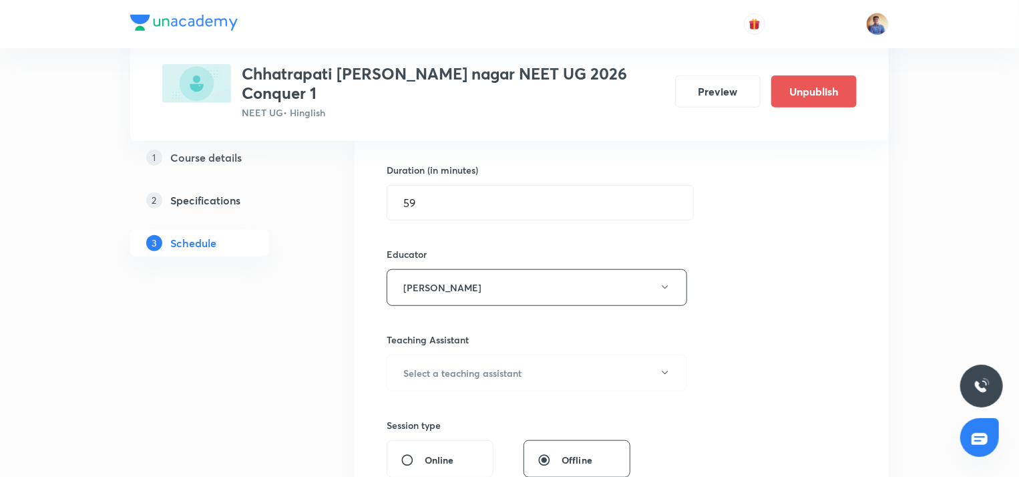
click at [422, 366] on h6 "Select a teaching assistant" at bounding box center [462, 373] width 118 height 14
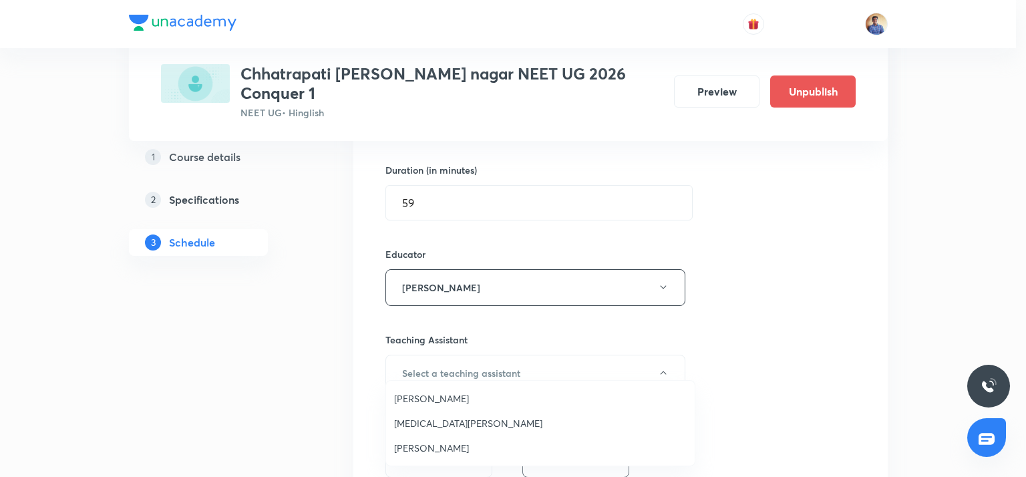
drag, startPoint x: 355, startPoint y: 350, endPoint x: 374, endPoint y: 393, distance: 47.3
click at [355, 351] on div at bounding box center [513, 238] width 1026 height 477
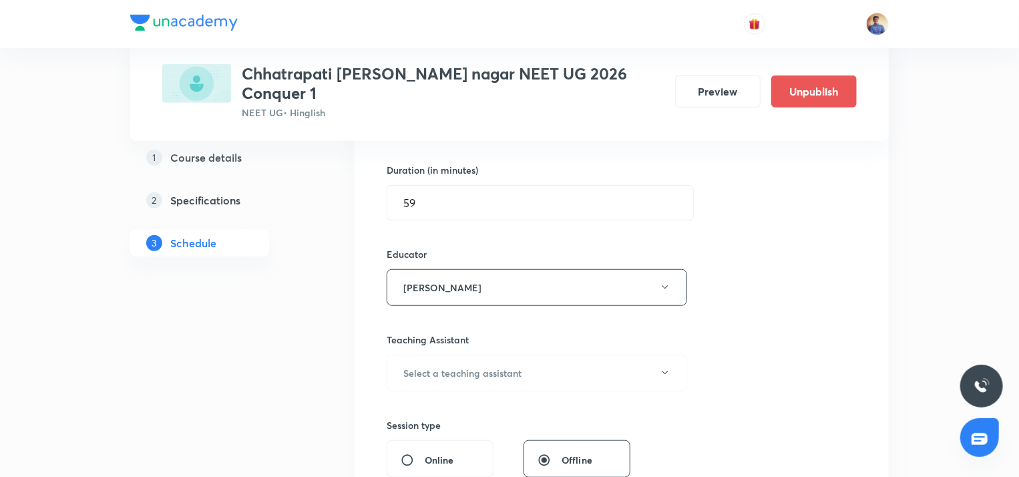
click at [403, 440] on div "Online" at bounding box center [440, 458] width 107 height 37
click at [409, 453] on input "Online" at bounding box center [413, 459] width 24 height 13
radio input "true"
radio input "false"
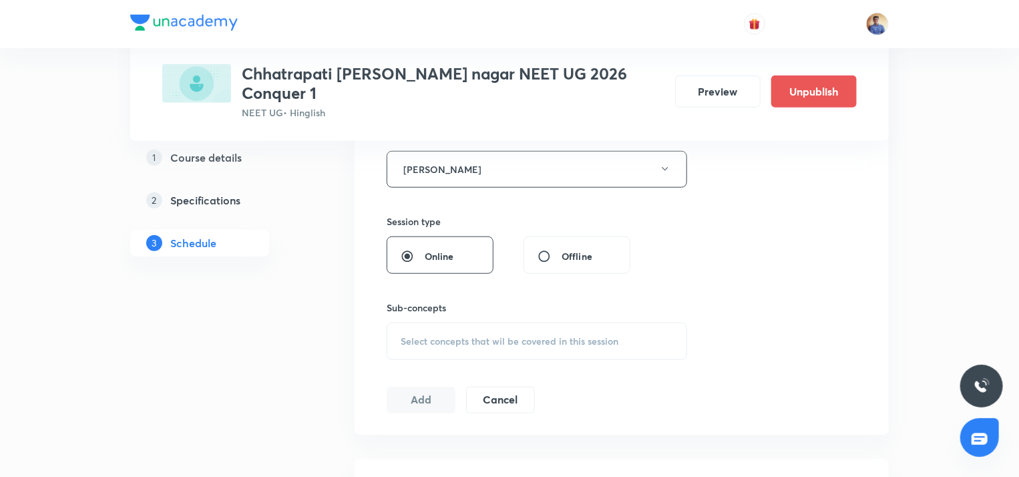
scroll to position [601, 0]
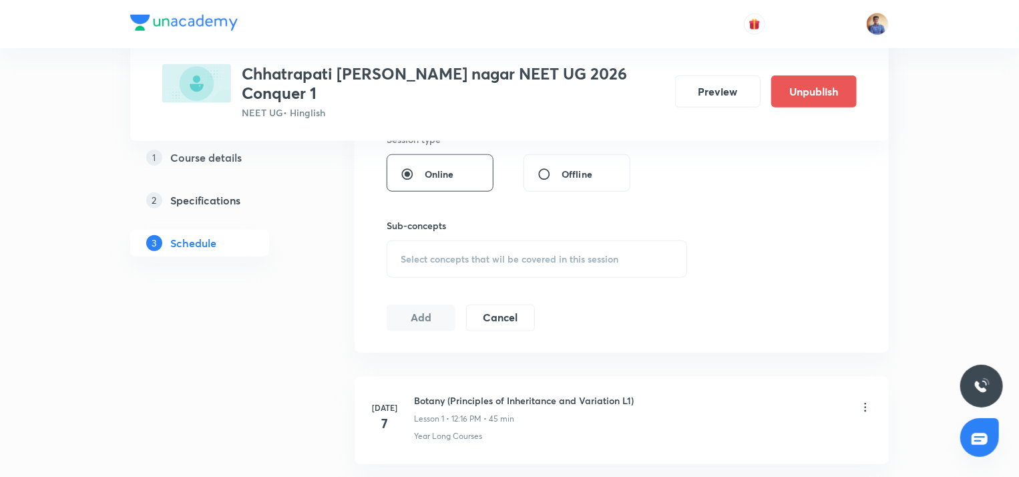
click at [434, 252] on div "Select concepts that wil be covered in this session" at bounding box center [537, 258] width 301 height 37
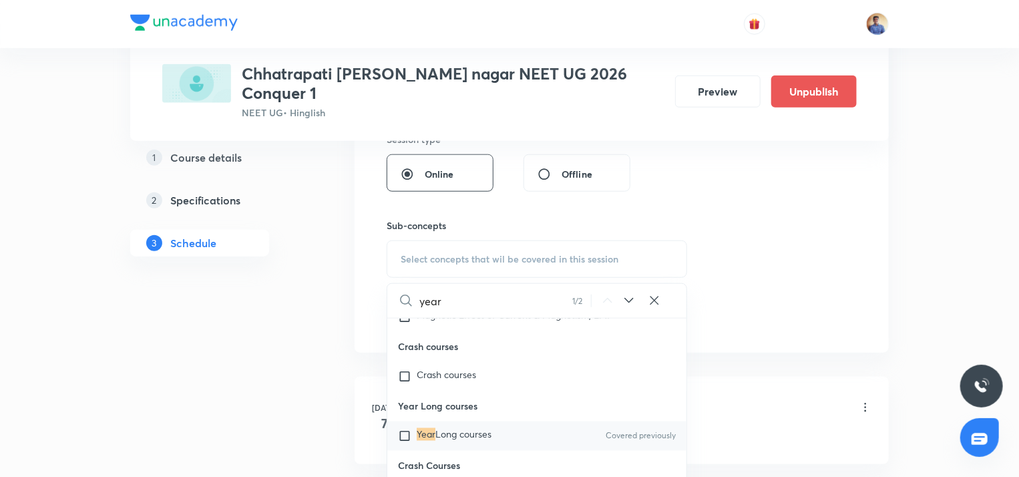
scroll to position [39628, 0]
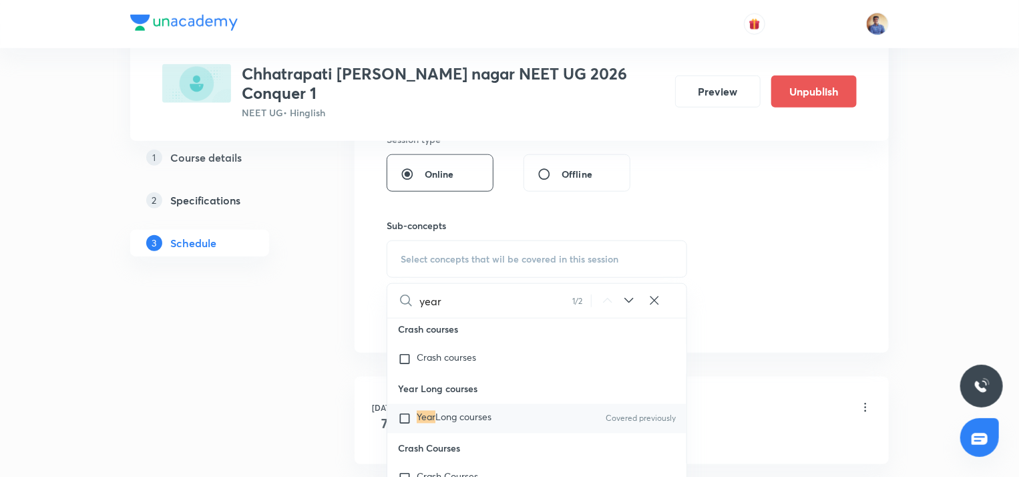
type input "year"
click at [411, 413] on div "Year Long courses Covered previously" at bounding box center [536, 418] width 299 height 29
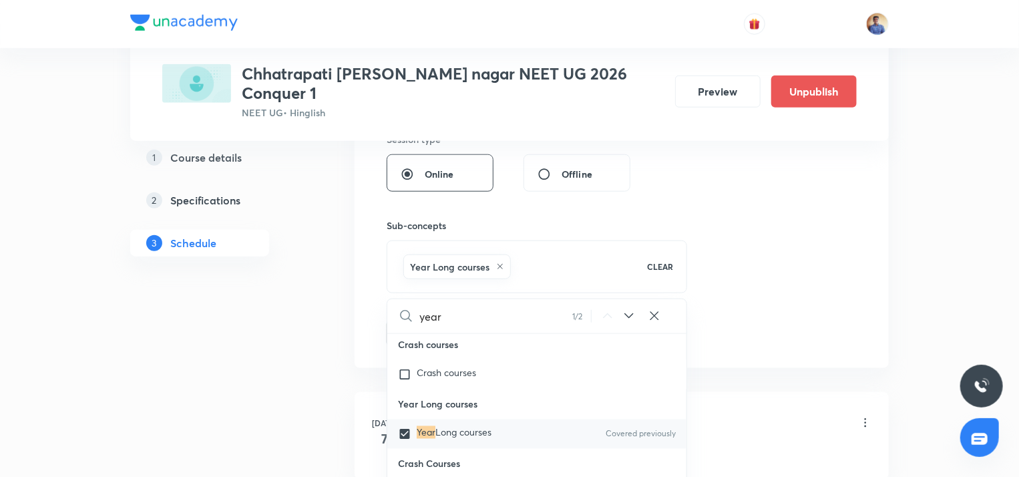
click at [407, 419] on div "Year Long courses Covered previously" at bounding box center [536, 433] width 299 height 29
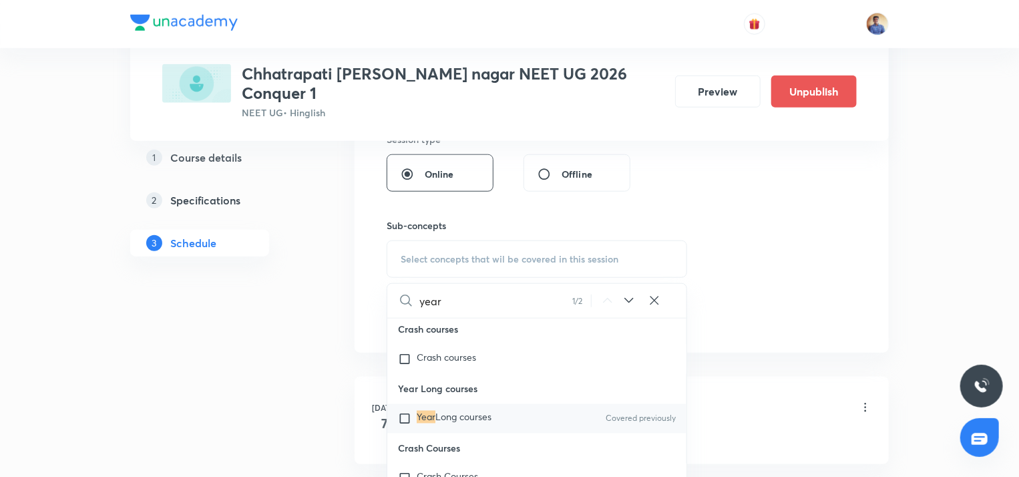
click at [403, 412] on input "checkbox" at bounding box center [407, 418] width 19 height 13
checkbox input "true"
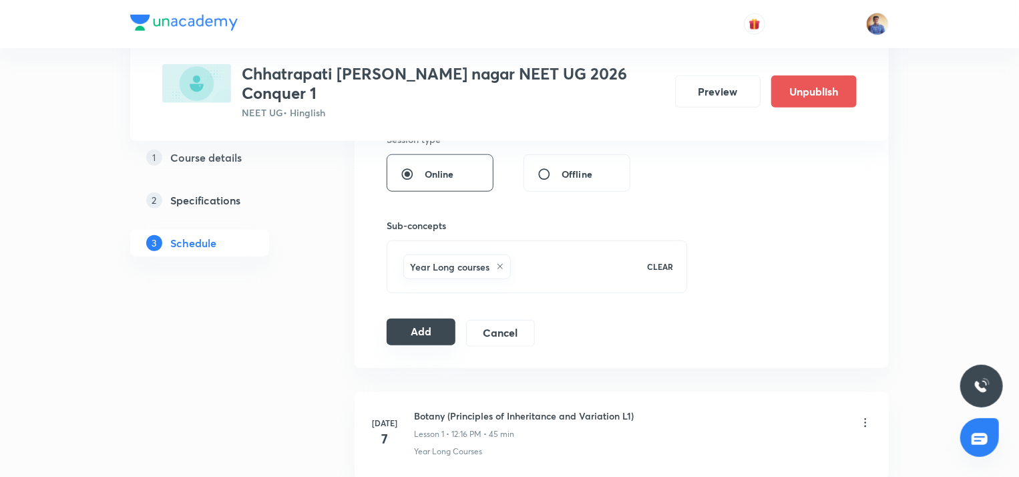
click at [409, 327] on button "Add" at bounding box center [421, 332] width 69 height 27
click at [416, 320] on button "Add" at bounding box center [421, 333] width 69 height 27
radio input "false"
radio input "true"
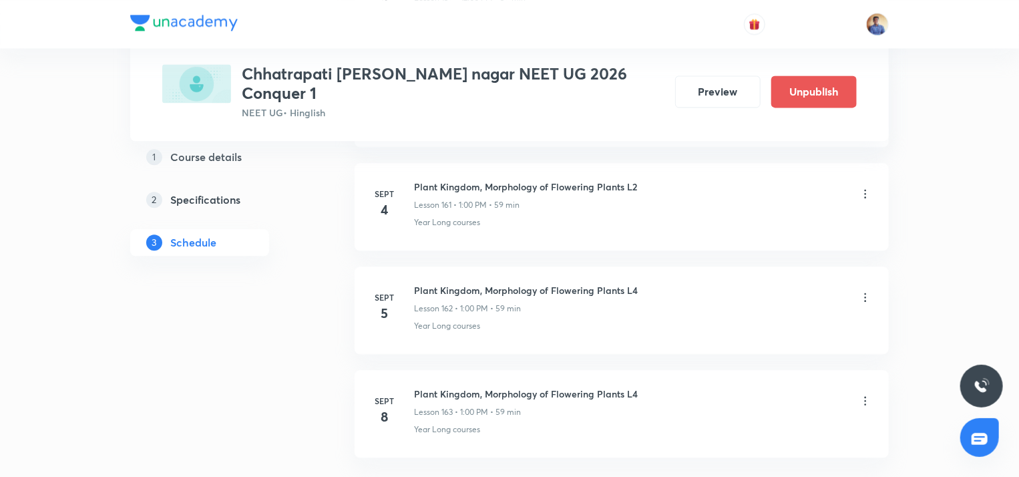
scroll to position [16743, 0]
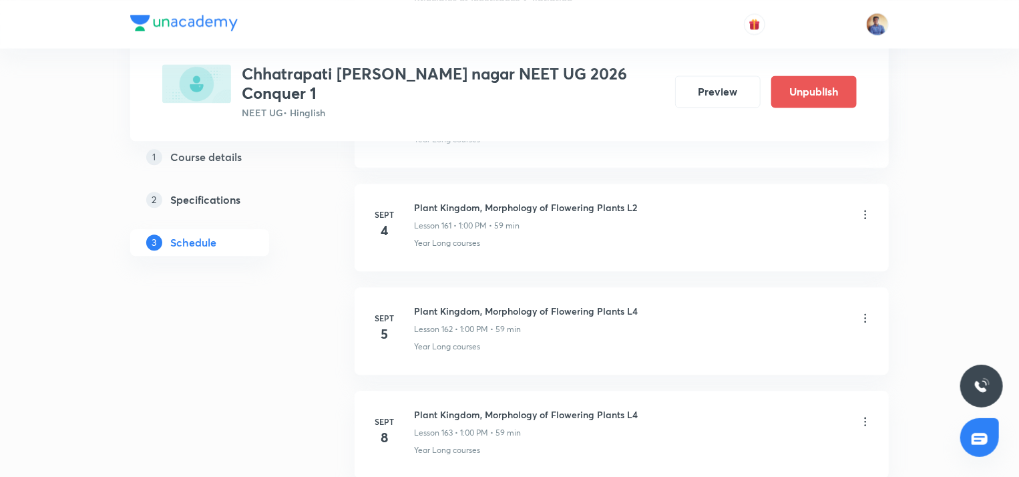
click at [862, 311] on icon at bounding box center [865, 317] width 13 height 13
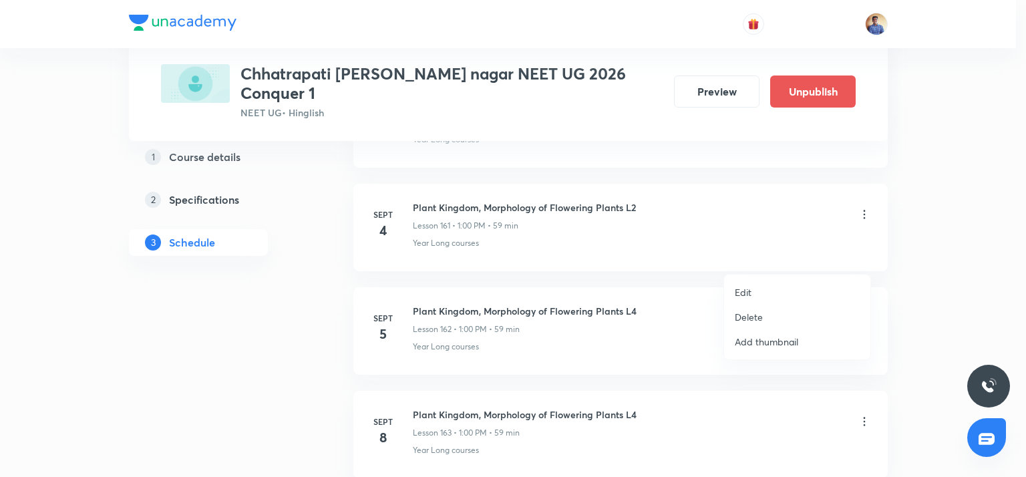
click at [745, 285] on li "Edit" at bounding box center [797, 292] width 146 height 25
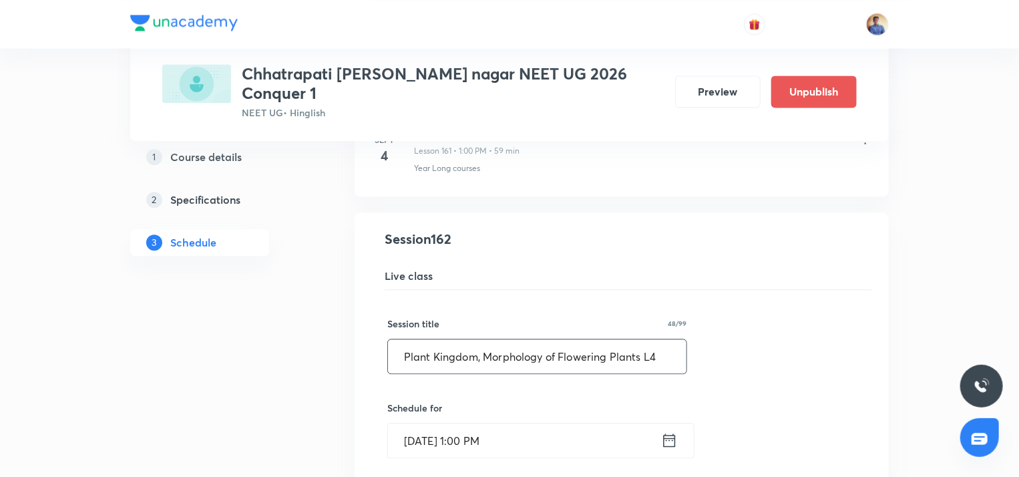
click at [669, 339] on input "Plant Kingdom, Morphology of Flowering Plants L4" at bounding box center [537, 356] width 299 height 34
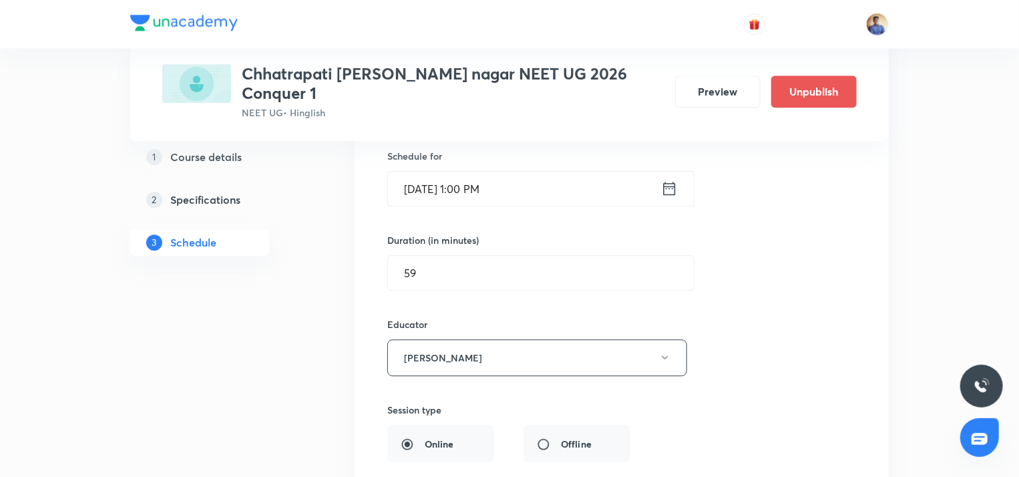
scroll to position [17077, 0]
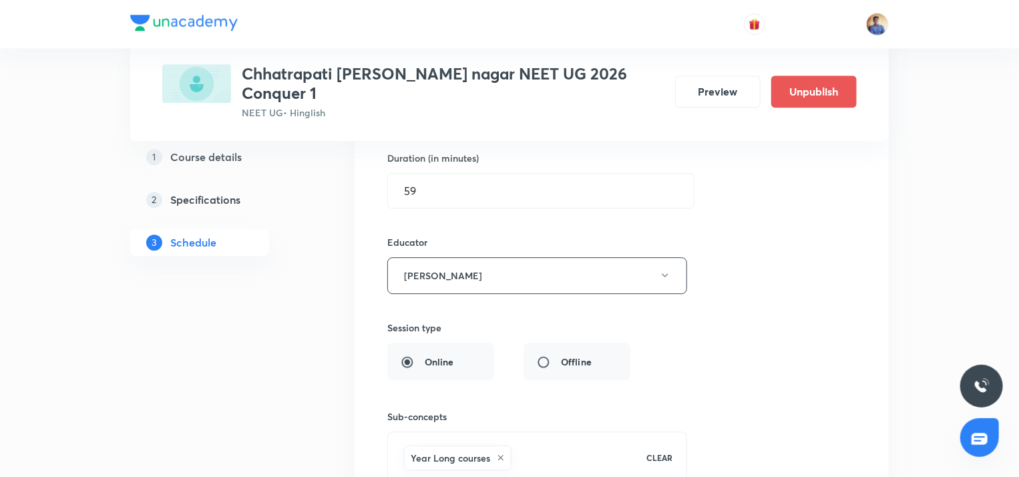
type input "Plant Kingdom, Morphology of Flowering Plants L3"
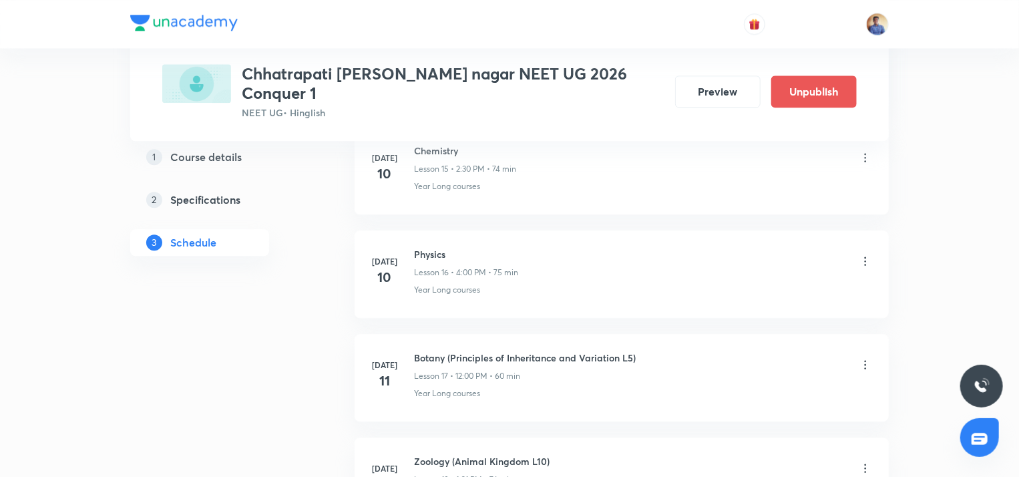
scroll to position [0, 0]
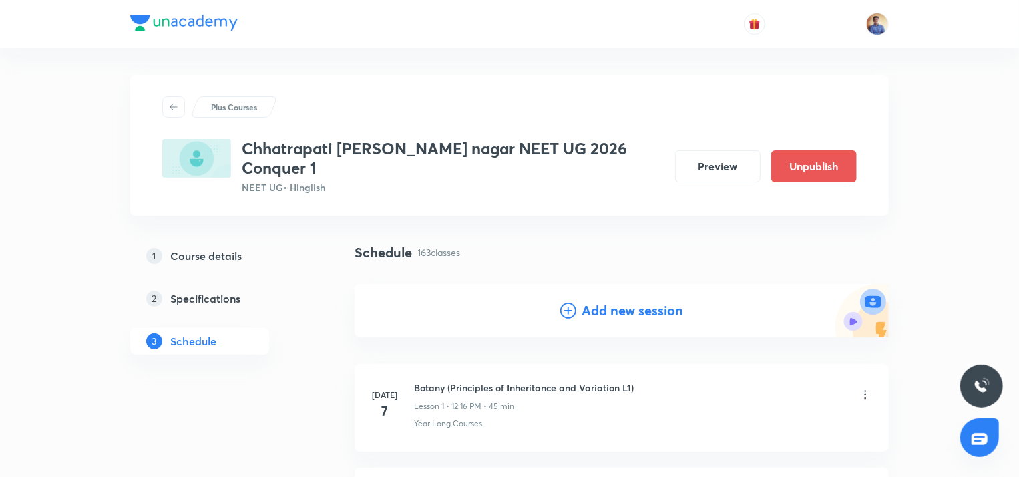
click at [618, 302] on h4 "Add new session" at bounding box center [633, 311] width 102 height 20
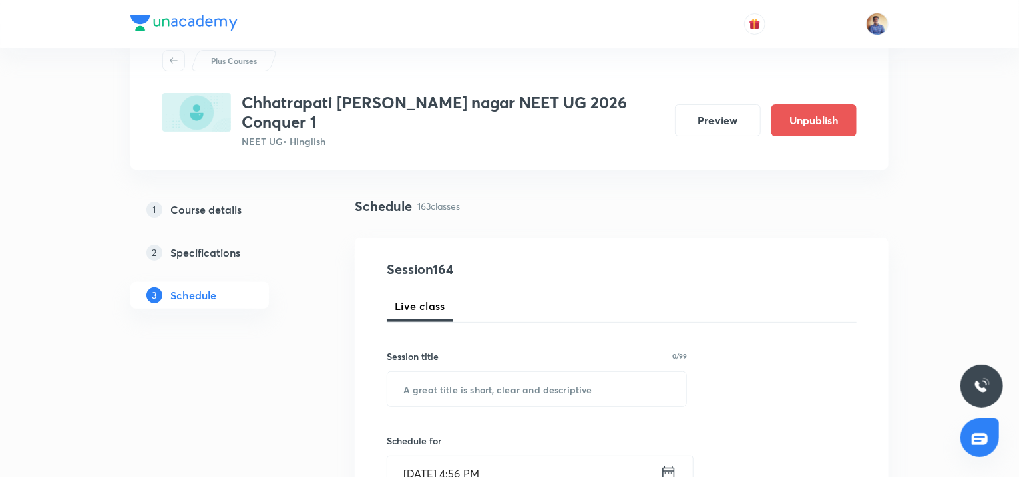
scroll to position [67, 0]
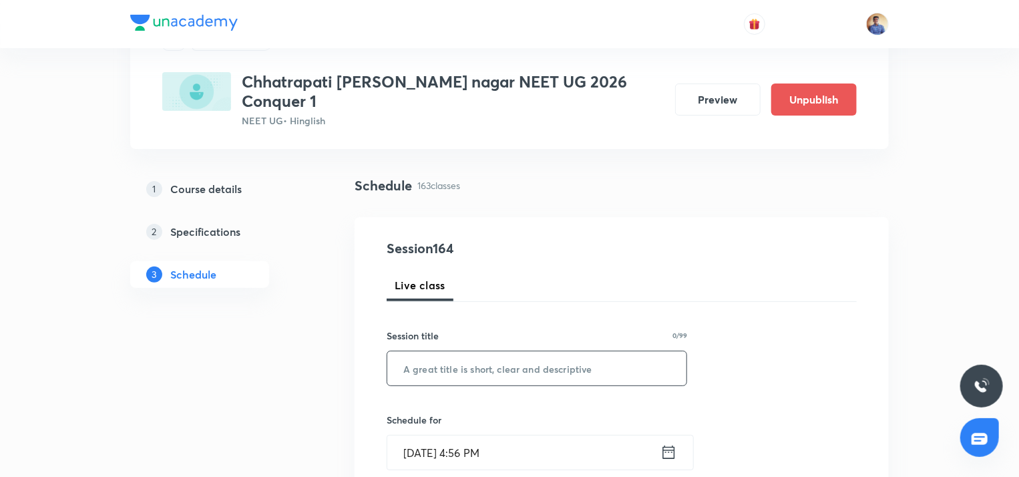
click at [477, 351] on input "text" at bounding box center [536, 368] width 299 height 34
paste input "Biomolecules & Enzymes"
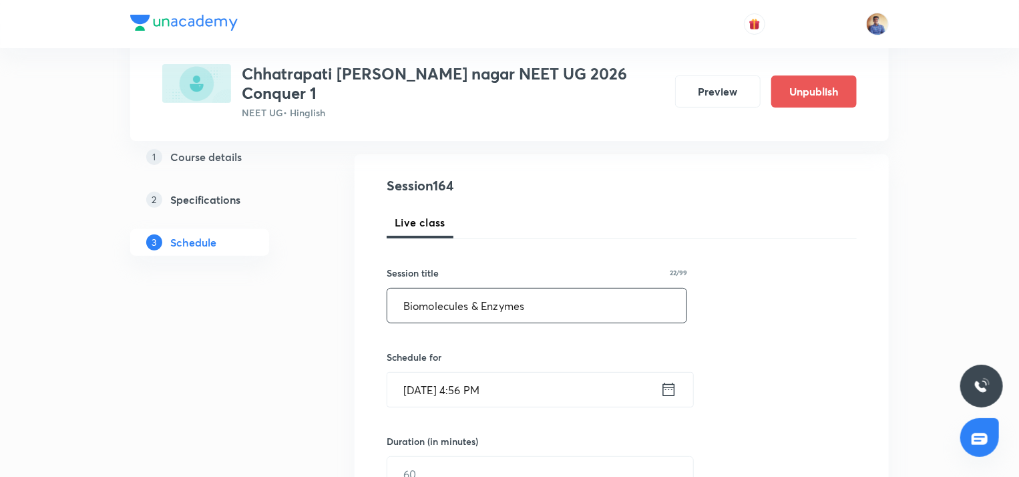
scroll to position [200, 0]
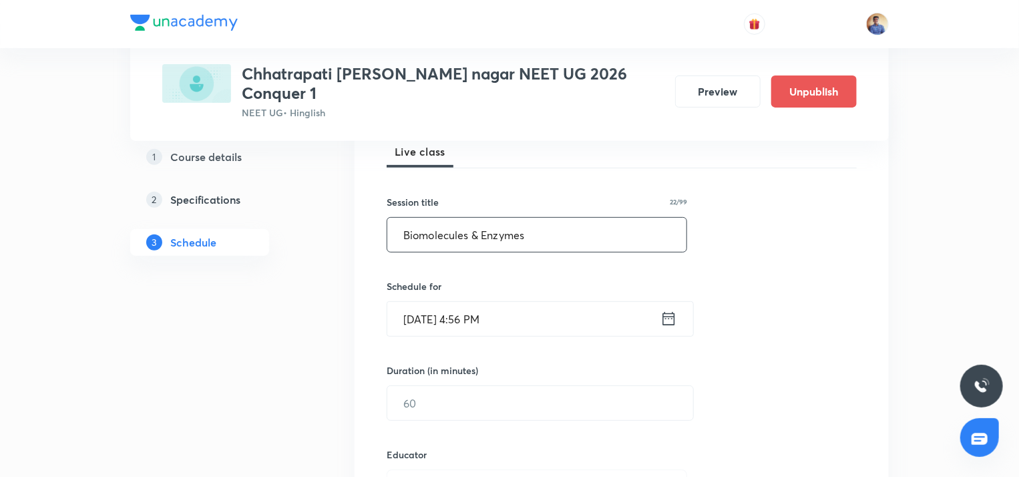
type input "Biomolecules & Enzymes"
click at [419, 302] on input "[DATE] 4:56 PM" at bounding box center [523, 319] width 273 height 34
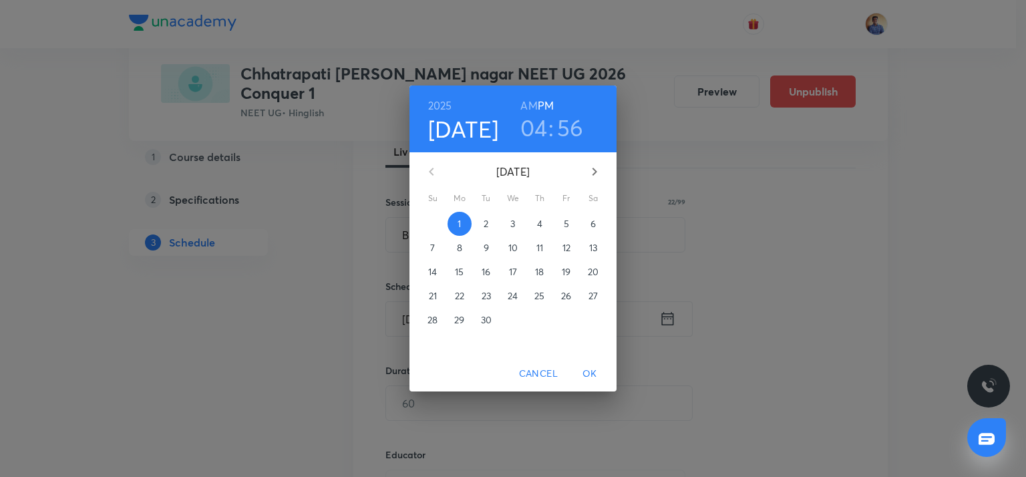
click at [490, 220] on span "2" at bounding box center [486, 223] width 24 height 13
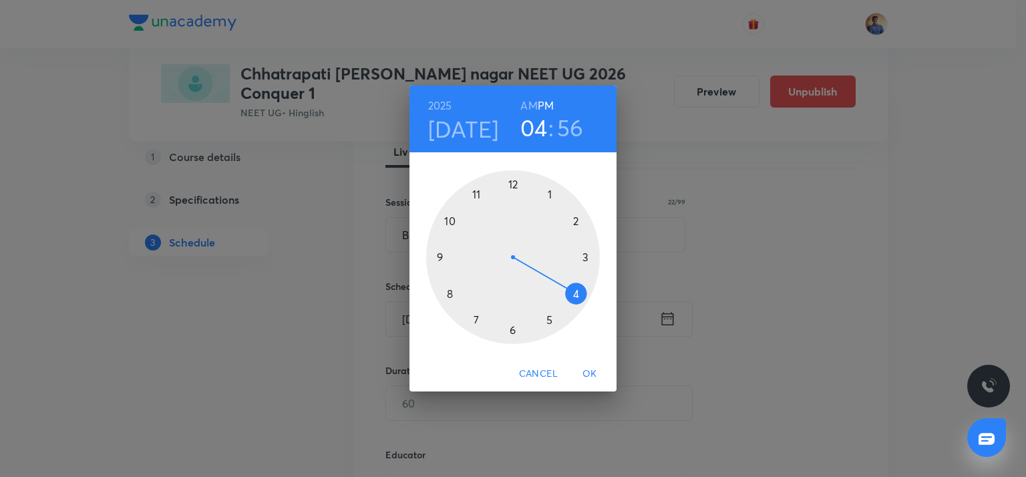
drag, startPoint x: 575, startPoint y: 222, endPoint x: 566, endPoint y: 230, distance: 12.3
click at [576, 222] on div at bounding box center [513, 257] width 174 height 174
click at [512, 327] on div at bounding box center [513, 257] width 174 height 174
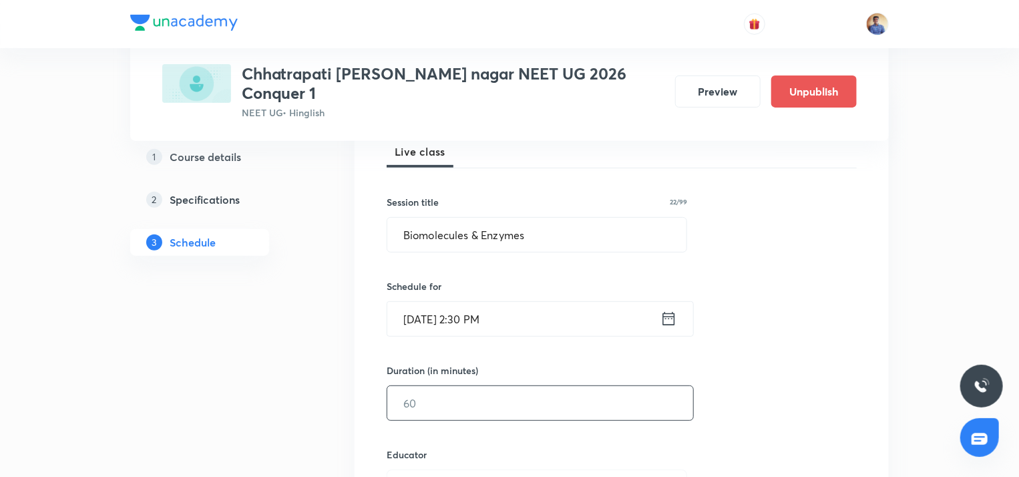
click at [449, 386] on input "text" at bounding box center [540, 403] width 306 height 34
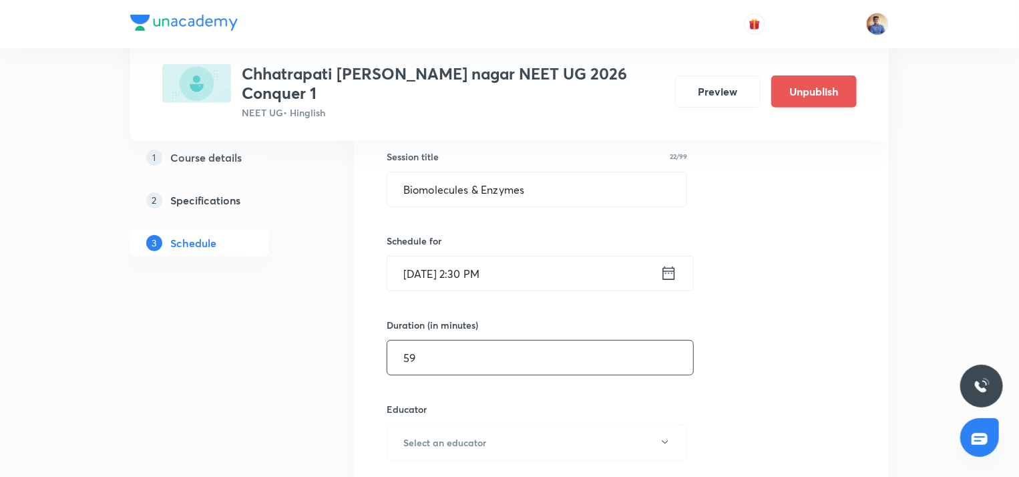
scroll to position [334, 0]
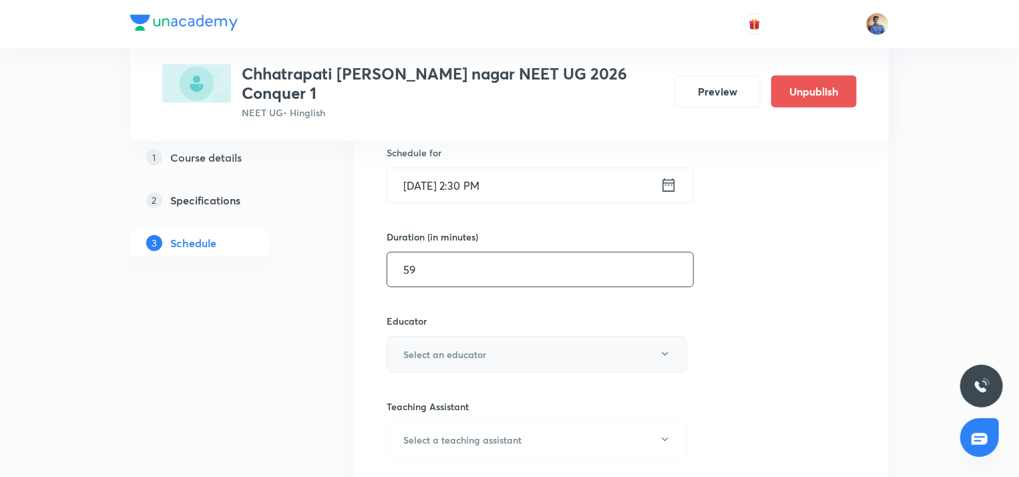
type input "59"
click at [439, 347] on h6 "Select an educator" at bounding box center [444, 354] width 83 height 14
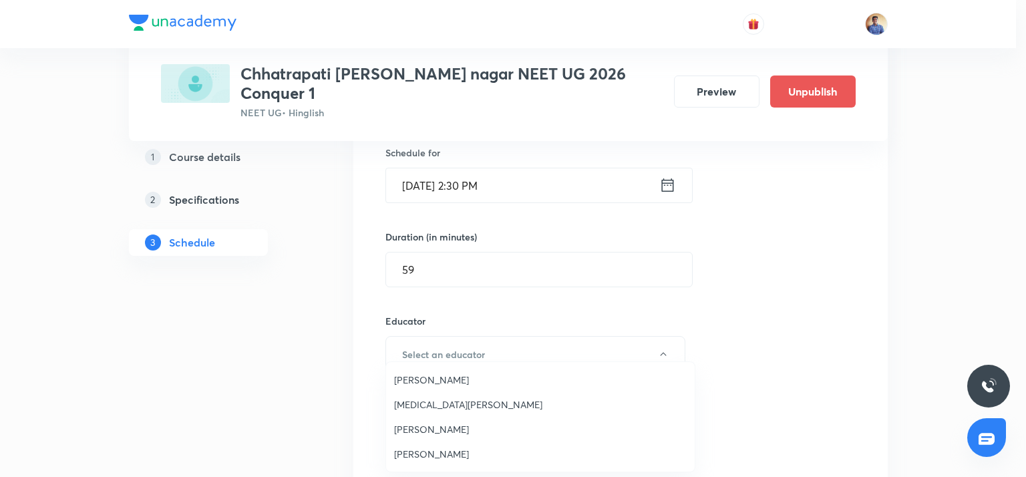
click at [420, 457] on span "[PERSON_NAME]" at bounding box center [540, 454] width 293 height 14
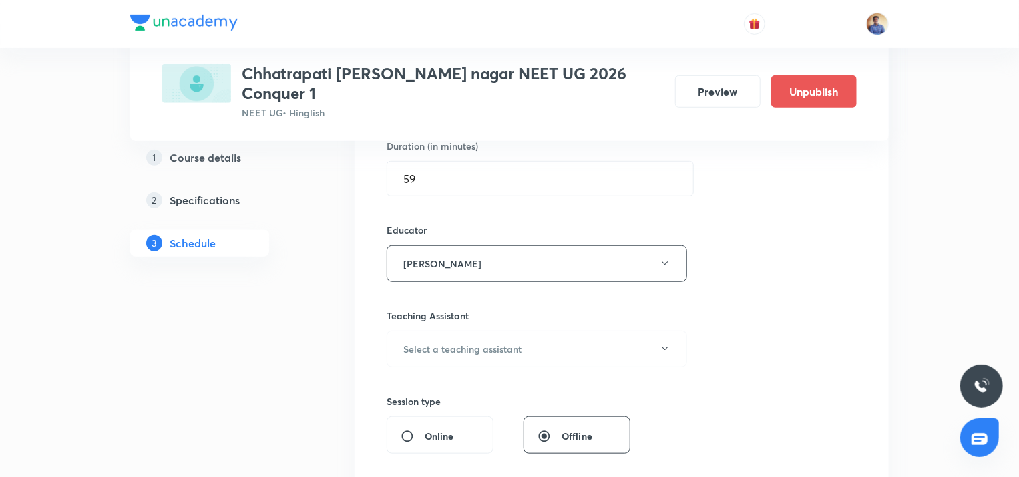
scroll to position [534, 0]
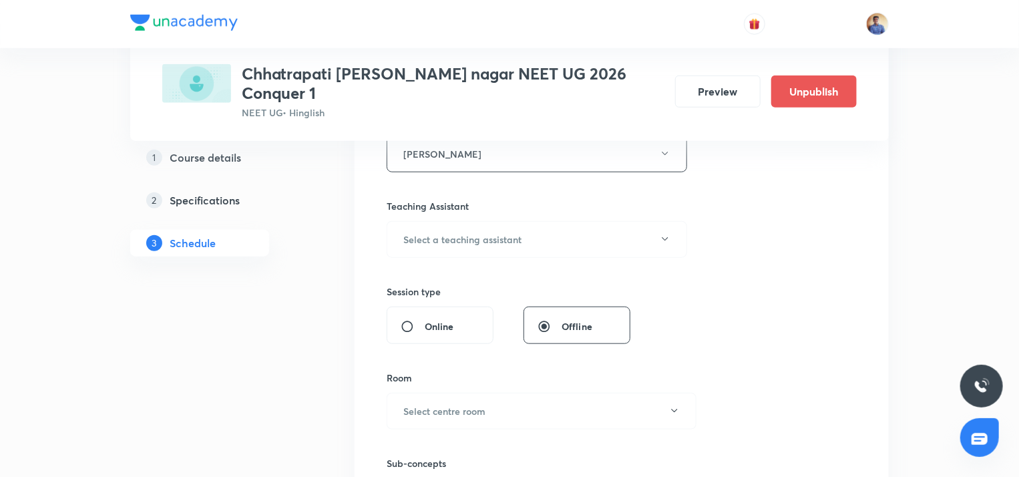
click at [398, 308] on div "Online" at bounding box center [440, 325] width 107 height 37
click at [410, 319] on label "Online" at bounding box center [427, 326] width 53 height 14
click at [410, 320] on input "Online" at bounding box center [413, 326] width 24 height 13
radio input "true"
radio input "false"
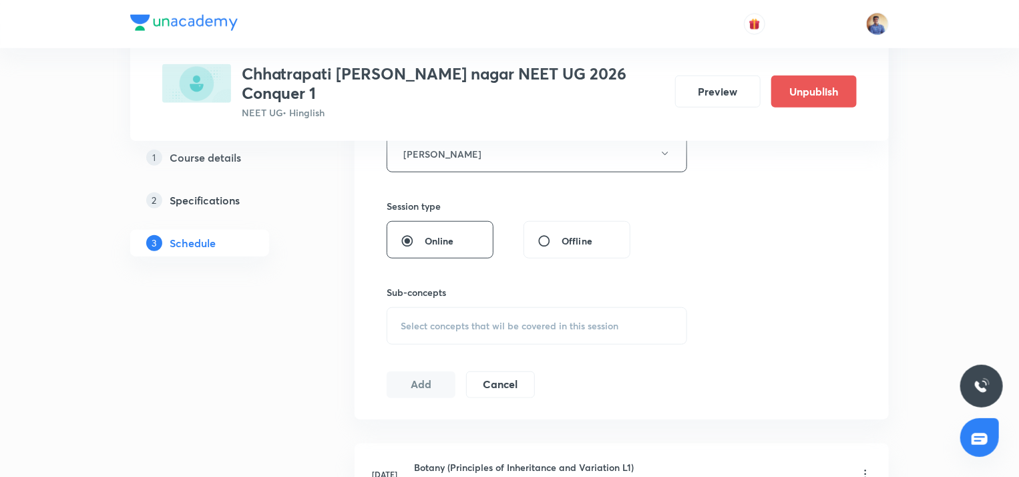
drag, startPoint x: 429, startPoint y: 294, endPoint x: 433, endPoint y: 305, distance: 11.8
click at [430, 307] on div "Select concepts that wil be covered in this session" at bounding box center [537, 325] width 301 height 37
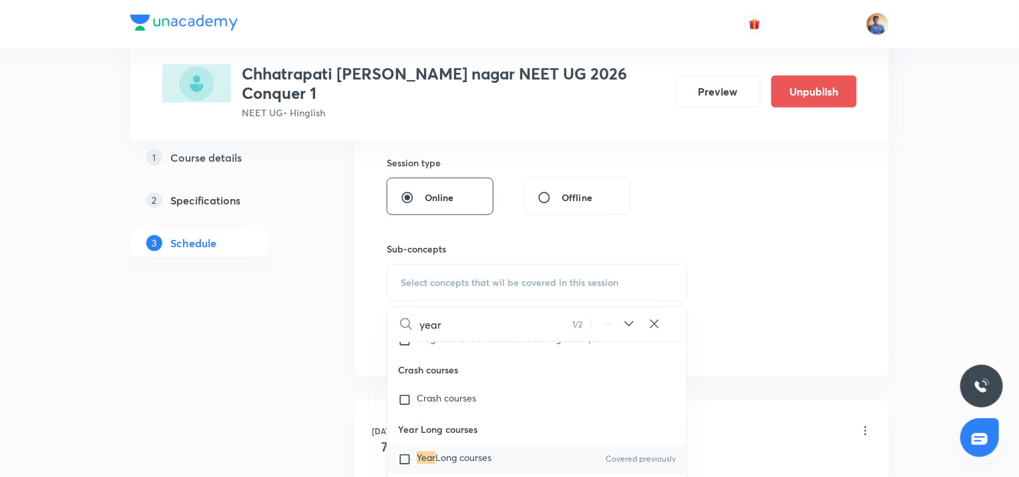
scroll to position [601, 0]
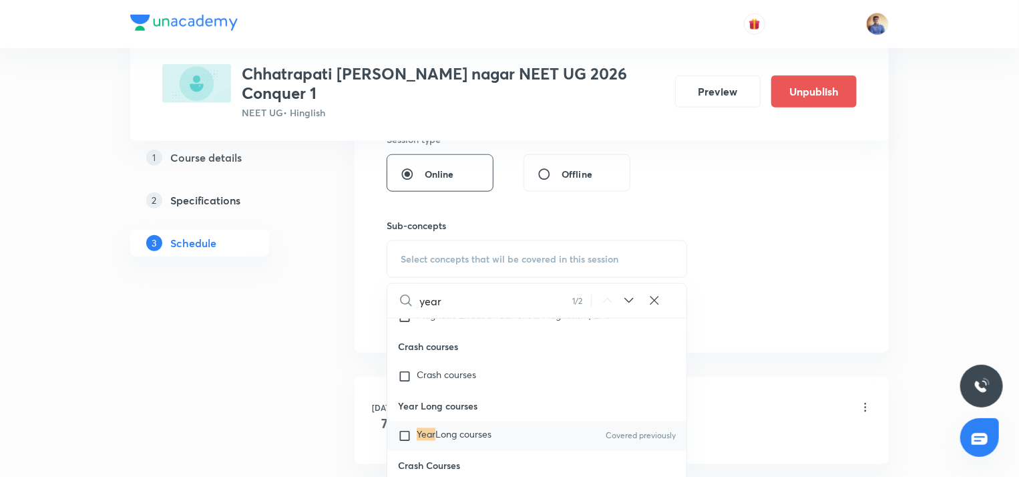
type input "year"
click at [406, 443] on input "checkbox" at bounding box center [407, 435] width 19 height 13
checkbox input "true"
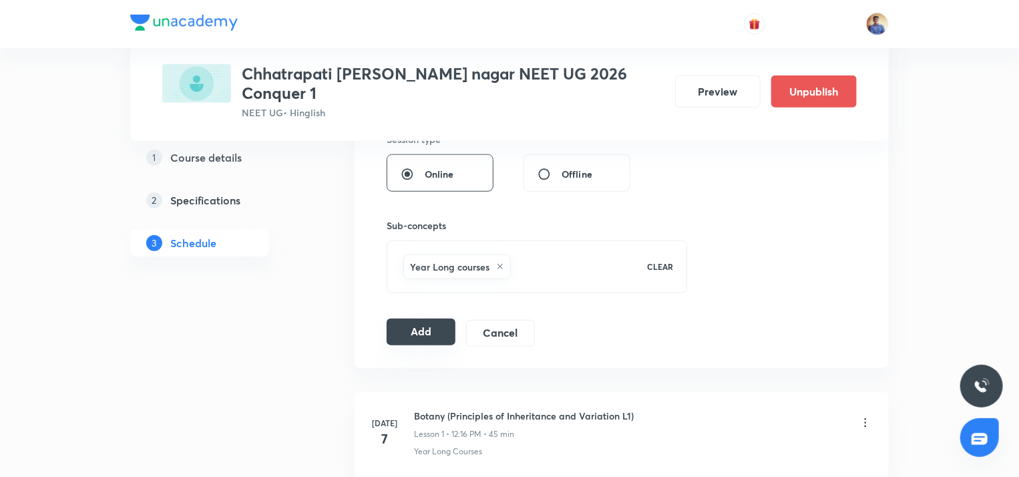
click at [431, 324] on button "Add" at bounding box center [421, 332] width 69 height 27
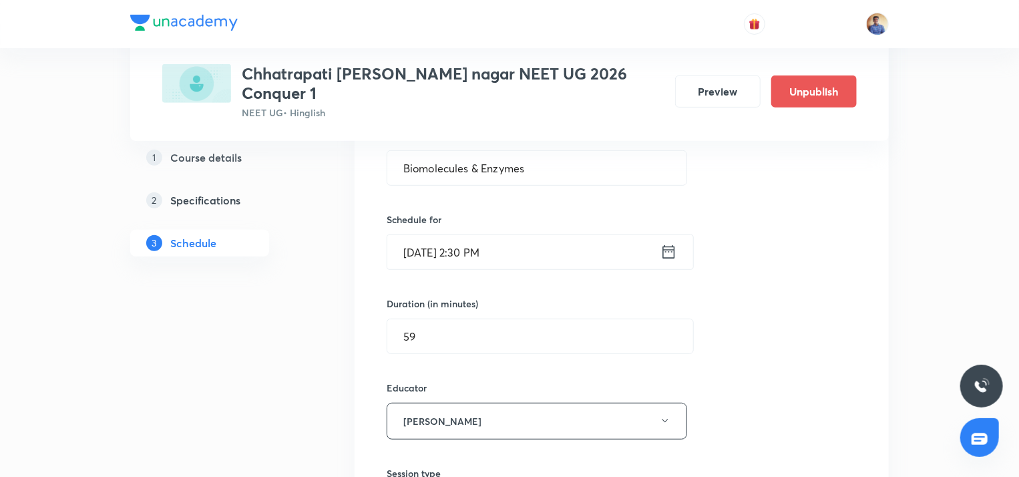
scroll to position [200, 0]
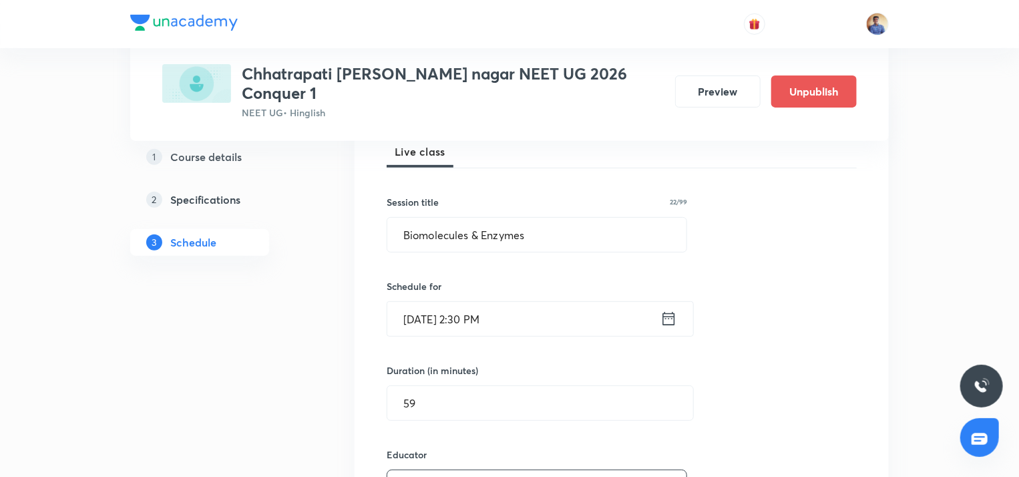
radio input "false"
radio input "true"
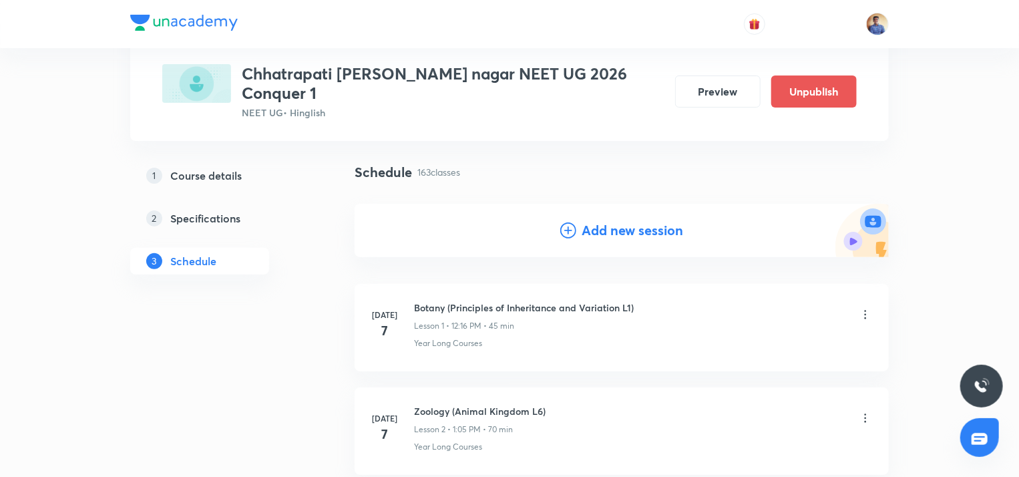
scroll to position [0, 0]
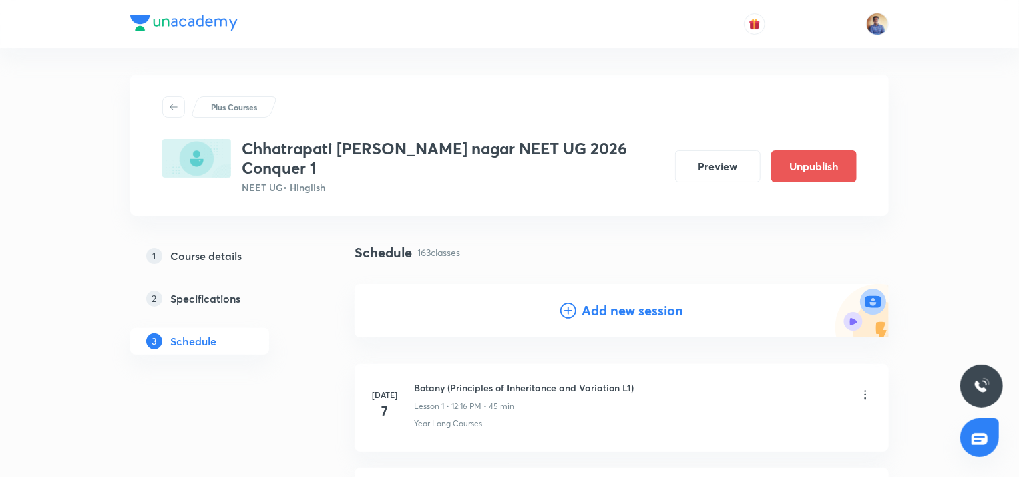
click at [579, 301] on div "Add new session" at bounding box center [621, 311] width 123 height 20
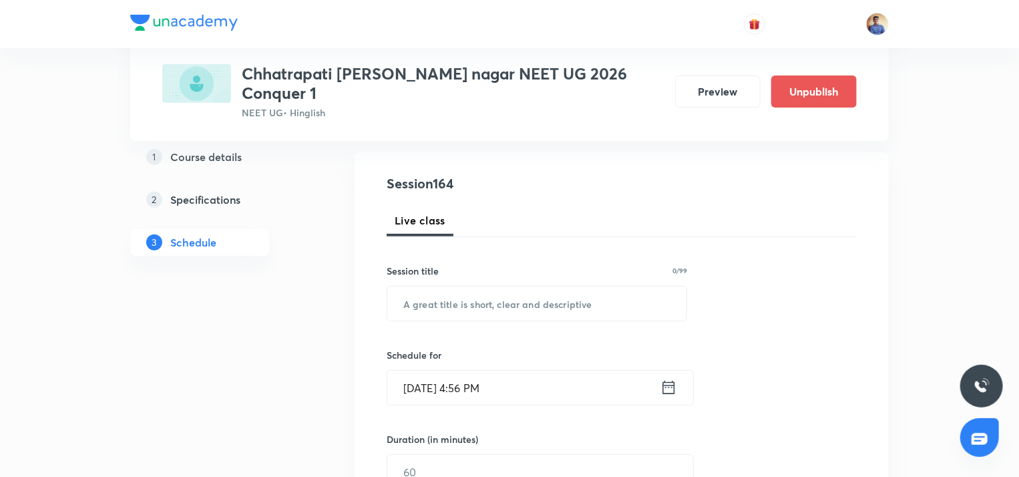
scroll to position [134, 0]
click at [486, 289] on input "text" at bounding box center [536, 302] width 299 height 34
paste input "Biomolecules & Enzymes"
type input "Biomolecules & Enzymes"
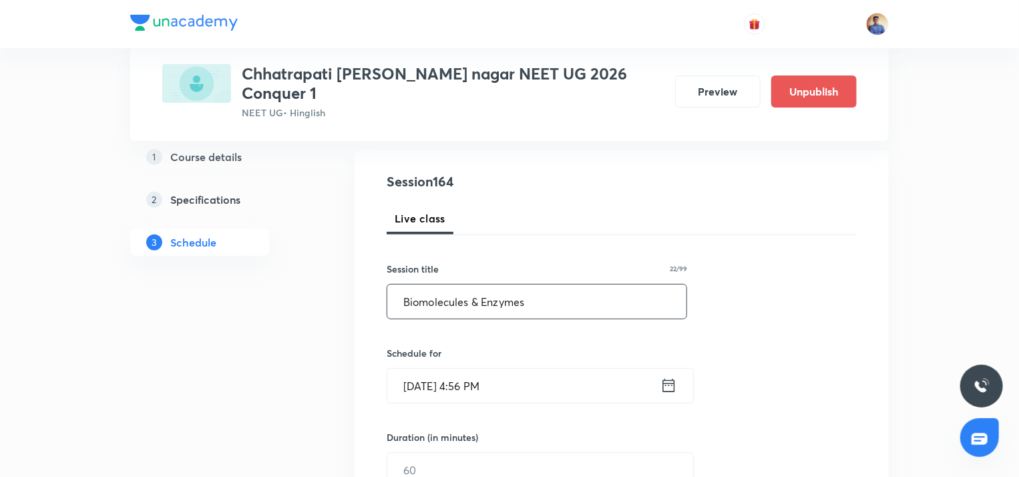
click at [457, 369] on input "[DATE] 4:56 PM" at bounding box center [523, 386] width 273 height 34
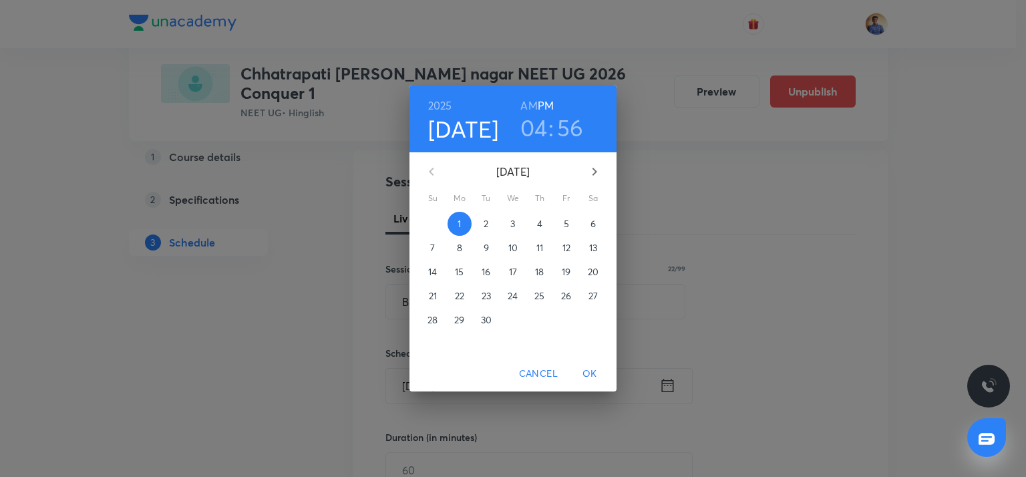
click at [514, 230] on button "3" at bounding box center [513, 224] width 24 height 24
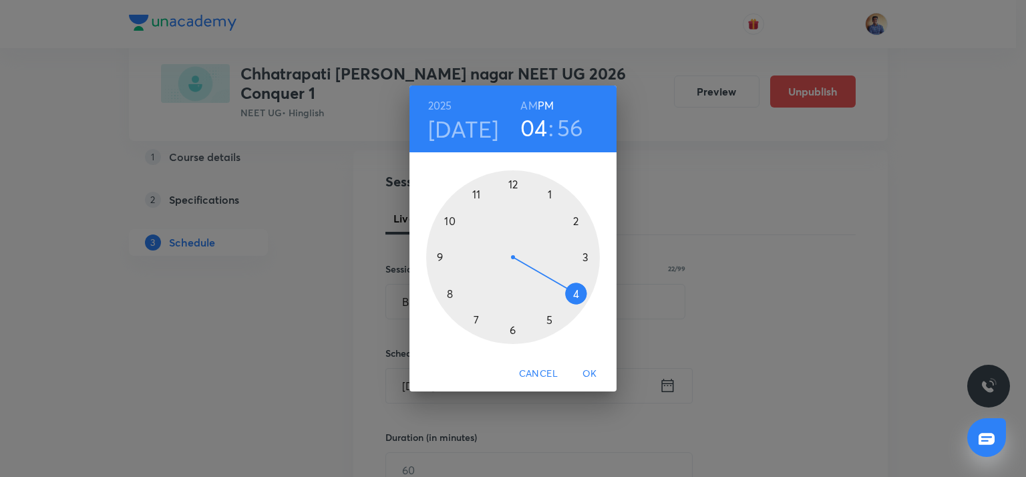
click at [571, 221] on div at bounding box center [513, 257] width 174 height 174
click at [515, 328] on div at bounding box center [513, 257] width 174 height 174
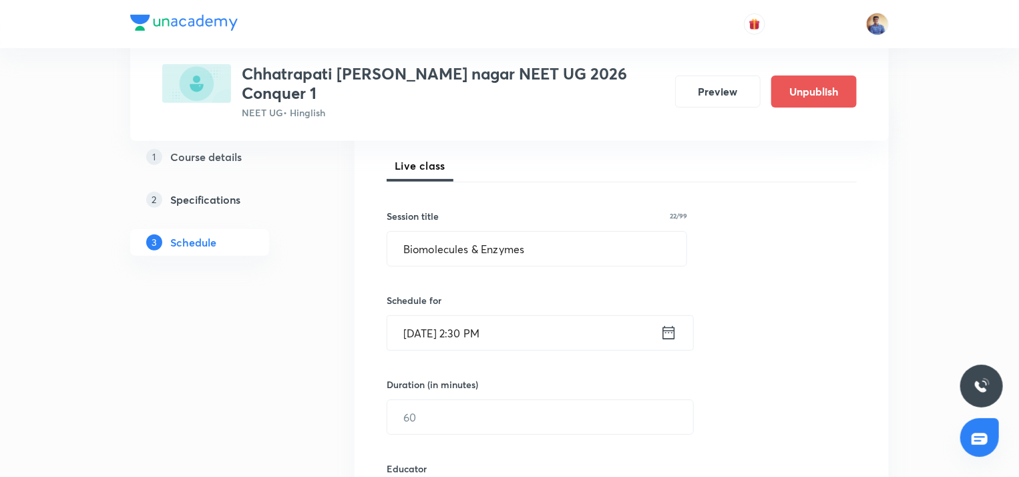
scroll to position [267, 0]
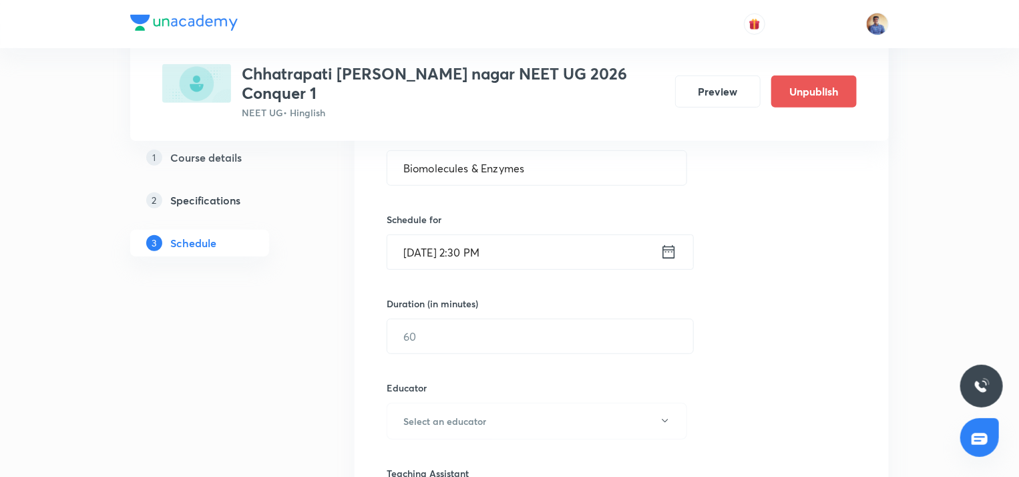
click at [407, 339] on div "Session 165 Live class Session title 22/99 Biomolecules & Enzymes ​ Schedule fo…" at bounding box center [622, 437] width 470 height 798
click at [418, 319] on input "text" at bounding box center [540, 336] width 306 height 34
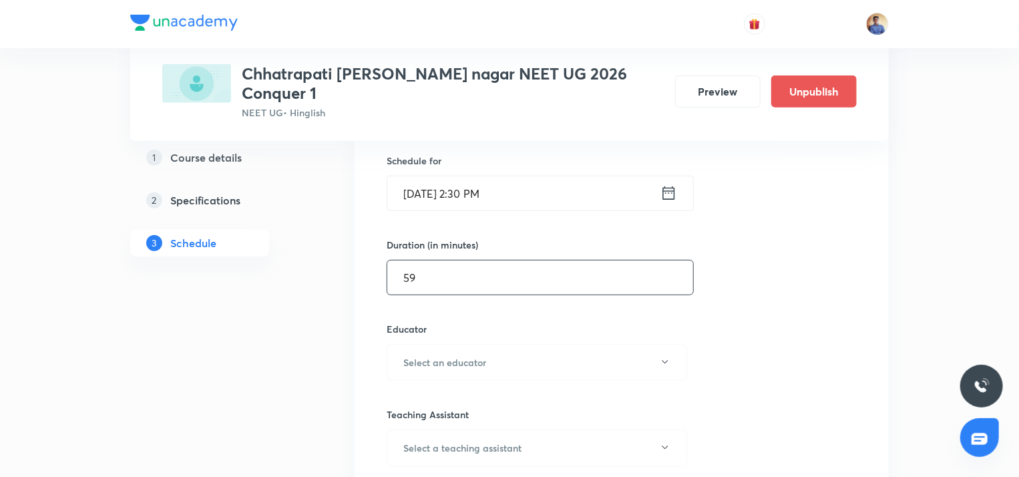
scroll to position [401, 0]
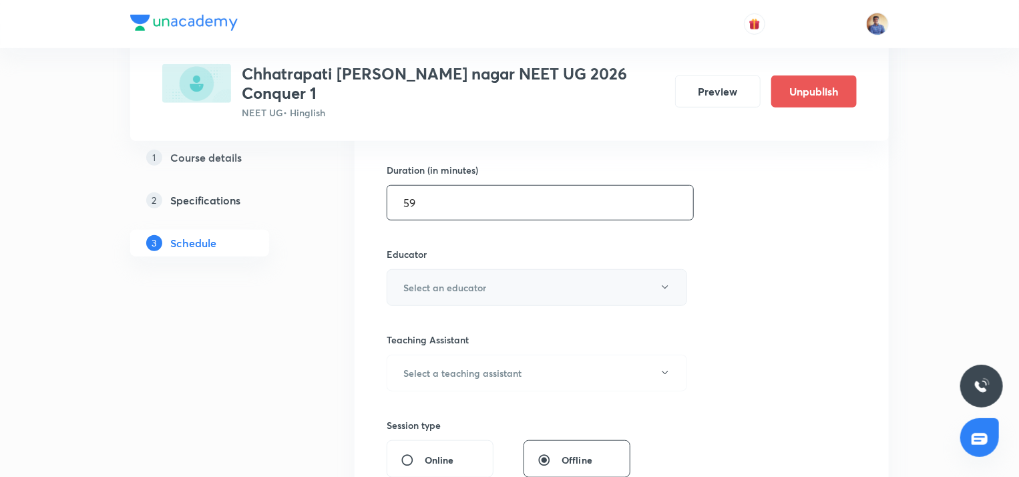
type input "59"
click at [429, 269] on button "Select an educator" at bounding box center [537, 287] width 301 height 37
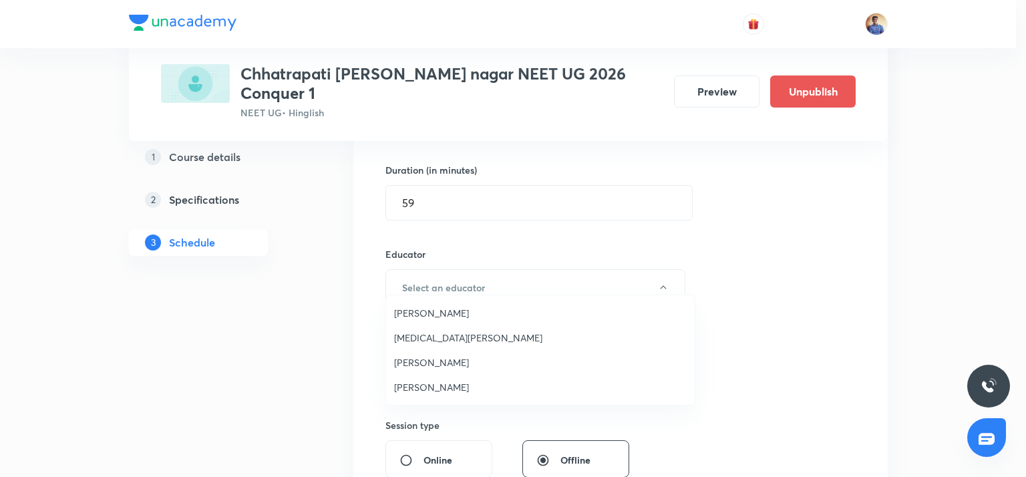
click at [429, 389] on span "[PERSON_NAME]" at bounding box center [540, 387] width 293 height 14
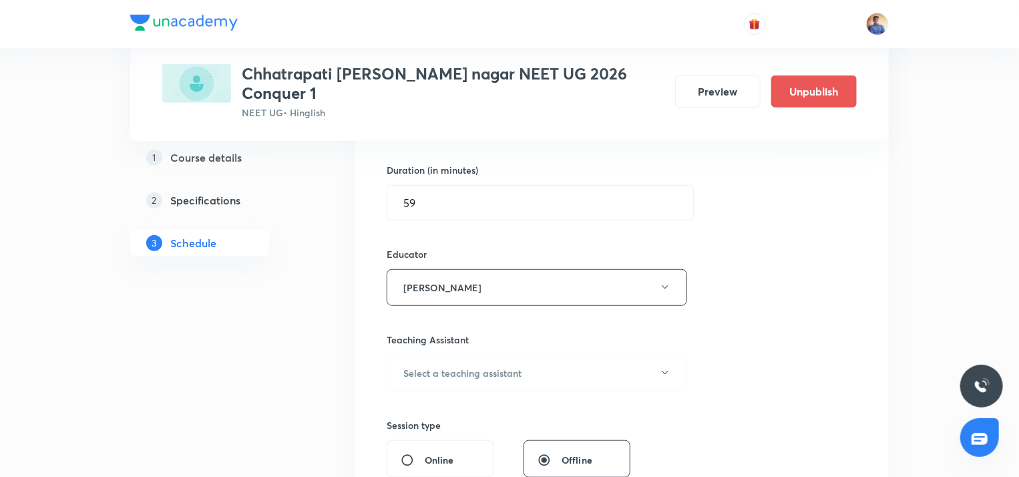
click at [417, 453] on input "Online" at bounding box center [413, 459] width 24 height 13
radio input "true"
radio input "false"
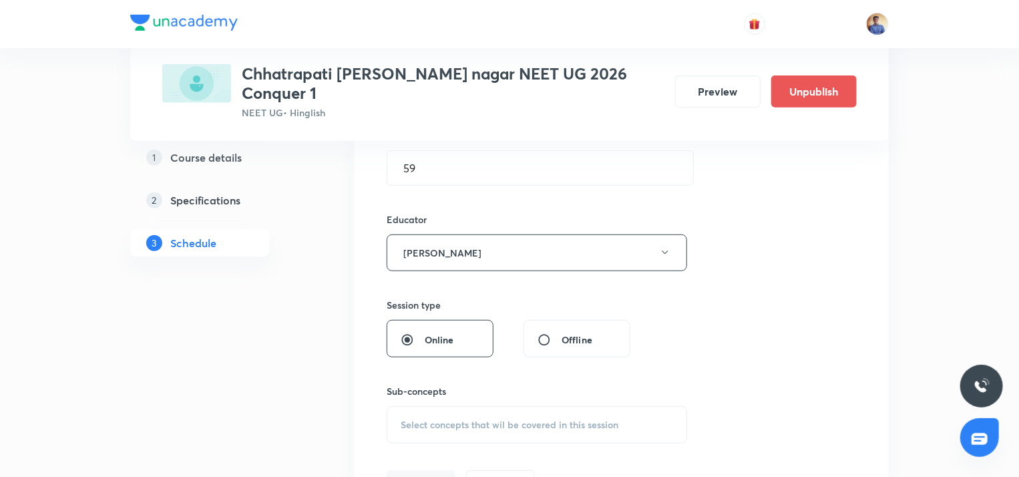
scroll to position [467, 0]
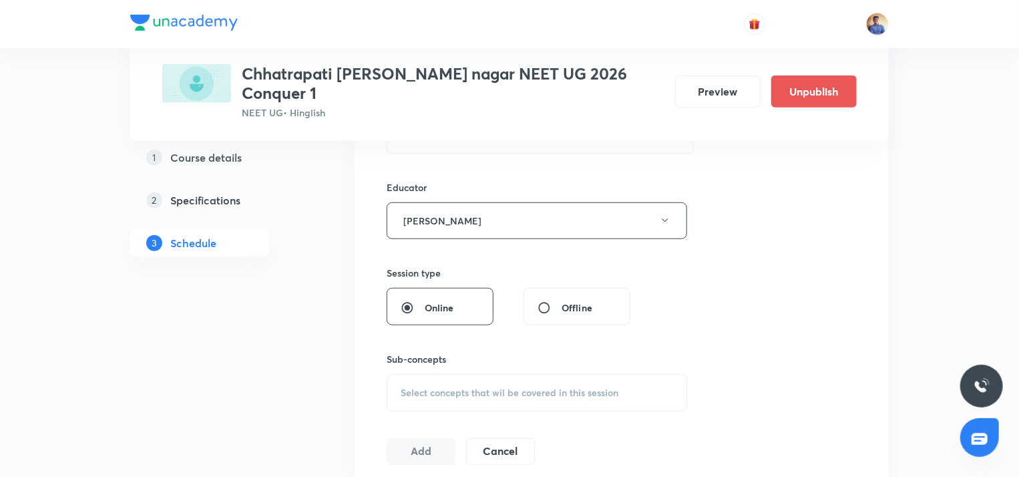
drag, startPoint x: 476, startPoint y: 372, endPoint x: 405, endPoint y: 338, distance: 78.0
click at [476, 387] on span "Select concepts that wil be covered in this session" at bounding box center [510, 392] width 218 height 11
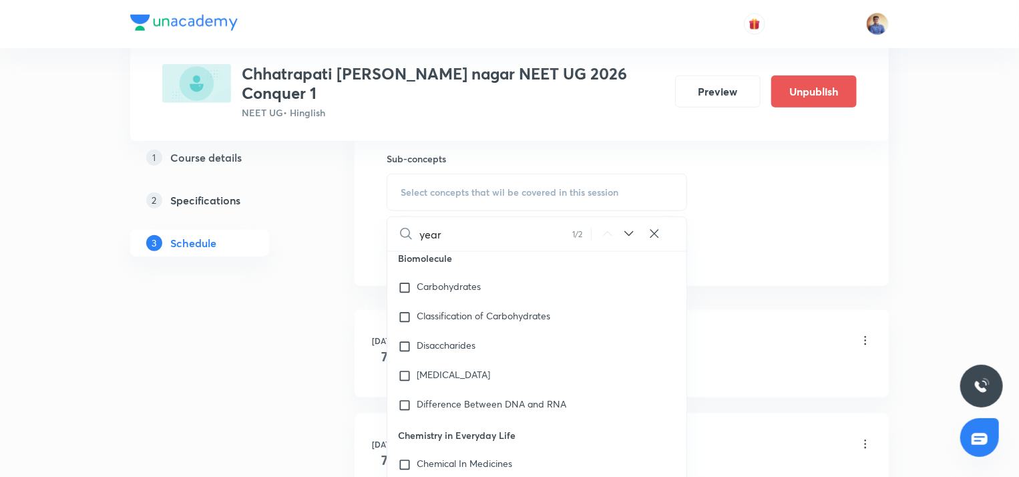
scroll to position [39561, 0]
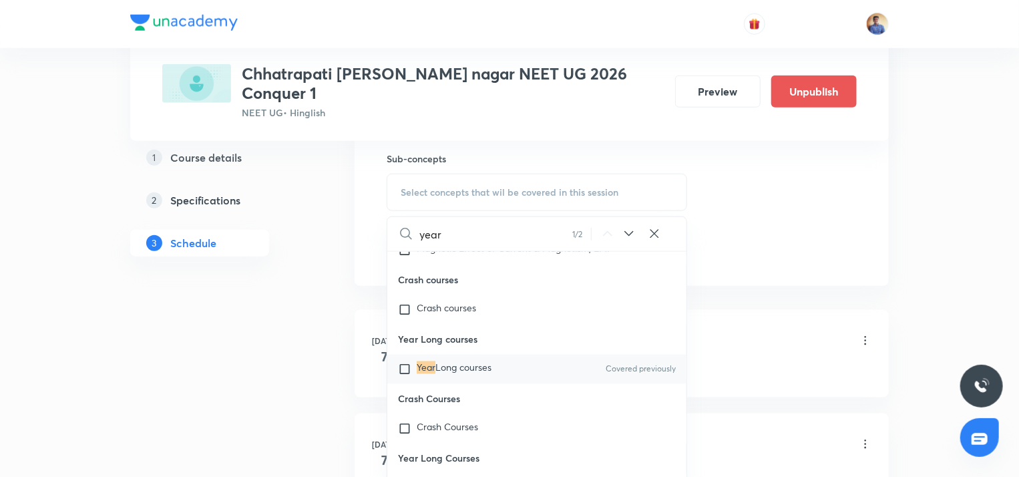
type input "year"
click at [410, 376] on input "checkbox" at bounding box center [407, 369] width 19 height 13
checkbox input "true"
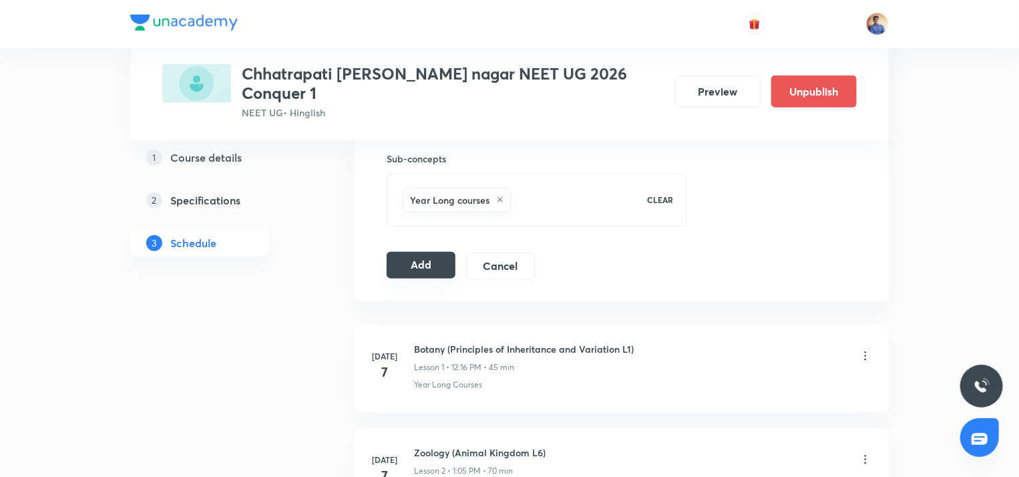
click at [391, 256] on button "Add" at bounding box center [421, 265] width 69 height 27
radio input "false"
radio input "true"
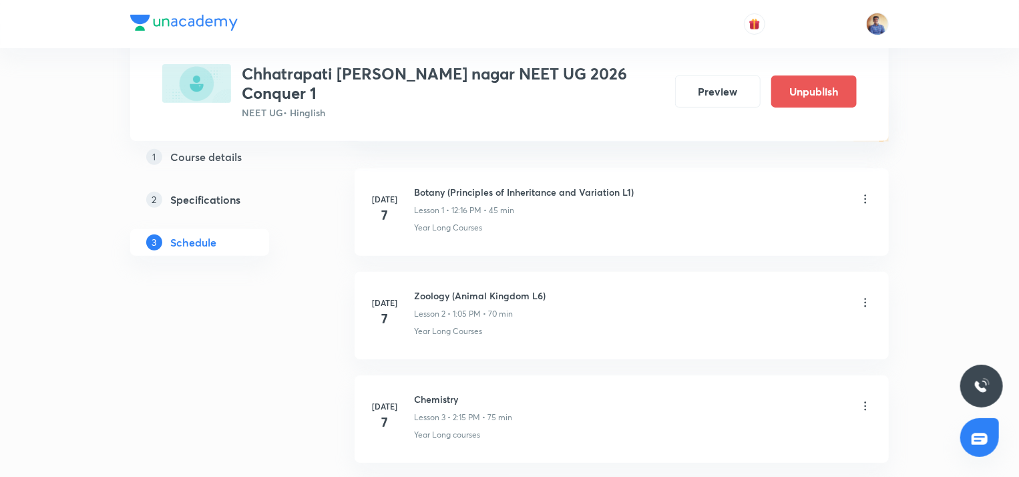
scroll to position [0, 0]
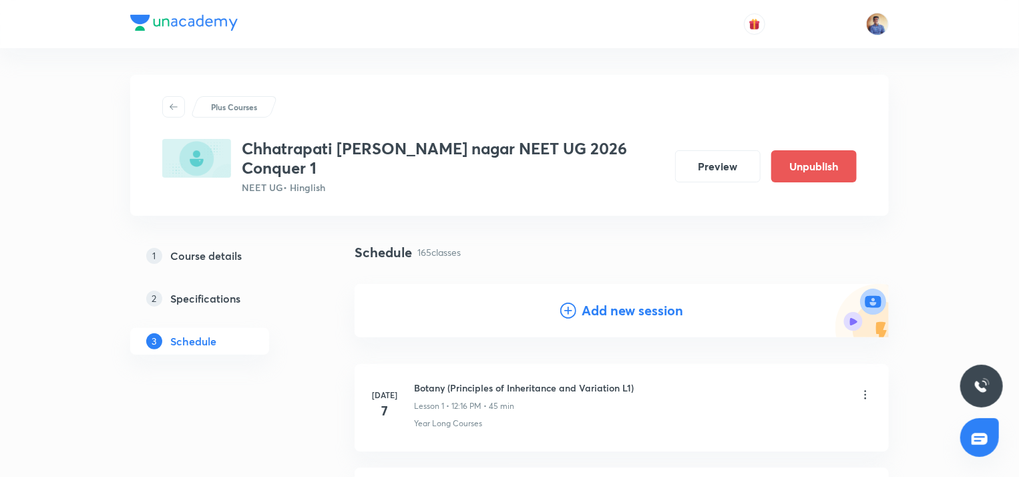
click at [590, 301] on h4 "Add new session" at bounding box center [633, 311] width 102 height 20
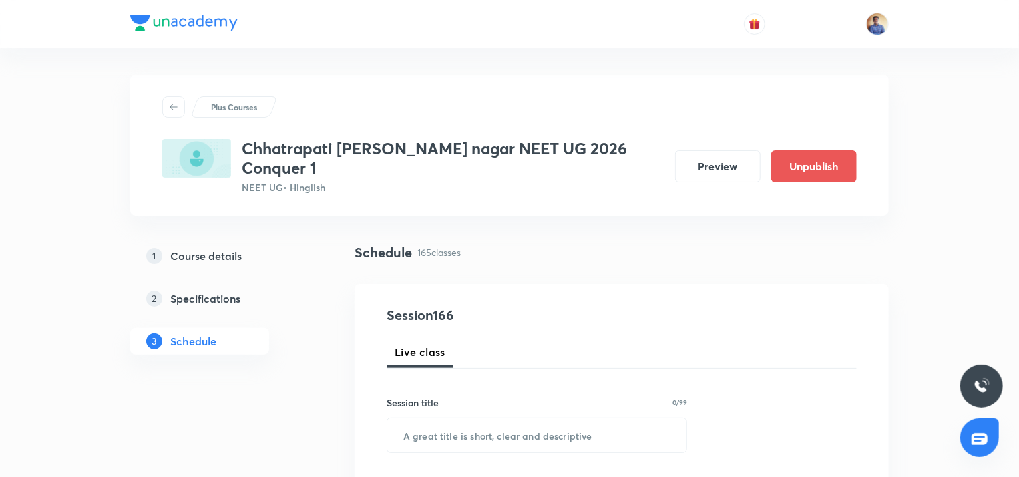
scroll to position [134, 0]
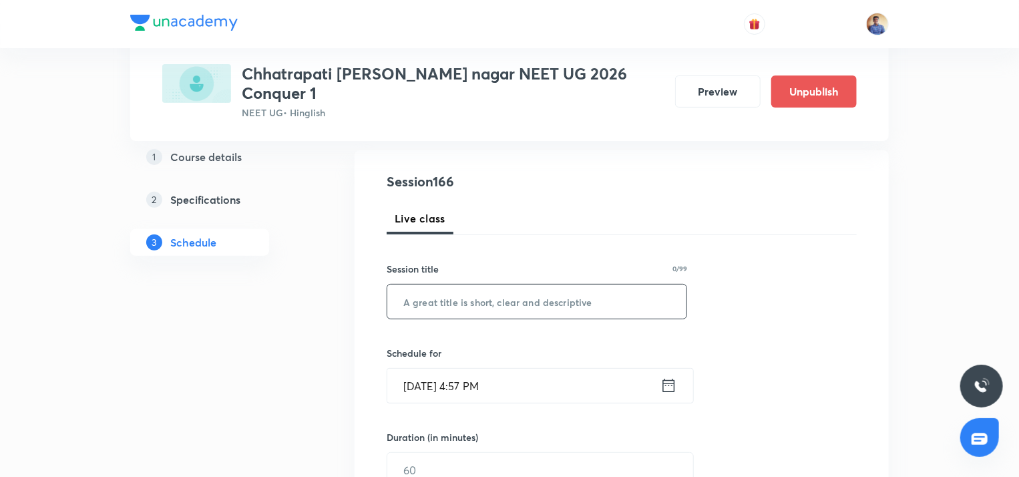
click at [519, 285] on input "text" at bounding box center [536, 302] width 299 height 34
paste input "Biomolecules & Enzymes"
type input "Biomolecules & Enzymes"
click at [441, 371] on input "[DATE] 4:57 PM" at bounding box center [523, 386] width 273 height 34
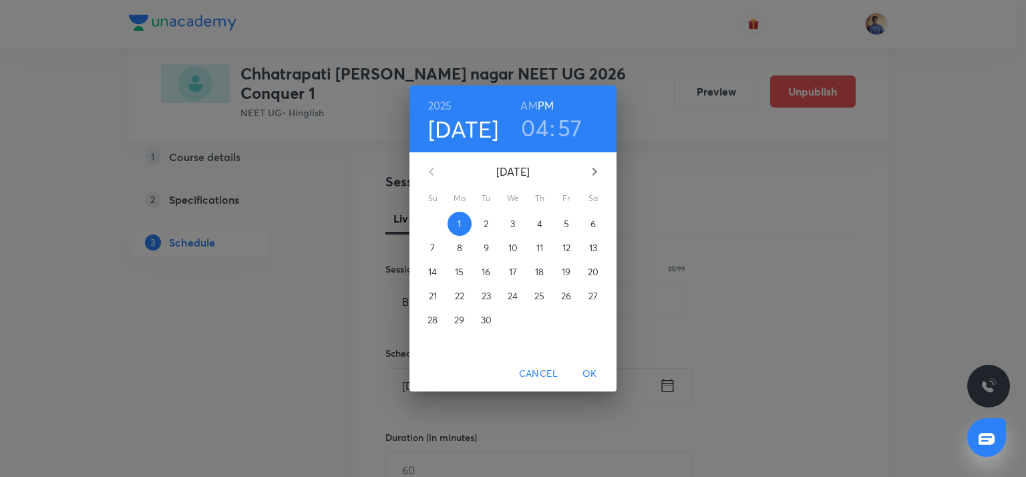
click at [529, 225] on span "4" at bounding box center [540, 223] width 24 height 13
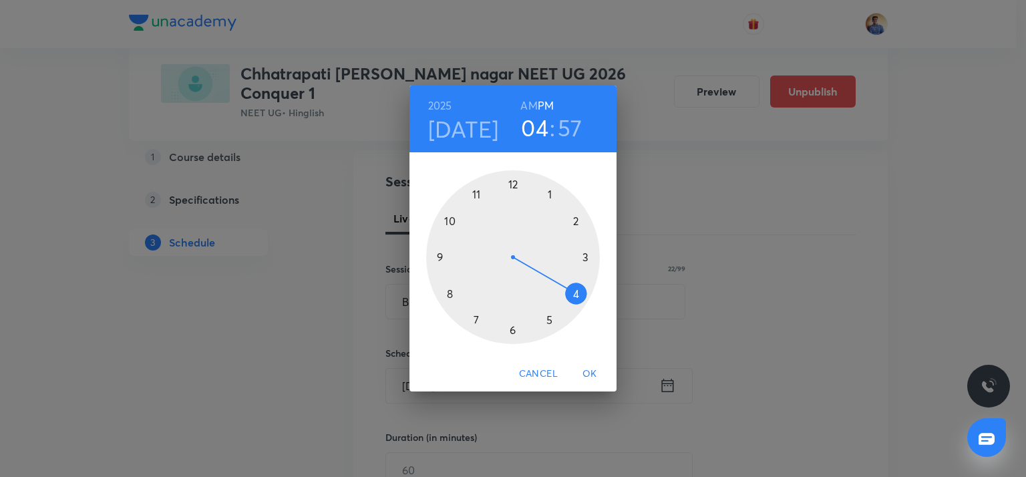
click at [574, 224] on div at bounding box center [513, 257] width 174 height 174
click at [513, 328] on div at bounding box center [513, 257] width 174 height 174
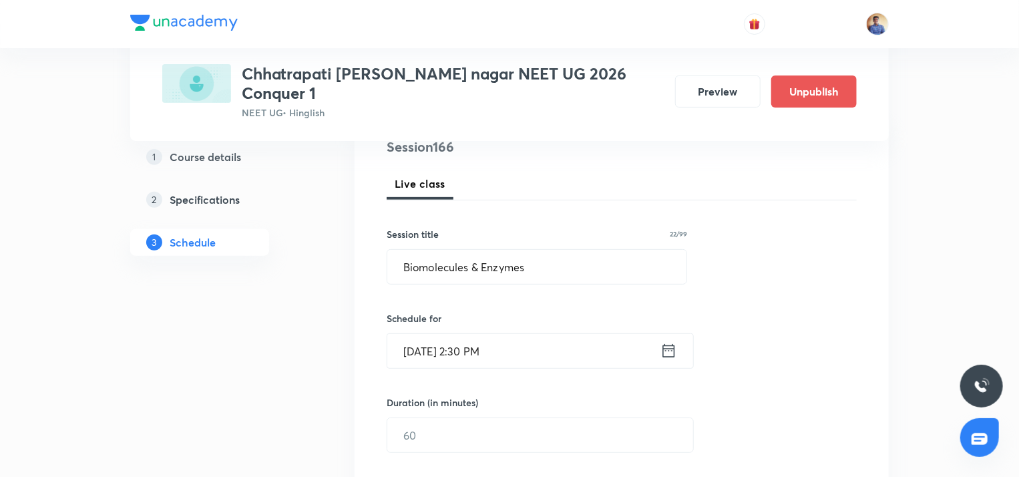
scroll to position [200, 0]
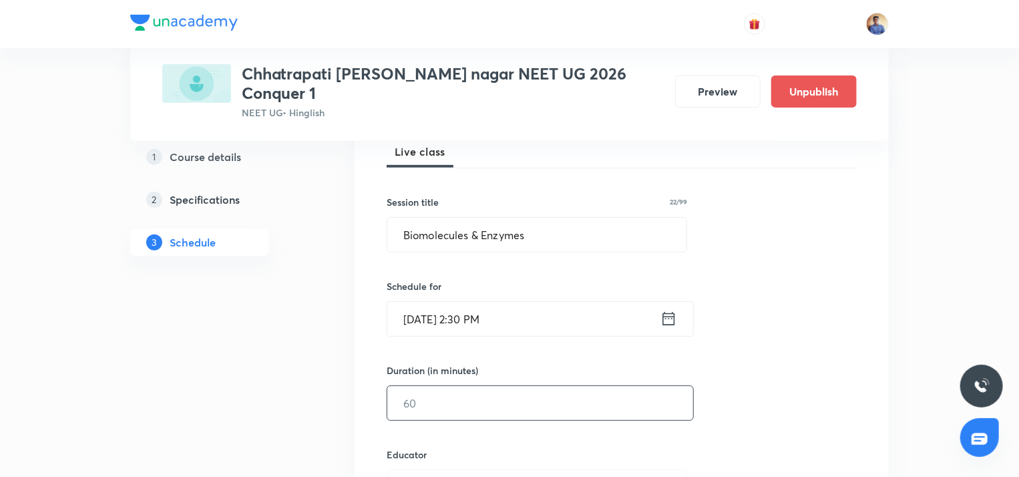
click at [430, 391] on input "text" at bounding box center [540, 403] width 306 height 34
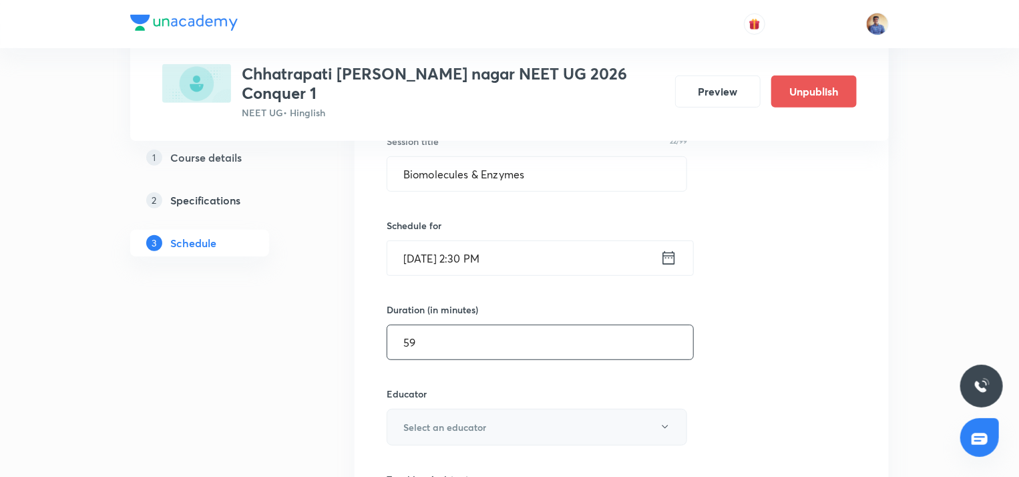
scroll to position [334, 0]
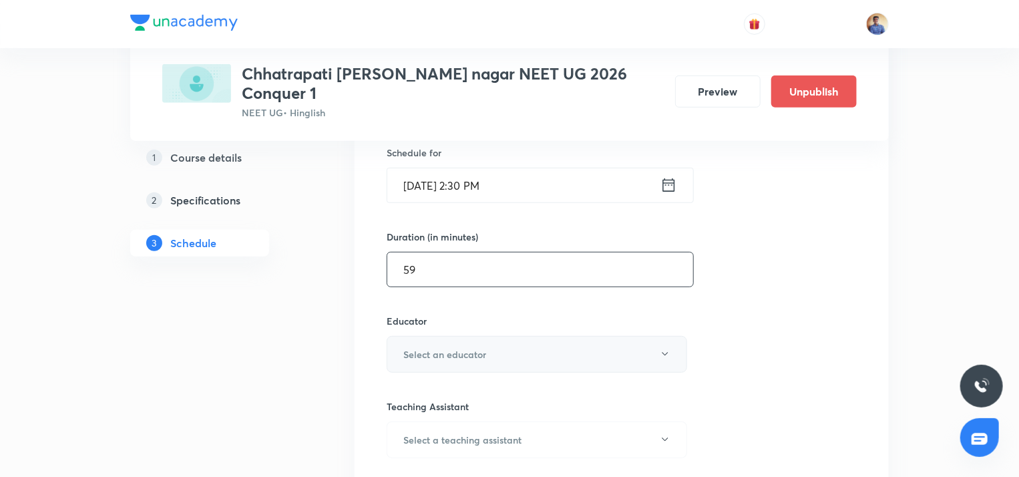
type input "59"
click at [438, 343] on button "Select an educator" at bounding box center [537, 354] width 301 height 37
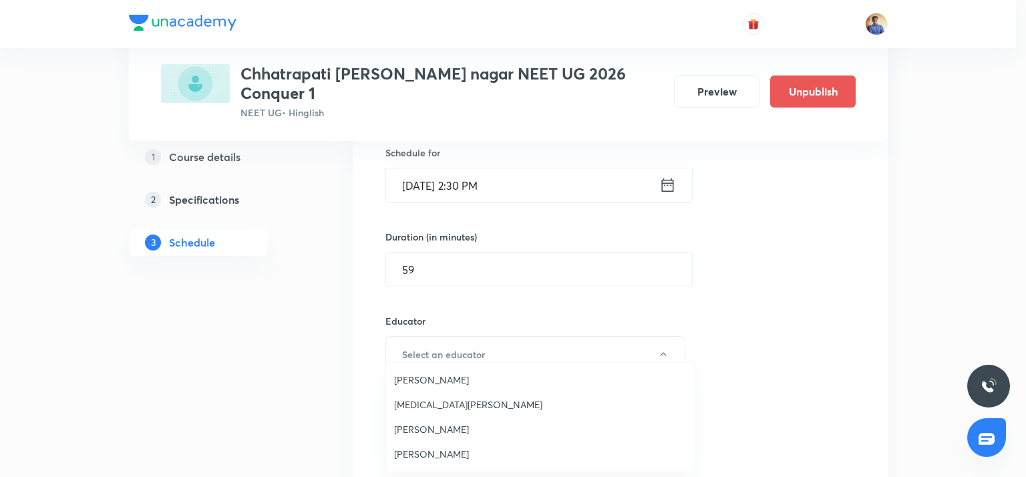
drag, startPoint x: 412, startPoint y: 455, endPoint x: 376, endPoint y: 434, distance: 41.6
click at [412, 455] on span "[PERSON_NAME]" at bounding box center [540, 454] width 293 height 14
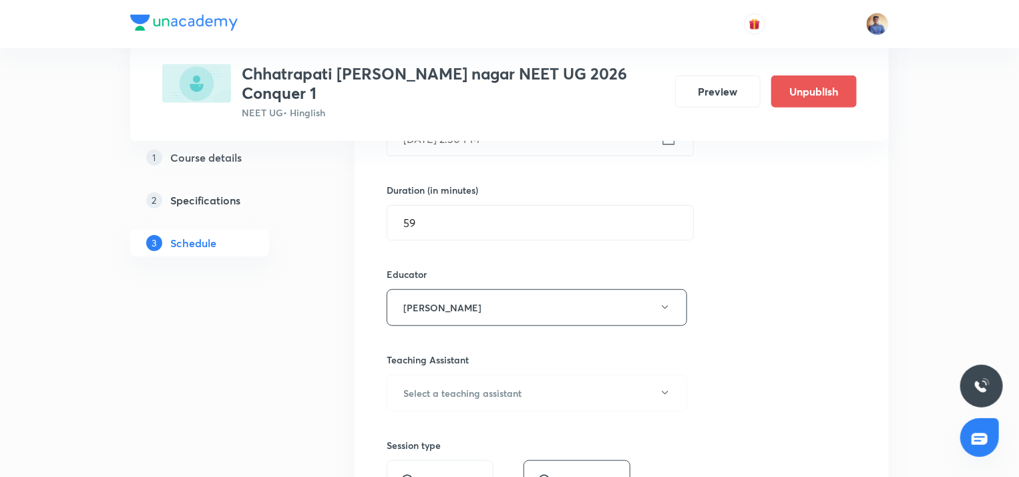
scroll to position [401, 0]
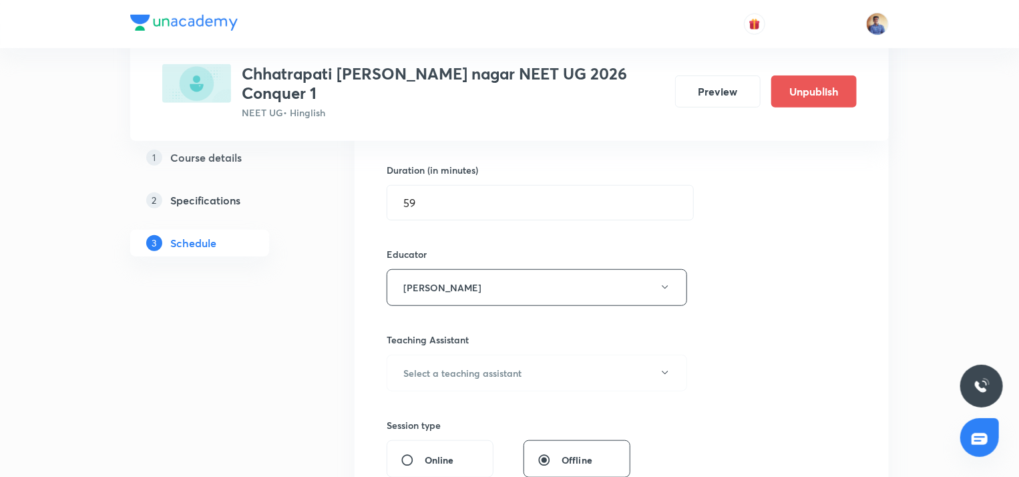
click at [402, 453] on input "Online" at bounding box center [413, 459] width 24 height 13
radio input "true"
radio input "false"
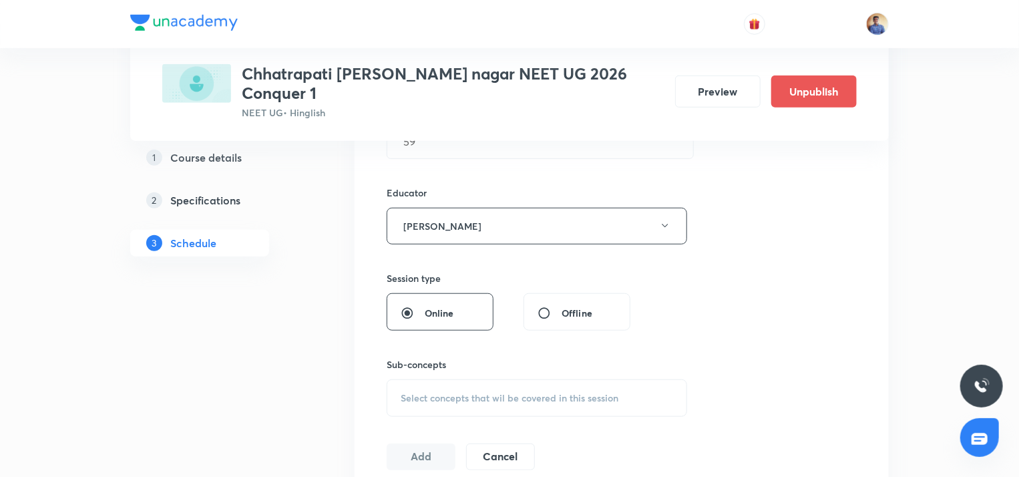
scroll to position [534, 0]
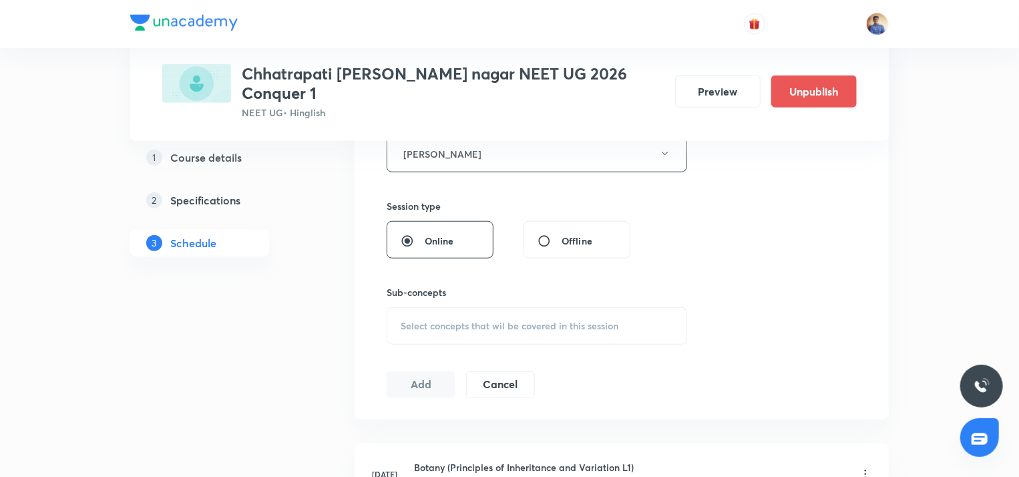
click at [429, 307] on div "Select concepts that wil be covered in this session" at bounding box center [537, 325] width 301 height 37
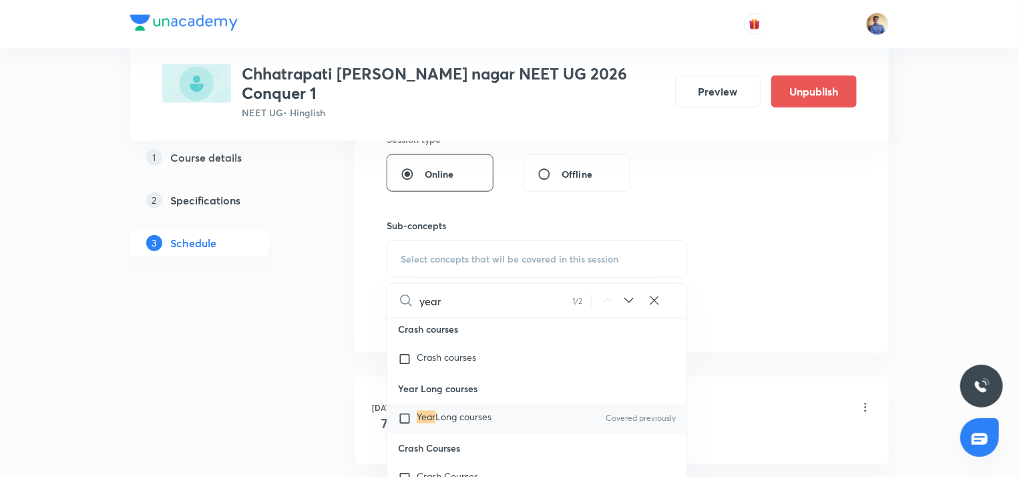
scroll to position [39628, 0]
type input "year"
click at [421, 411] on mark "Year" at bounding box center [426, 417] width 19 height 13
checkbox input "true"
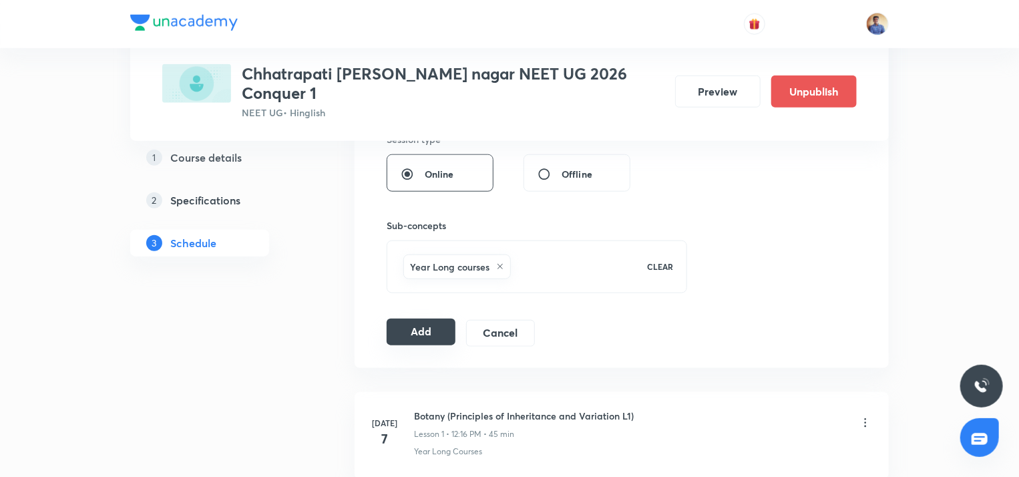
click at [424, 323] on button "Add" at bounding box center [421, 332] width 69 height 27
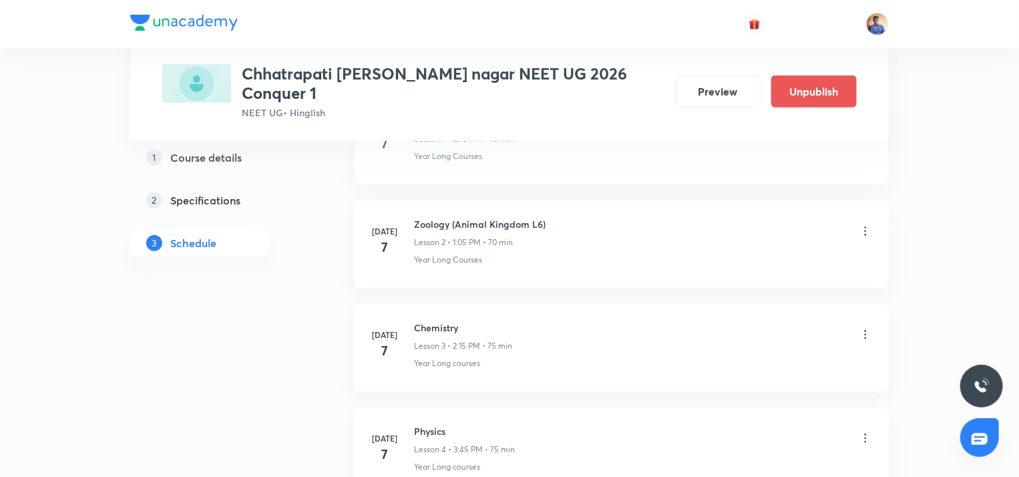
scroll to position [0, 0]
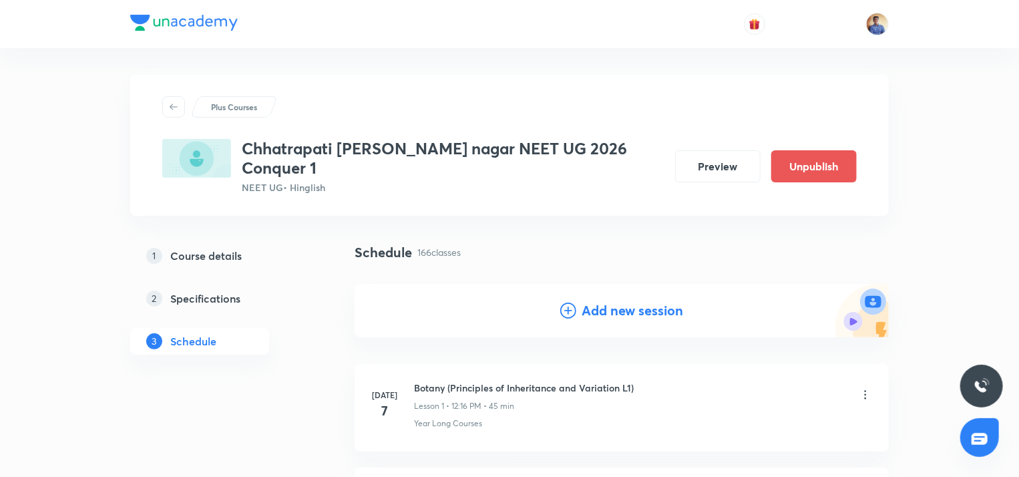
click at [593, 301] on h4 "Add new session" at bounding box center [633, 311] width 102 height 20
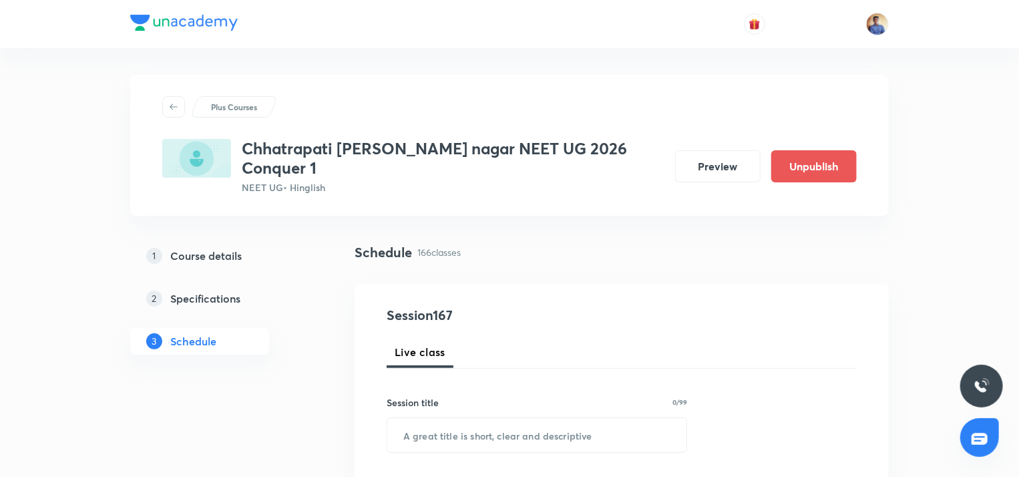
scroll to position [67, 0]
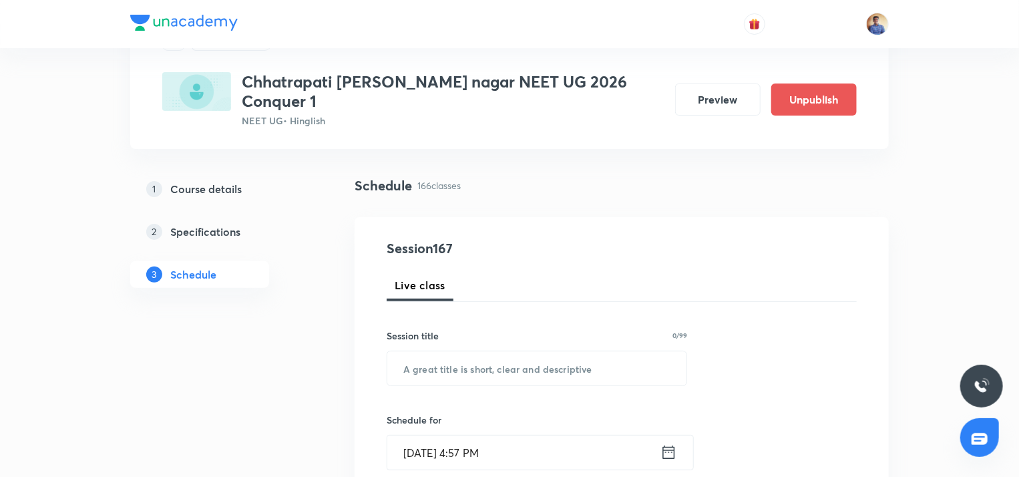
click at [494, 329] on div "Session title 0/99" at bounding box center [537, 336] width 301 height 14
click at [487, 351] on input "text" at bounding box center [536, 368] width 299 height 34
paste input "[MEDICAL_DATA] & Circulation and Breathing & Exchange of Gases"
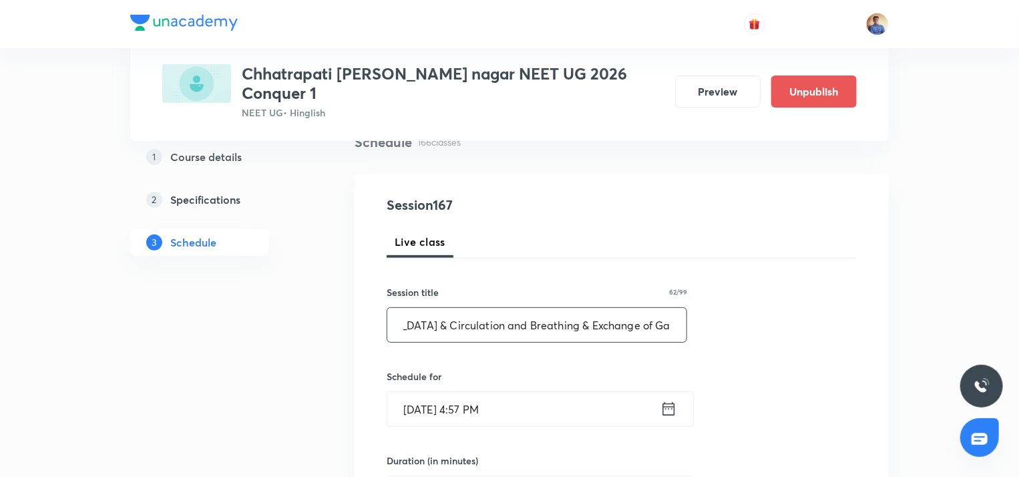
scroll to position [134, 0]
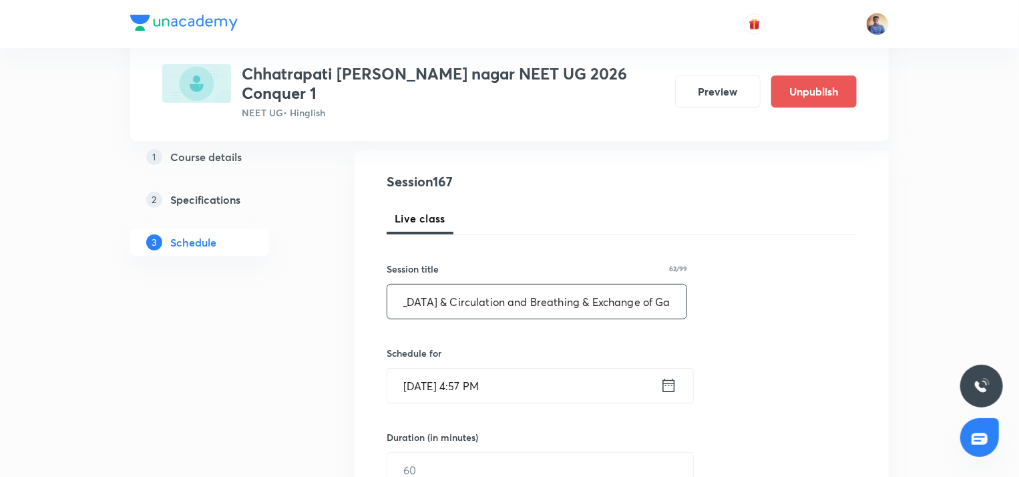
type input "[MEDICAL_DATA] & Circulation and Breathing & Exchange of Gases L1"
click at [429, 369] on input "[DATE] 4:57 PM" at bounding box center [523, 386] width 273 height 34
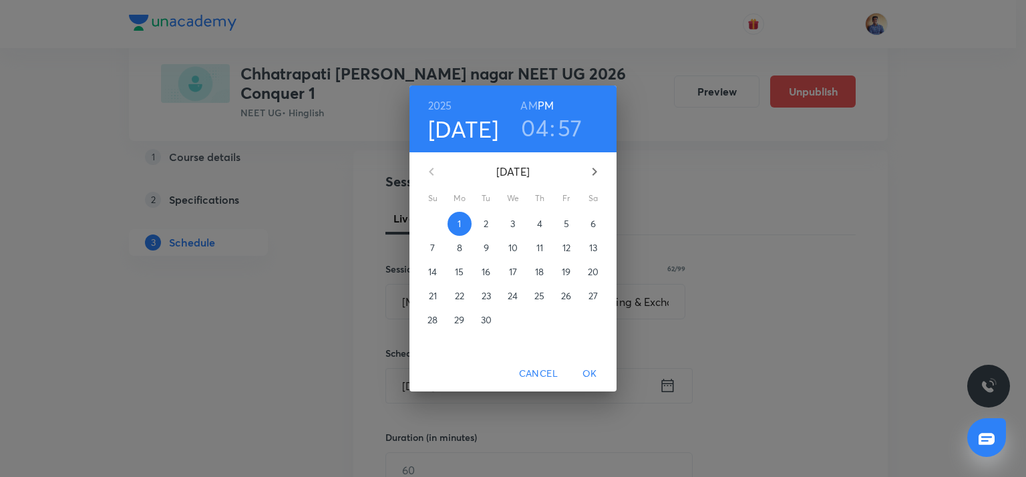
click at [564, 222] on span "5" at bounding box center [566, 223] width 24 height 13
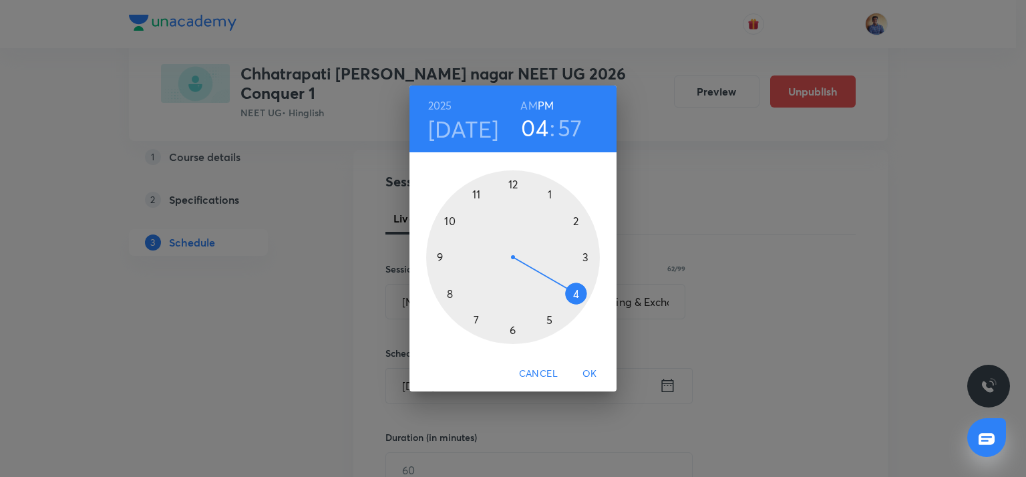
click at [575, 220] on div at bounding box center [513, 257] width 174 height 174
click at [514, 327] on div at bounding box center [513, 257] width 174 height 174
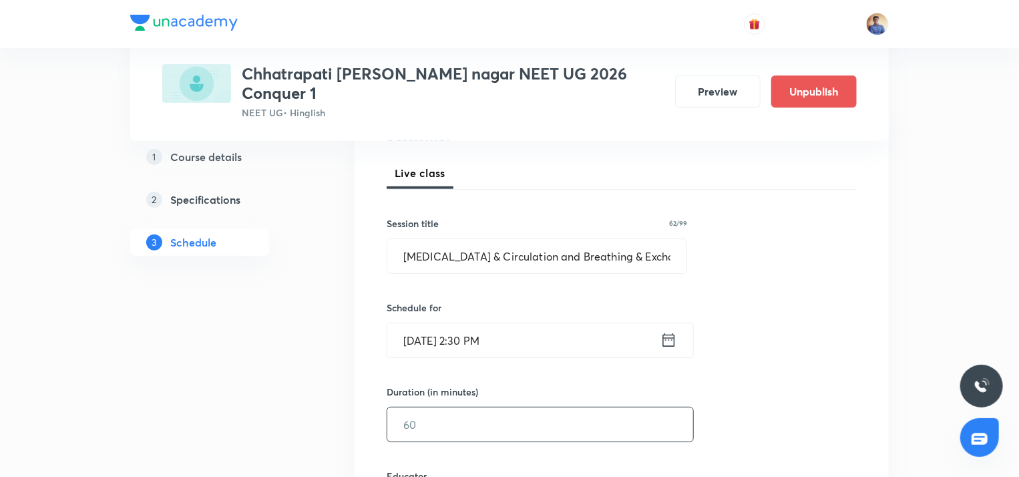
scroll to position [200, 0]
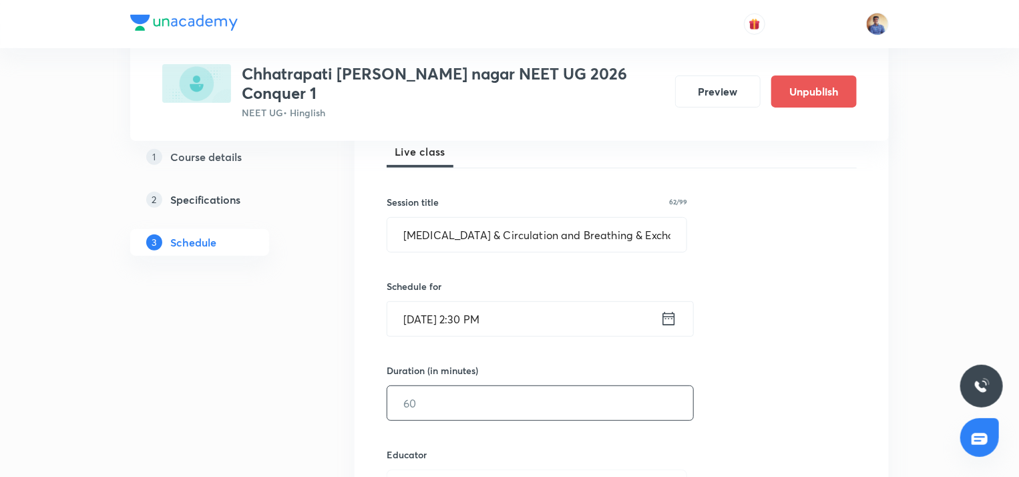
click at [428, 393] on input "text" at bounding box center [540, 403] width 306 height 34
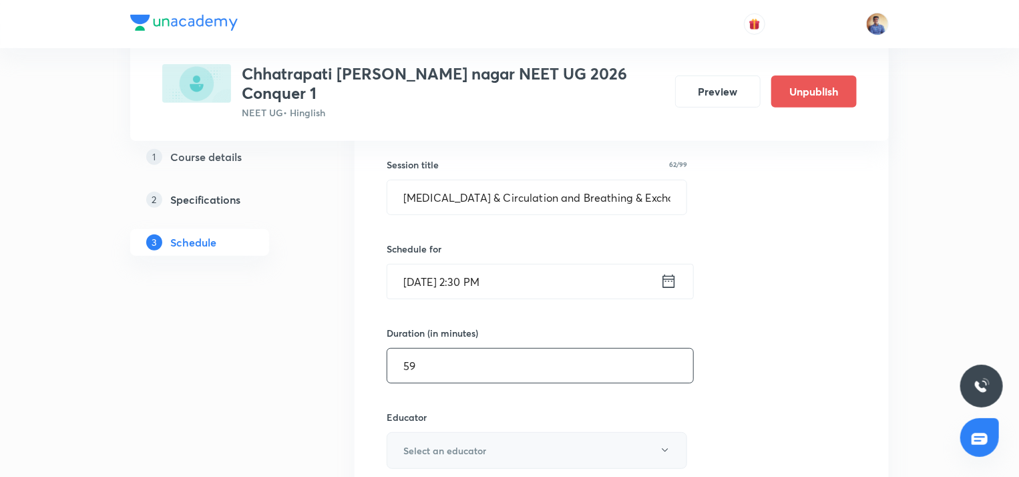
scroll to position [267, 0]
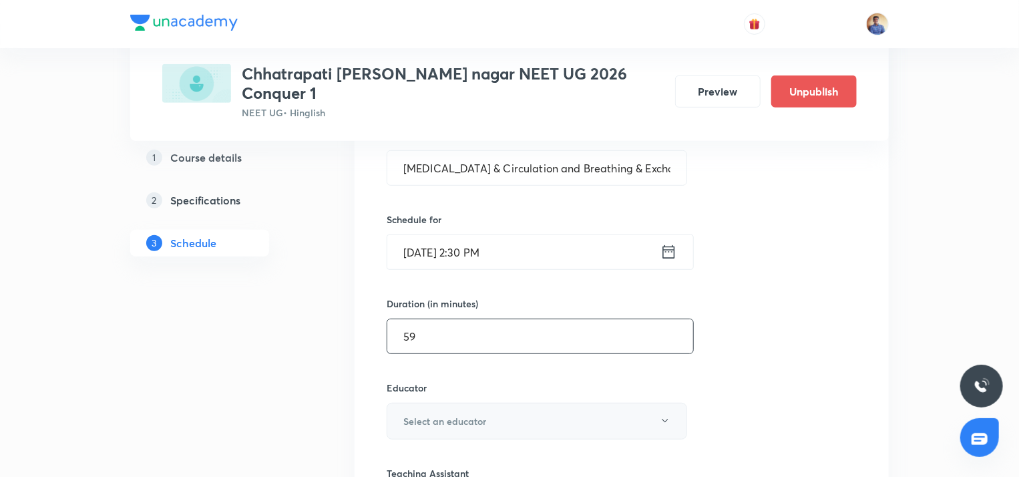
type input "59"
click at [423, 403] on button "Select an educator" at bounding box center [537, 421] width 301 height 37
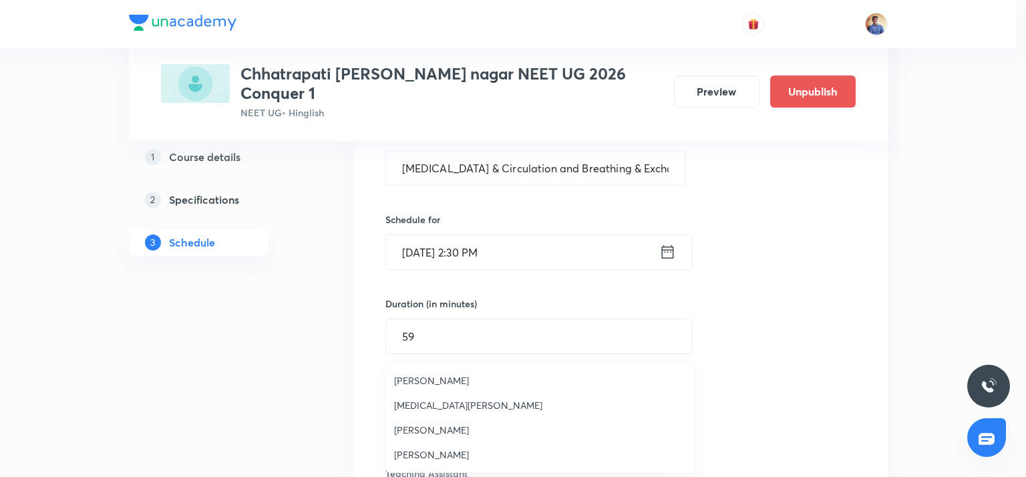
click at [399, 451] on span "[PERSON_NAME]" at bounding box center [540, 454] width 293 height 14
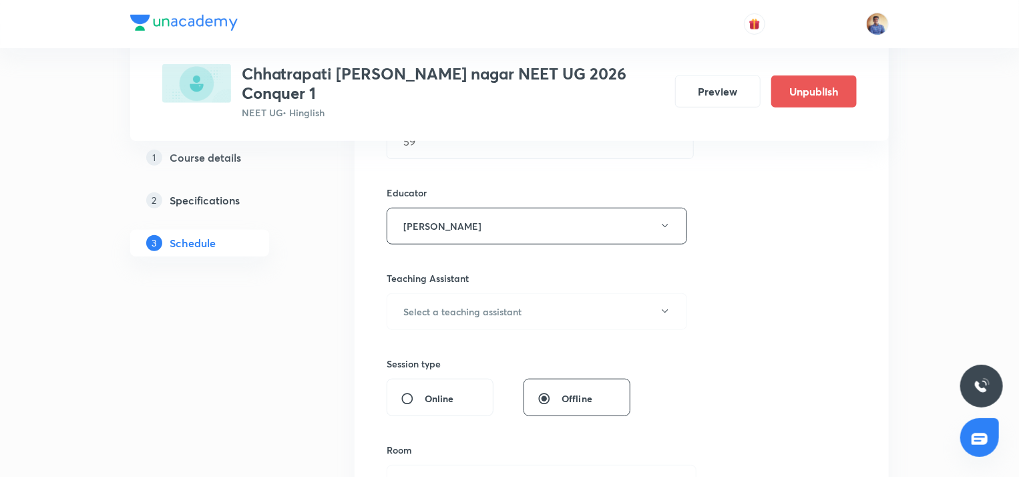
scroll to position [467, 0]
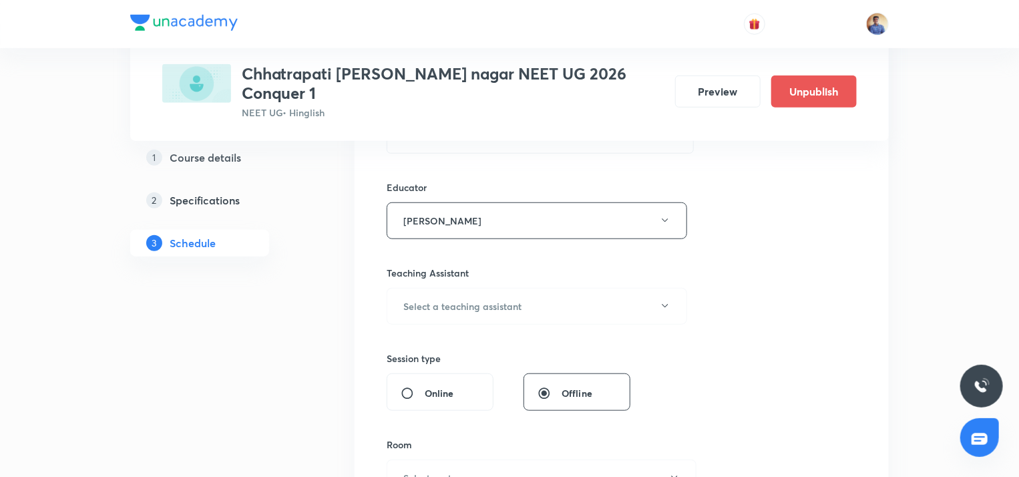
click at [406, 387] on input "Online" at bounding box center [413, 393] width 24 height 13
radio input "true"
radio input "false"
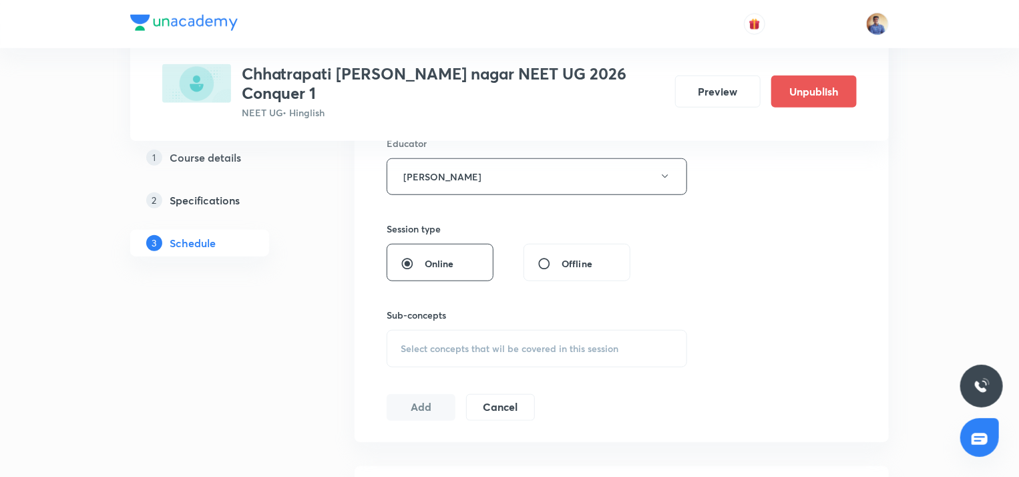
scroll to position [534, 0]
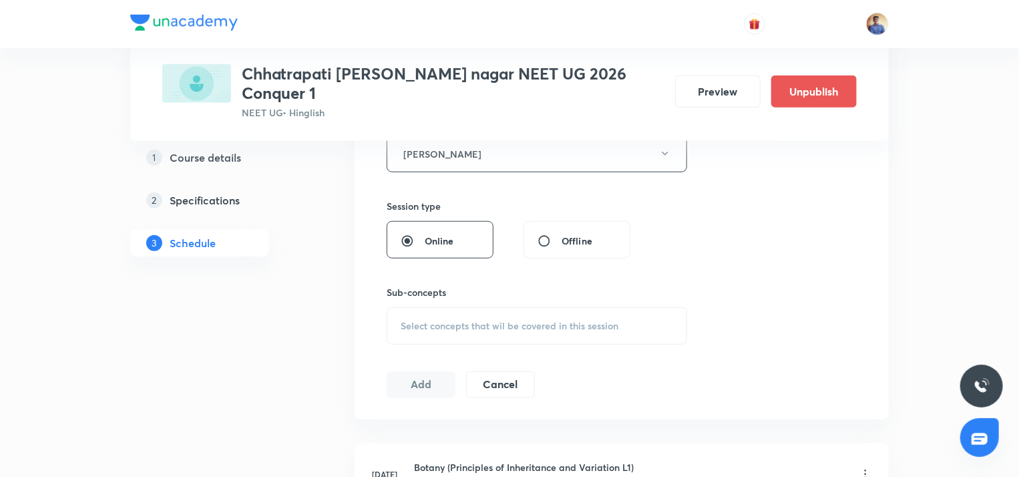
drag, startPoint x: 409, startPoint y: 291, endPoint x: 421, endPoint y: 305, distance: 18.5
click at [409, 307] on div "Select concepts that wil be covered in this session" at bounding box center [537, 325] width 301 height 37
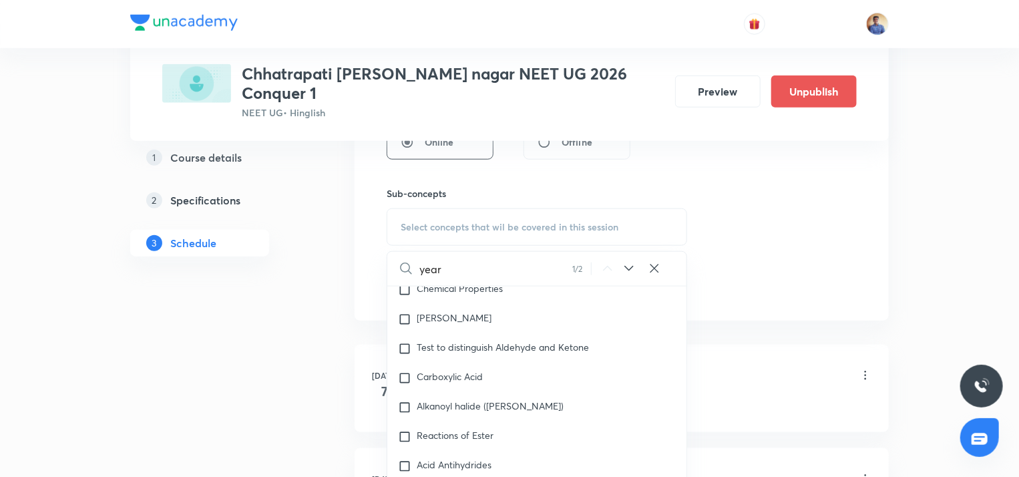
scroll to position [39561, 0]
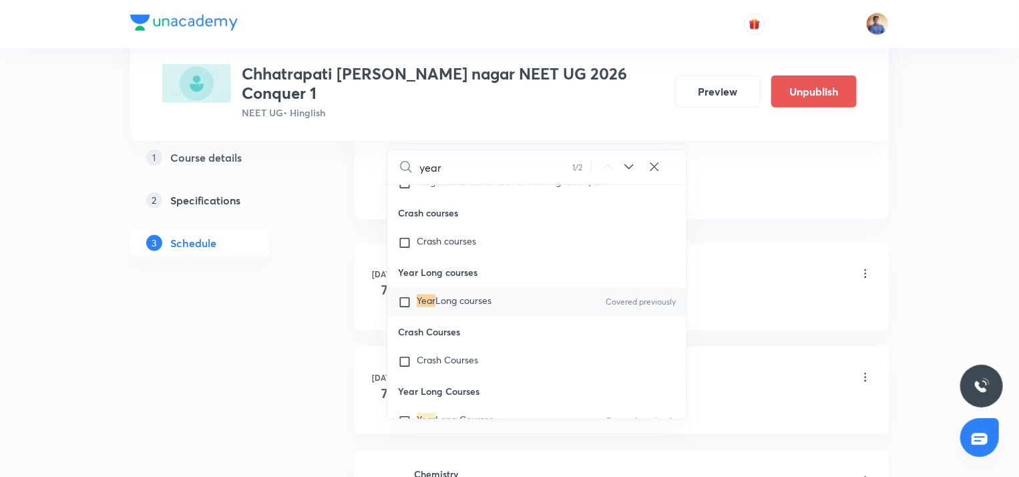
type input "year"
click at [413, 309] on input "checkbox" at bounding box center [407, 302] width 19 height 13
checkbox input "true"
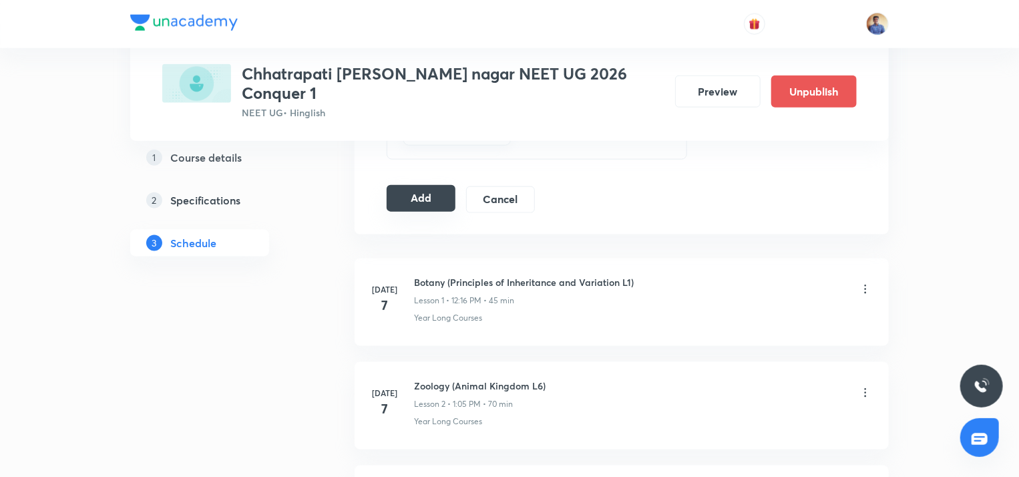
click at [426, 185] on button "Add" at bounding box center [421, 198] width 69 height 27
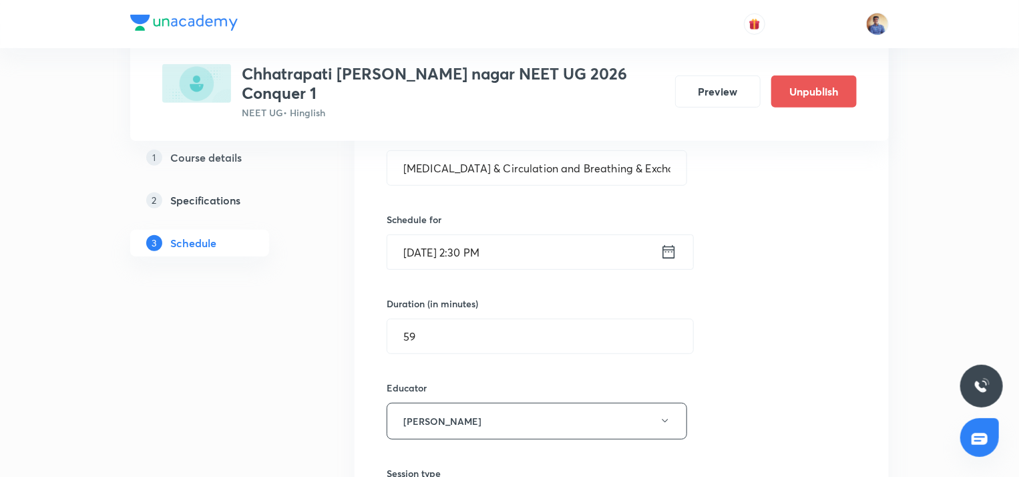
scroll to position [200, 0]
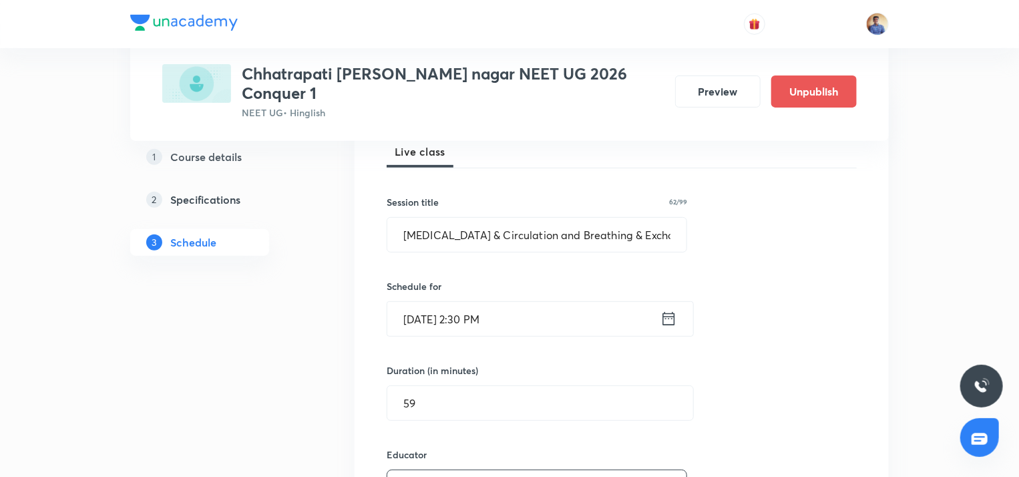
radio input "false"
radio input "true"
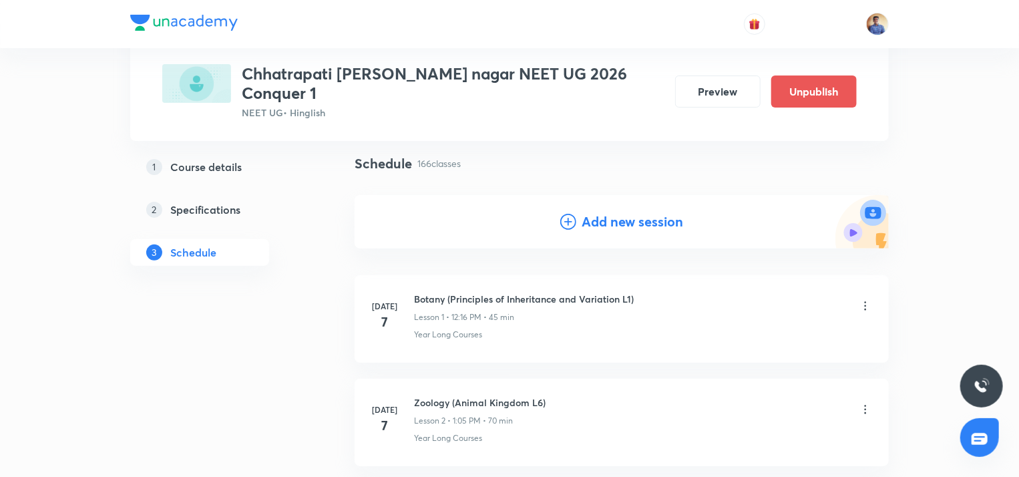
scroll to position [0, 0]
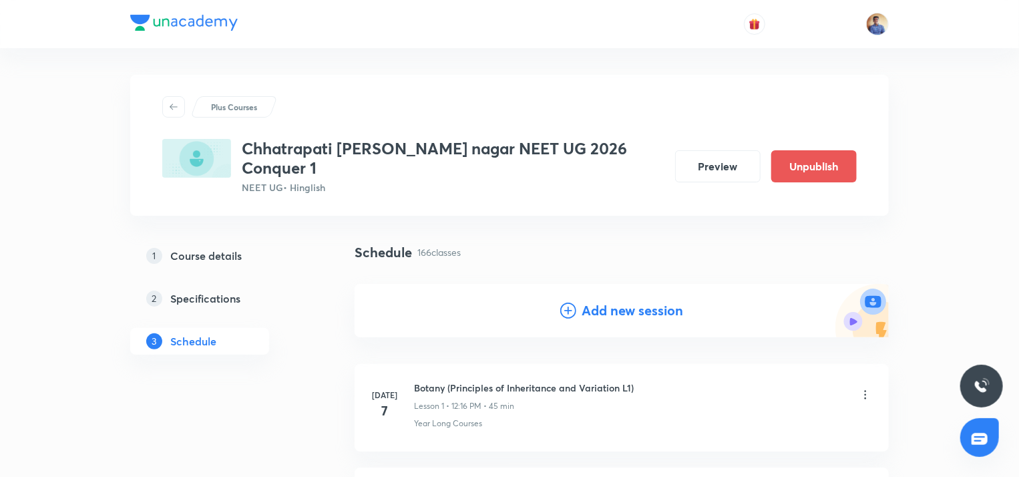
click at [571, 301] on div "Add new session" at bounding box center [621, 311] width 123 height 20
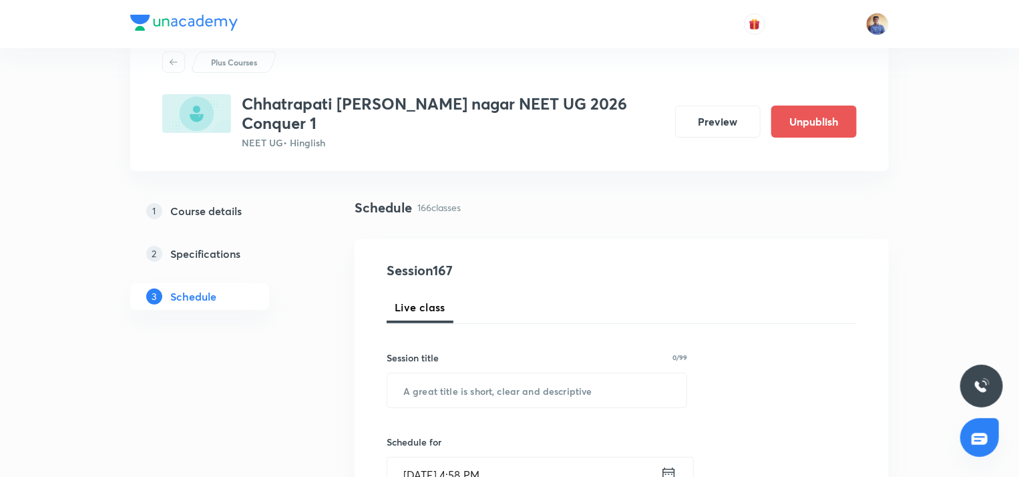
scroll to position [67, 0]
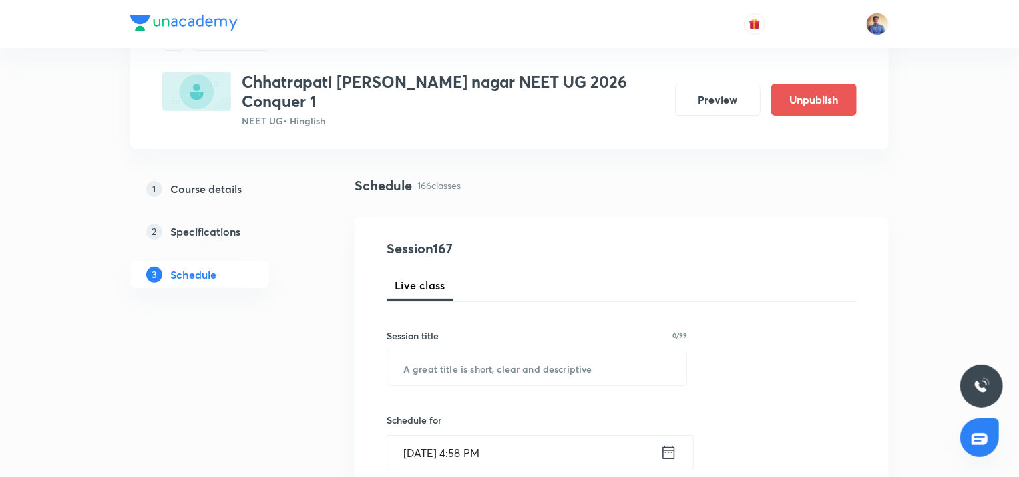
click at [429, 365] on input "text" at bounding box center [536, 368] width 299 height 34
paste input "[MEDICAL_DATA] & Circulation and Breathing & Exchange of Gases"
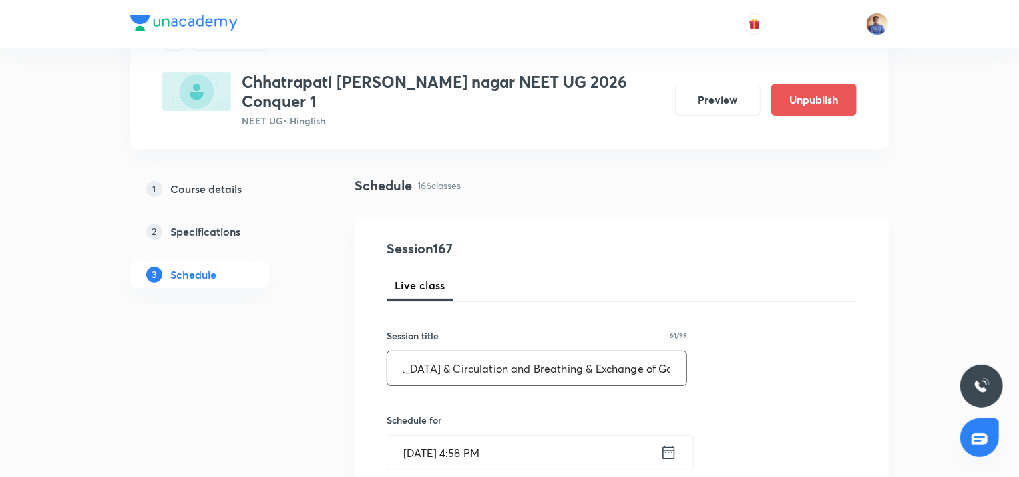
scroll to position [0, 56]
type input "[MEDICAL_DATA] & Circulation and Breathing & Exchange of Gases L2"
click at [403, 435] on input "[DATE] 4:58 PM" at bounding box center [523, 452] width 273 height 34
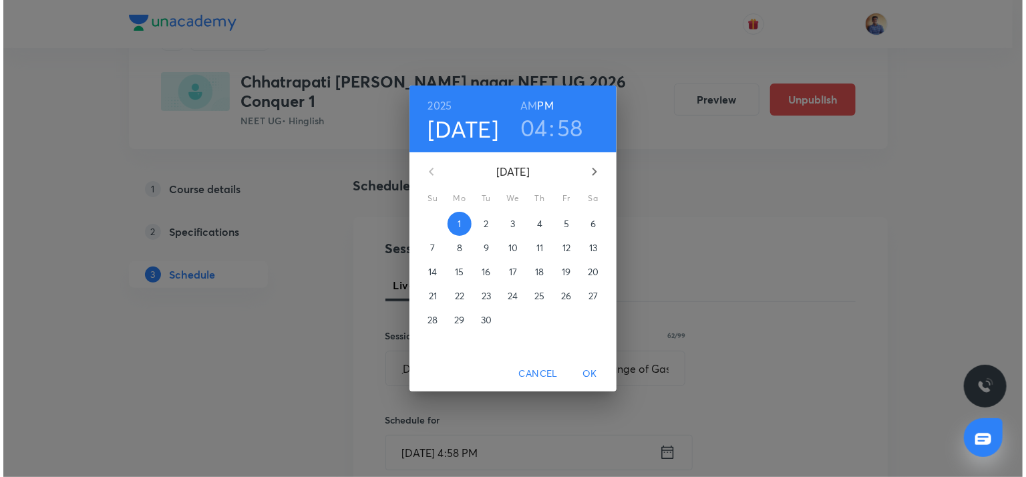
scroll to position [0, 0]
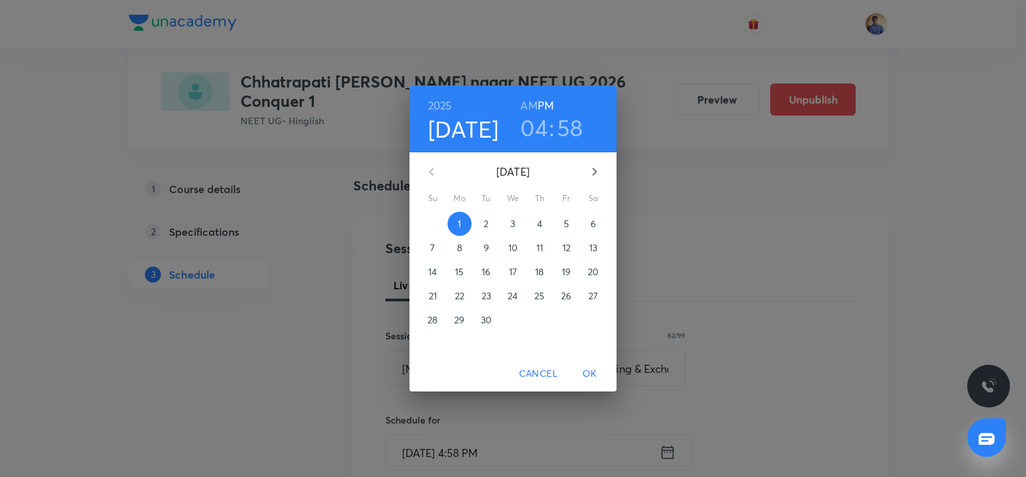
click at [462, 246] on p "8" at bounding box center [459, 247] width 5 height 13
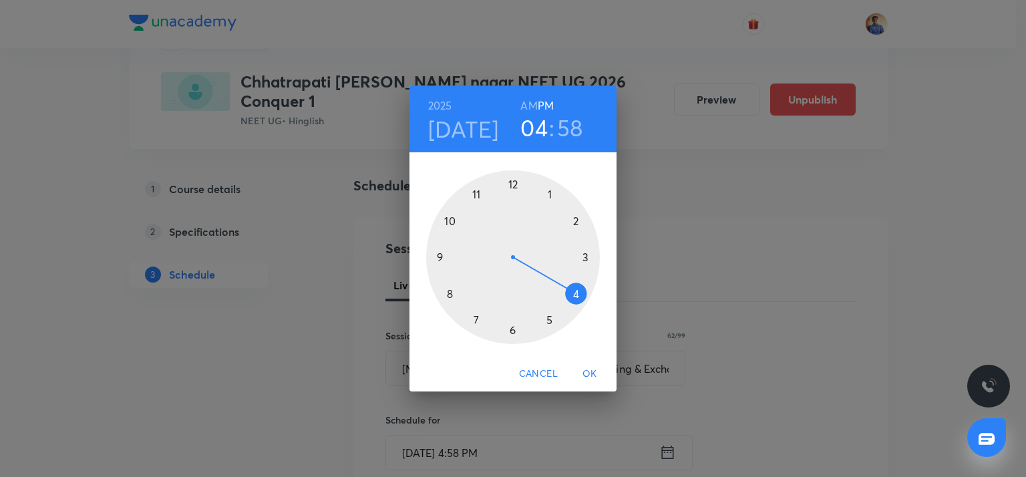
click at [575, 222] on div at bounding box center [513, 257] width 174 height 174
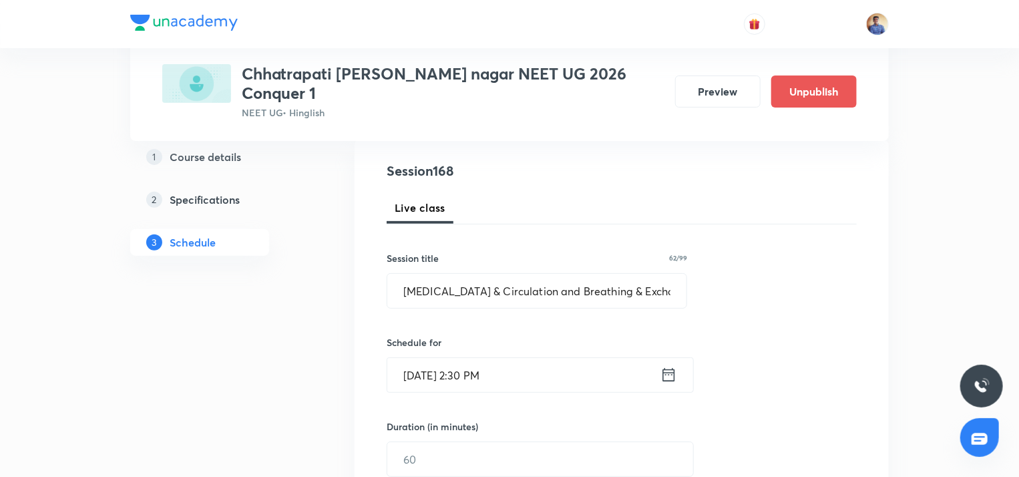
scroll to position [200, 0]
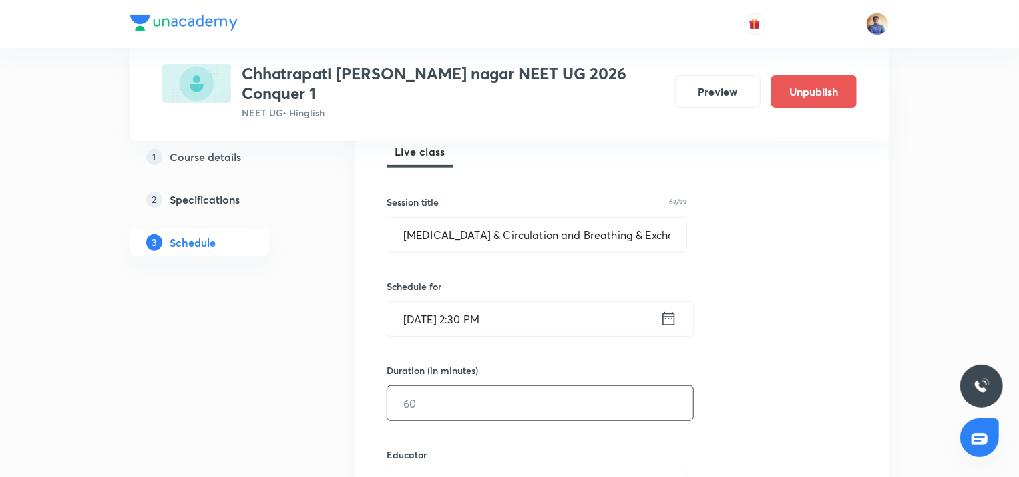
click at [424, 386] on input "text" at bounding box center [540, 403] width 306 height 34
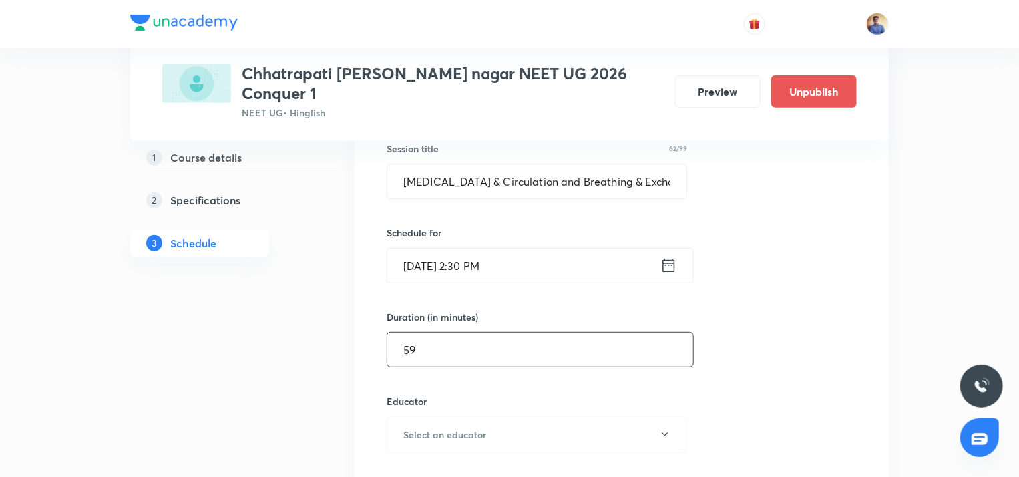
scroll to position [334, 0]
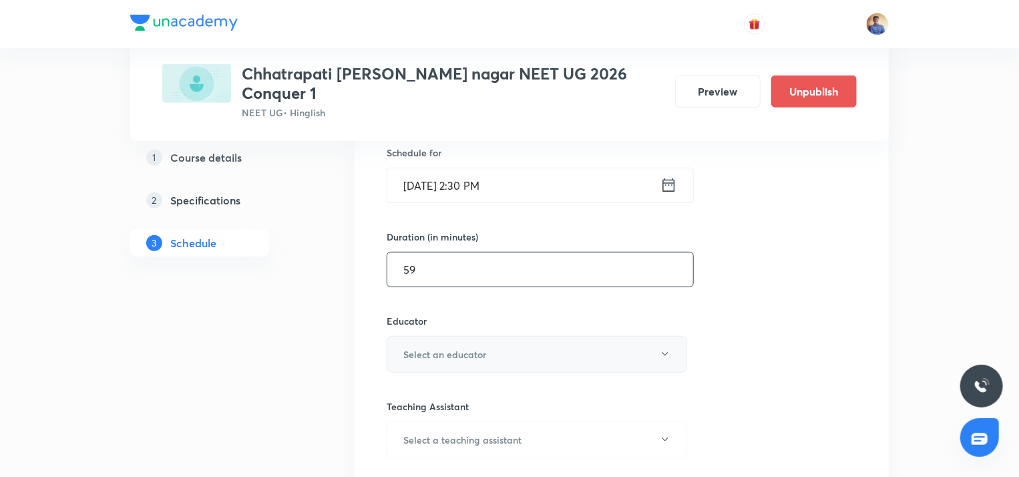
type input "59"
click at [456, 347] on h6 "Select an educator" at bounding box center [444, 354] width 83 height 14
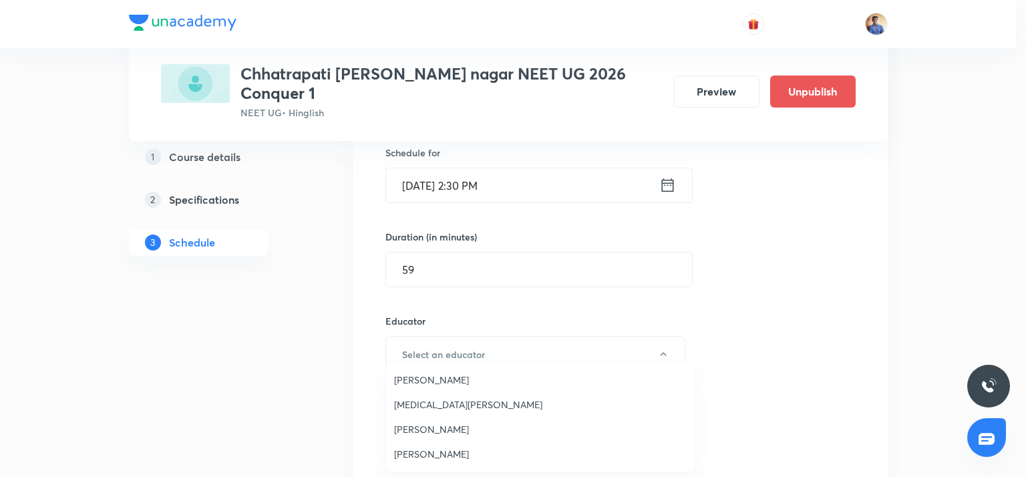
click at [425, 452] on span "Abhishek Tripathi" at bounding box center [540, 454] width 293 height 14
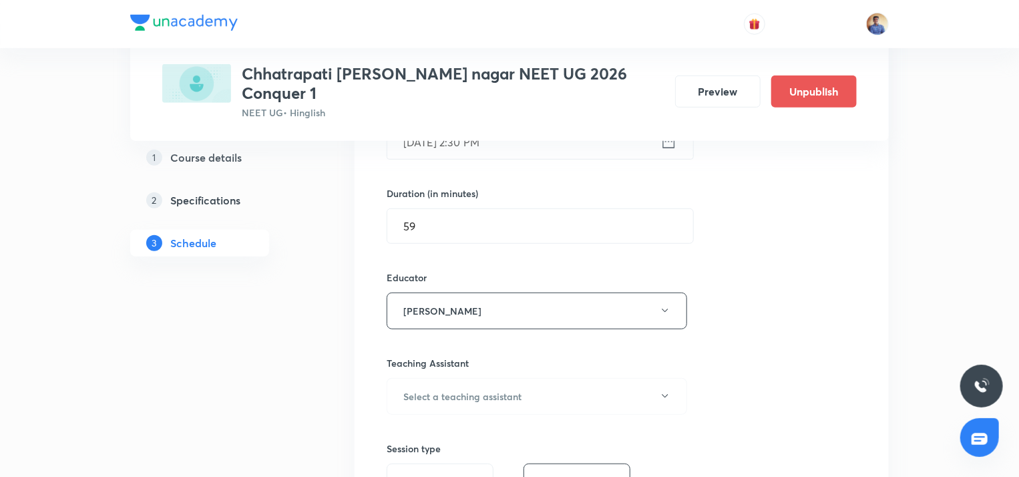
scroll to position [401, 0]
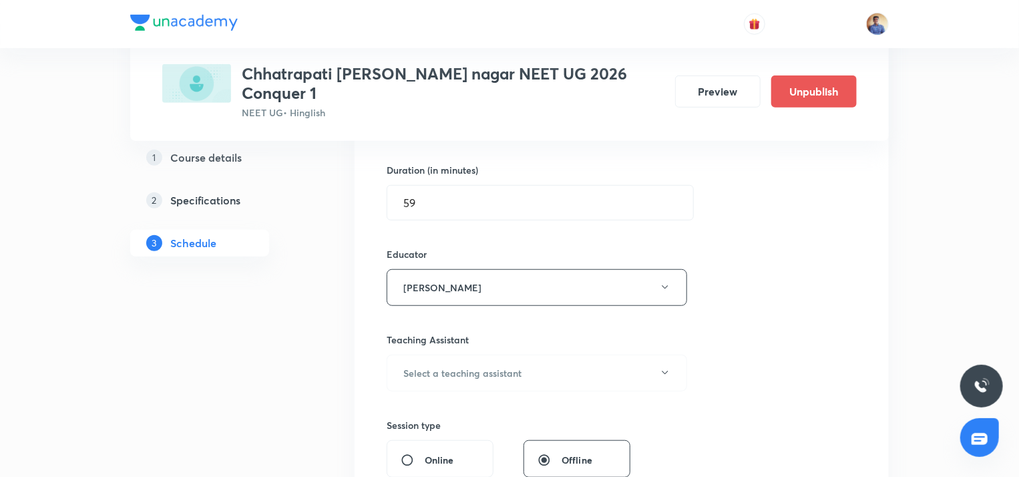
drag, startPoint x: 411, startPoint y: 439, endPoint x: 394, endPoint y: 427, distance: 20.6
click at [411, 453] on input "Online" at bounding box center [413, 459] width 24 height 13
radio input "true"
radio input "false"
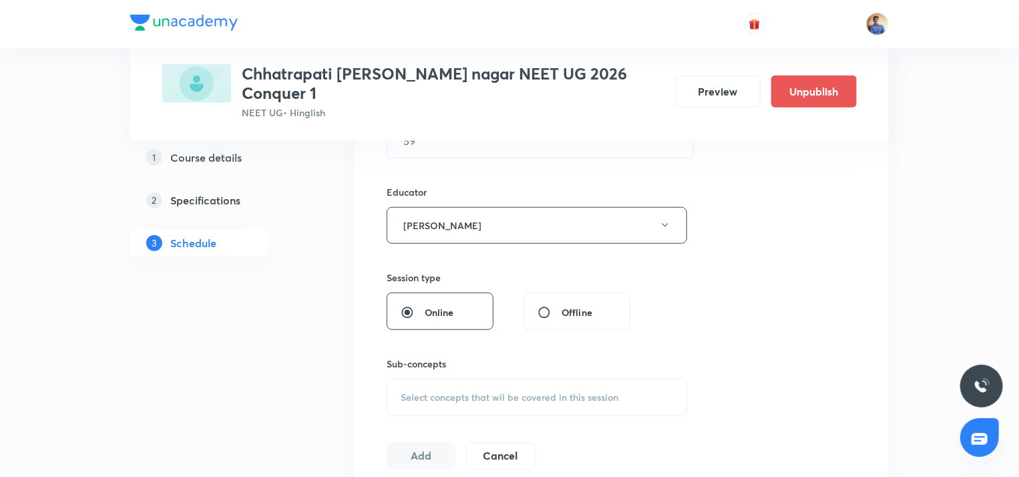
scroll to position [534, 0]
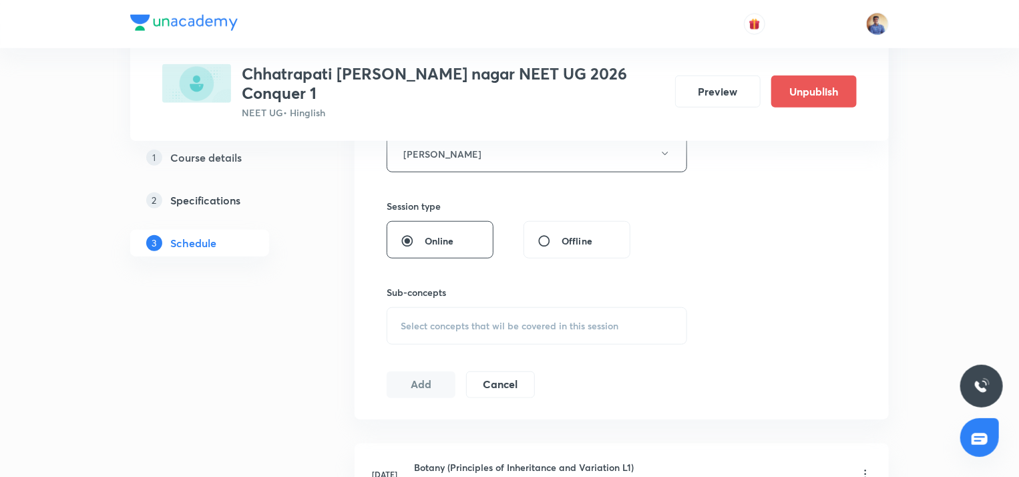
click at [420, 307] on div "Select concepts that wil be covered in this session" at bounding box center [537, 325] width 301 height 37
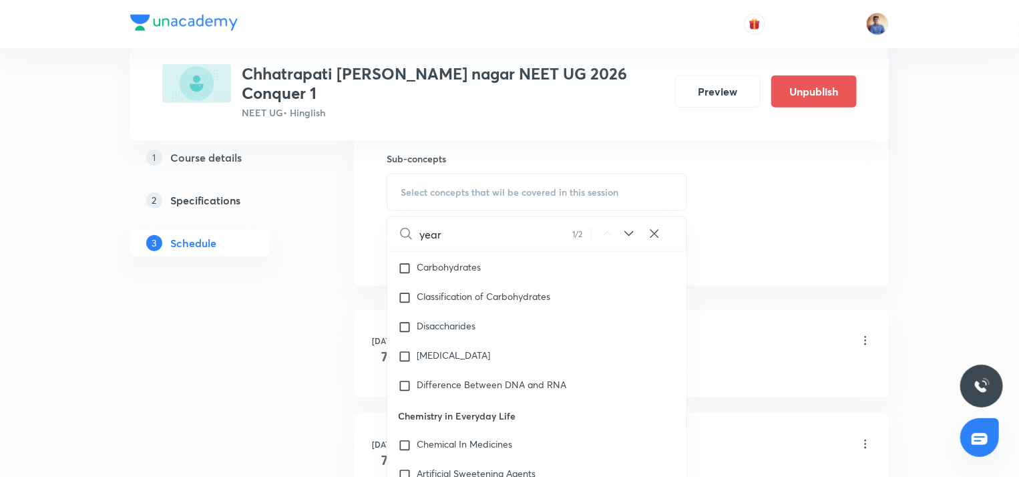
scroll to position [39561, 0]
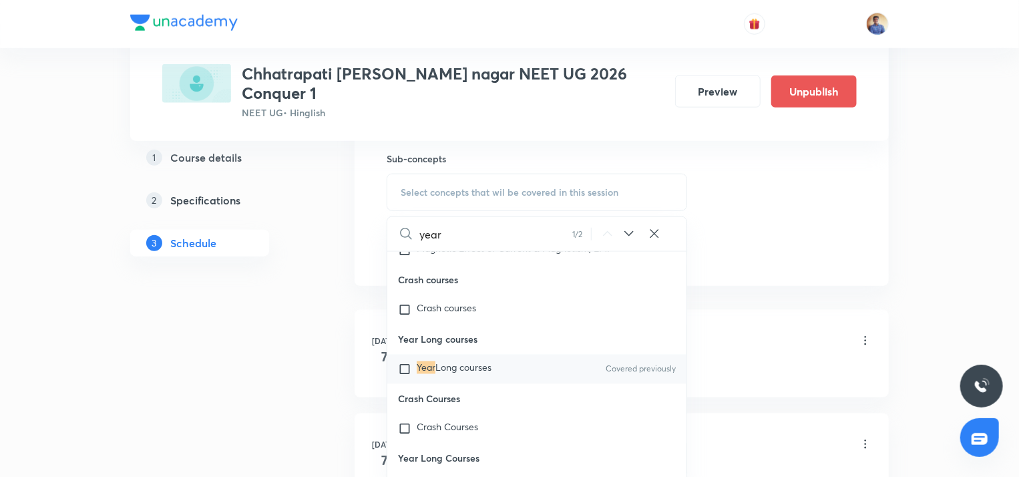
type input "year"
click at [406, 384] on div "Year Long courses Covered previously" at bounding box center [536, 369] width 299 height 29
checkbox input "true"
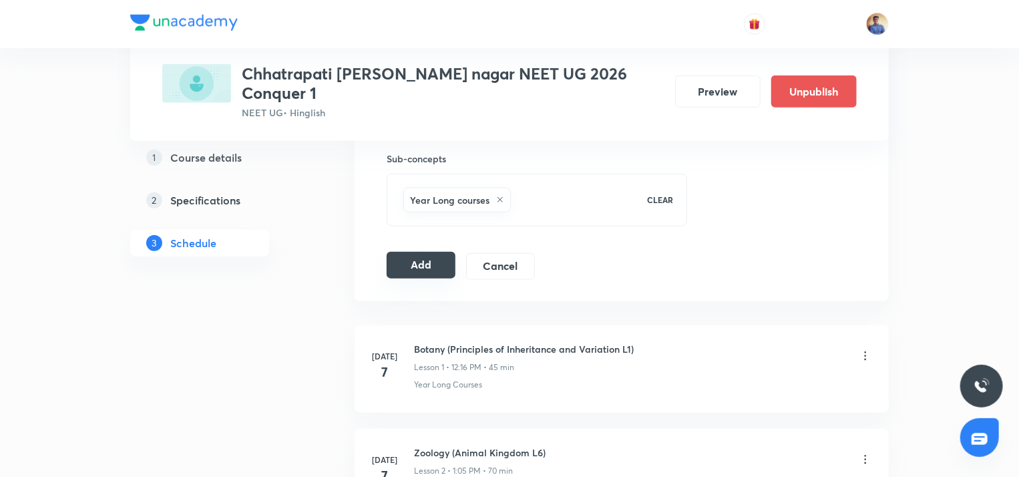
click at [425, 254] on button "Add" at bounding box center [421, 265] width 69 height 27
radio input "false"
radio input "true"
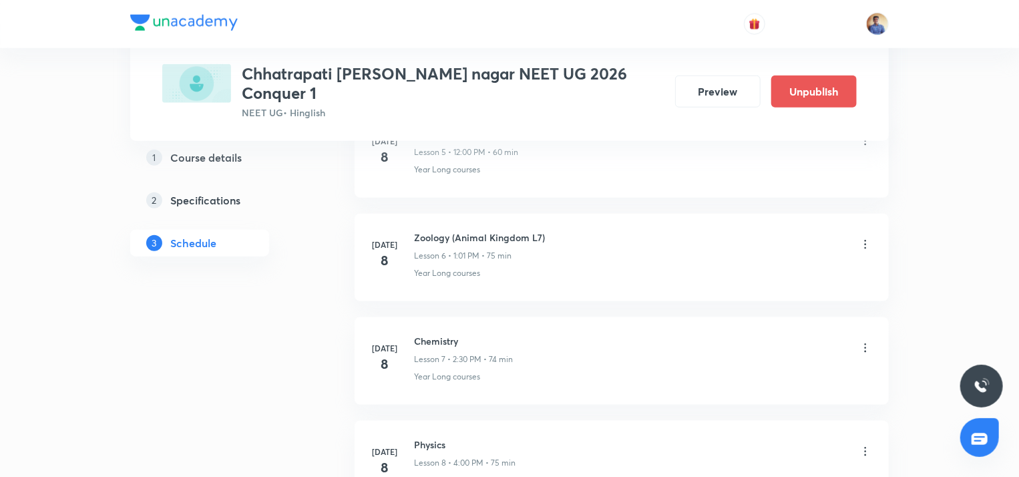
click at [208, 151] on h5 "Course details" at bounding box center [205, 157] width 71 height 16
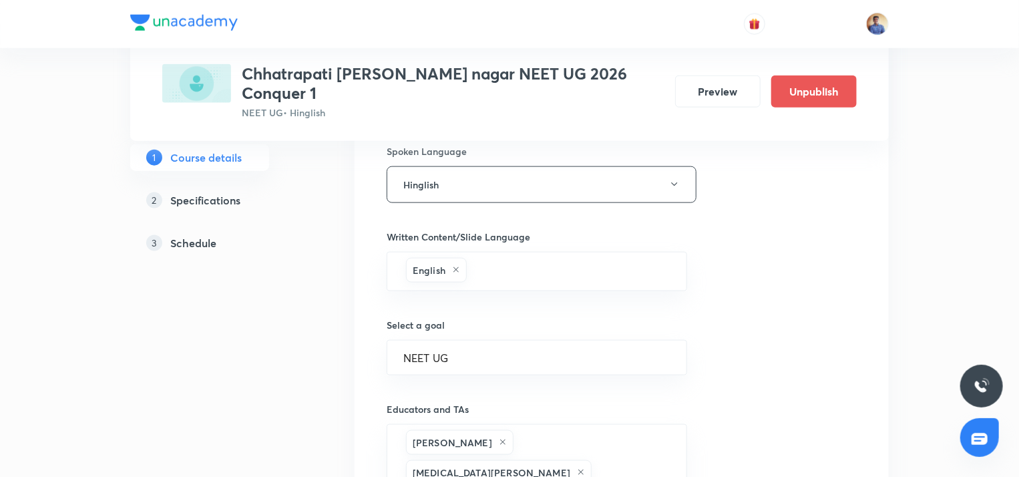
scroll to position [868, 0]
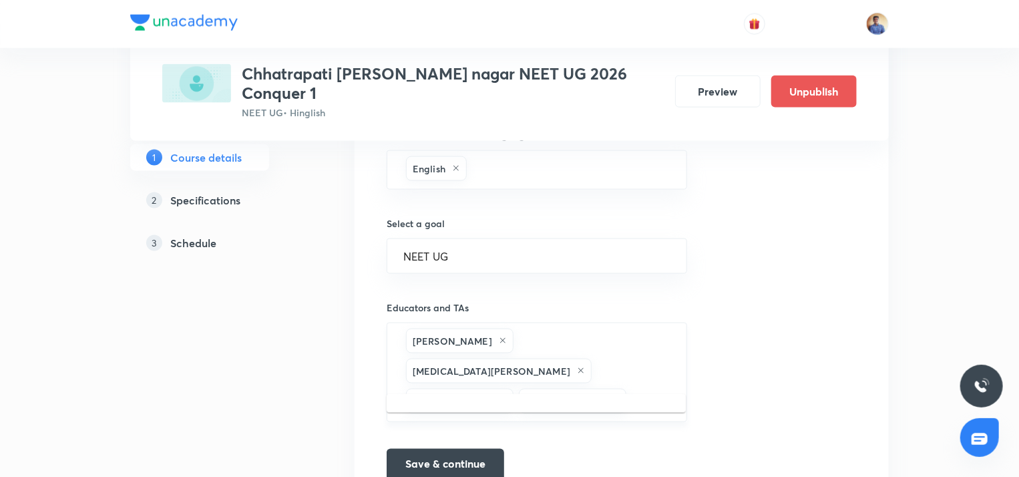
click at [629, 389] on input "text" at bounding box center [649, 401] width 41 height 25
paste input "unacademy-user-KB4EFW7IP200"
type input "unacademy-user-KB4EFW7IP200"
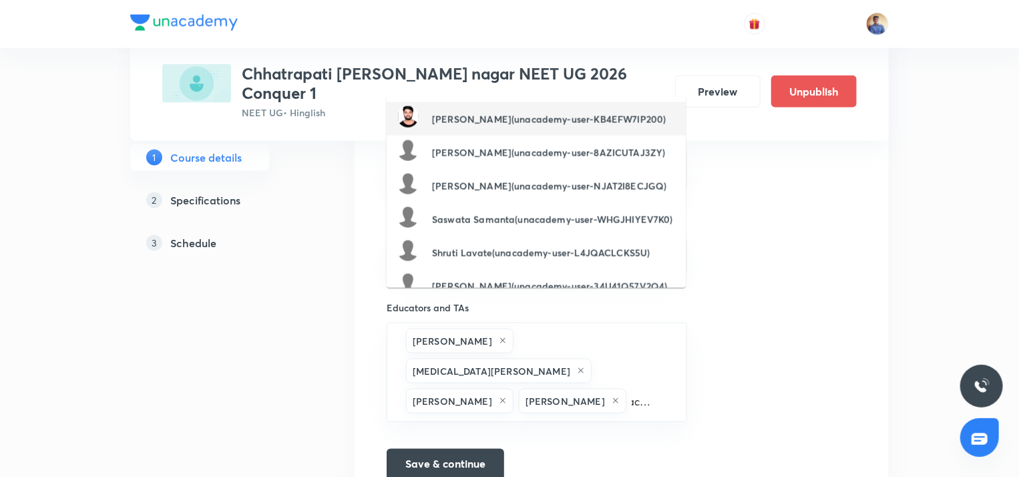
click at [465, 119] on h6 "Ashutosh Kumar Saroj(unacademy-user-KB4EFW7IP200)" at bounding box center [549, 119] width 234 height 14
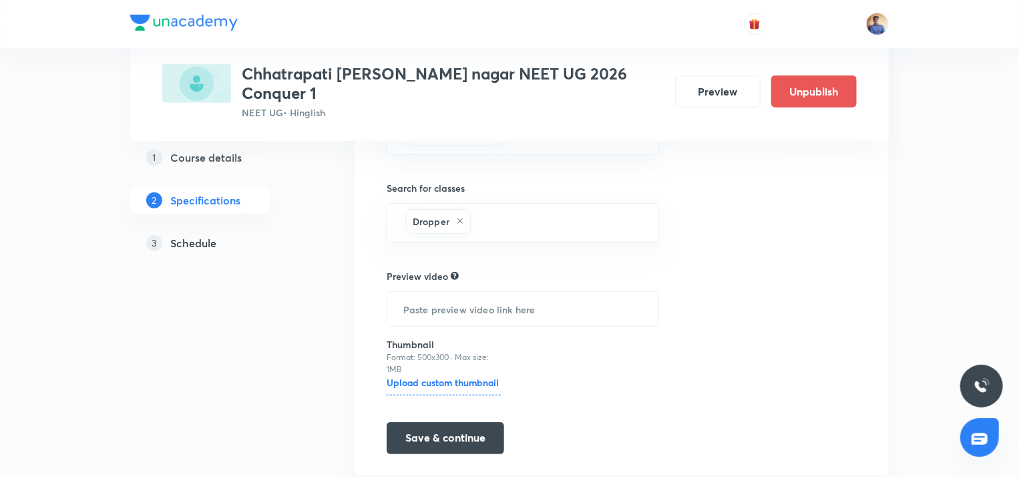
scroll to position [470, 0]
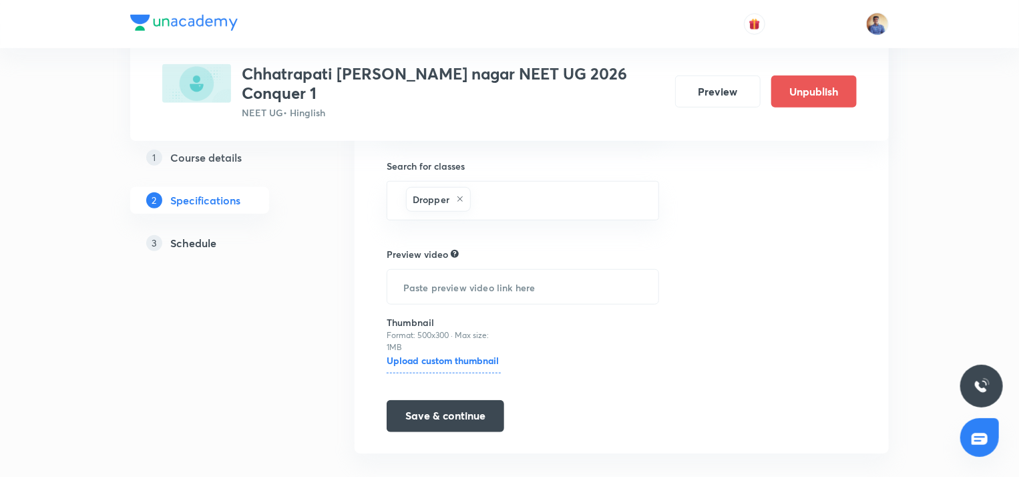
click at [188, 240] on h5 "Schedule" at bounding box center [193, 242] width 46 height 16
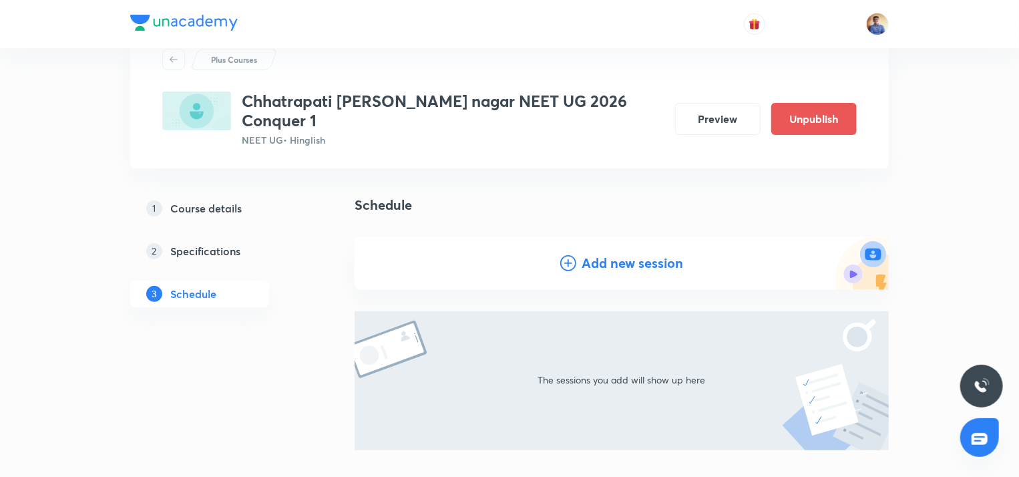
scroll to position [47, 0]
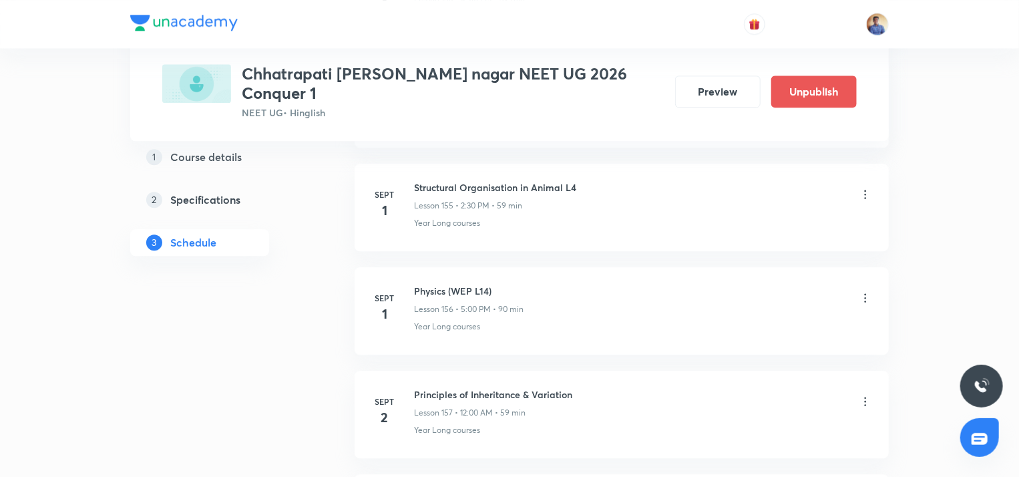
scroll to position [16934, 0]
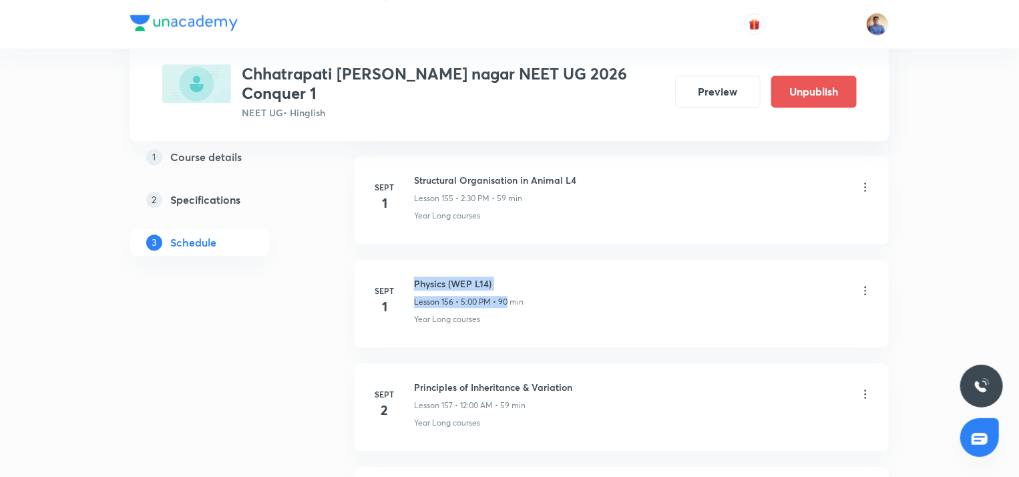
drag, startPoint x: 508, startPoint y: 230, endPoint x: 417, endPoint y: 219, distance: 91.5
click at [417, 276] on div "Physics (WEP L14) Lesson 156 • 5:00 PM • 90 min" at bounding box center [469, 291] width 110 height 31
drag, startPoint x: 417, startPoint y: 219, endPoint x: 367, endPoint y: 240, distance: 53.8
click at [367, 260] on li "Sept 1 Physics (WEP L14) Lesson 156 • 5:00 PM • 90 min Year Long courses" at bounding box center [622, 303] width 534 height 87
drag, startPoint x: 499, startPoint y: 225, endPoint x: 414, endPoint y: 222, distance: 84.9
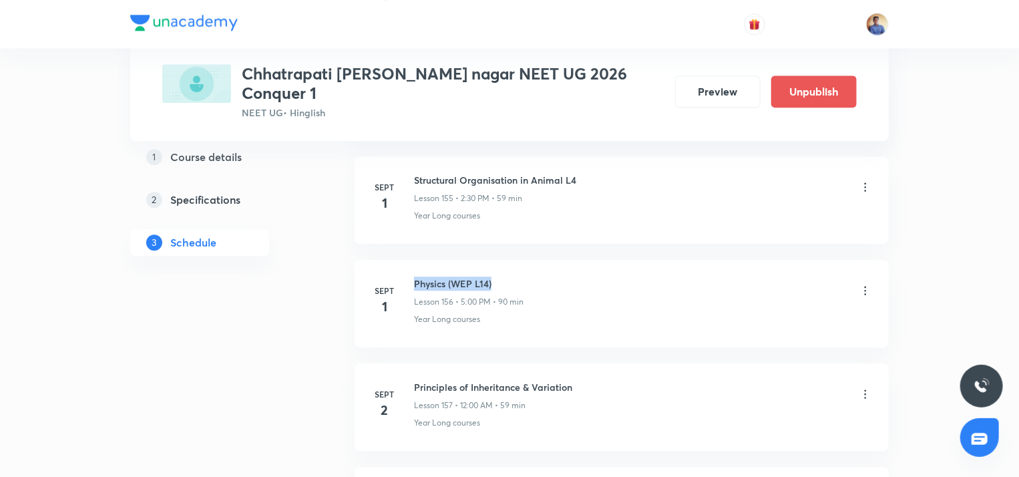
click at [414, 276] on h6 "Physics (WEP L14)" at bounding box center [469, 283] width 110 height 14
copy h6 "Physics (WEP L14)"
